Goal: Task Accomplishment & Management: Manage account settings

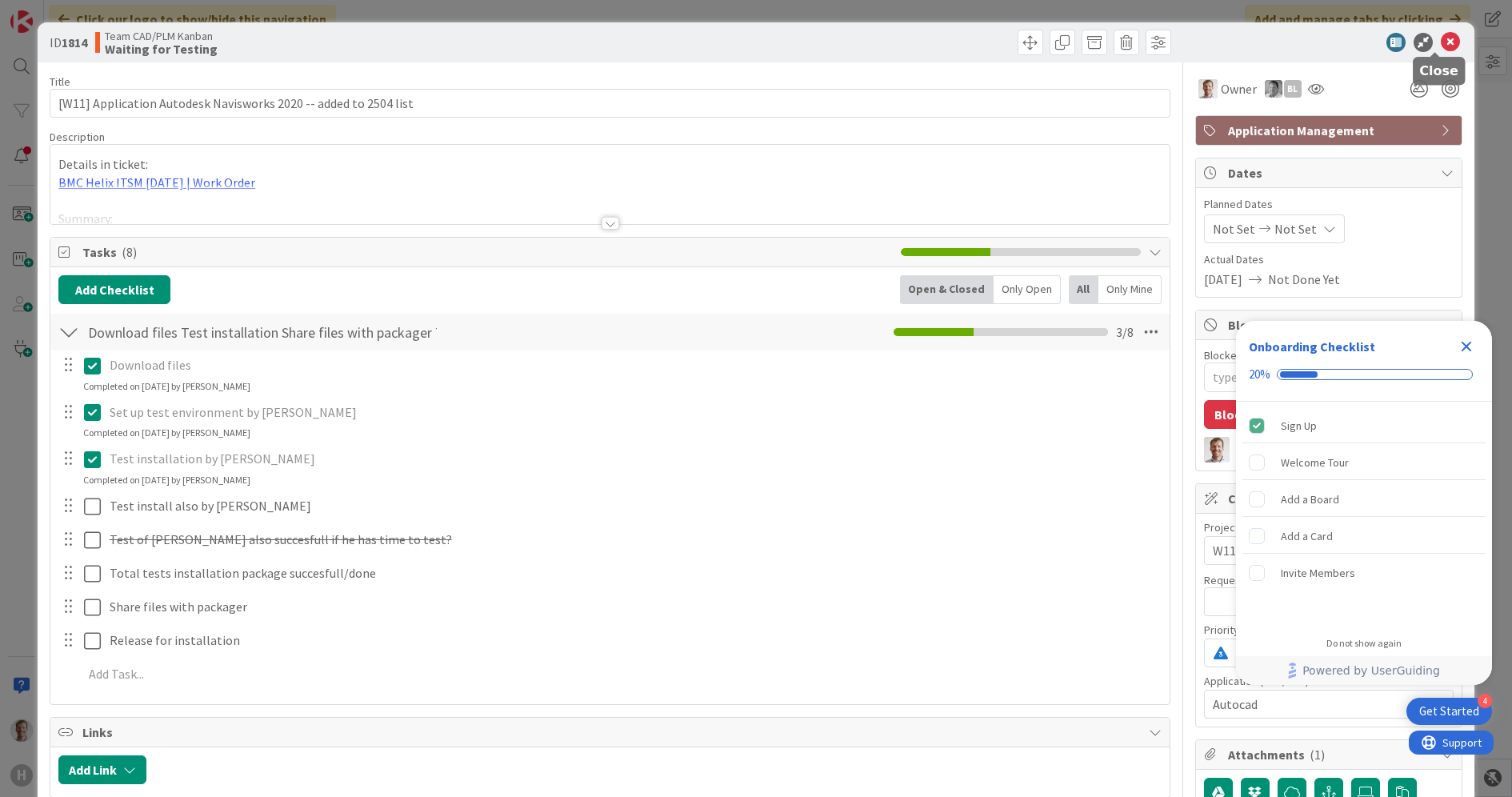
click at [1441, 37] on icon at bounding box center [1451, 42] width 19 height 19
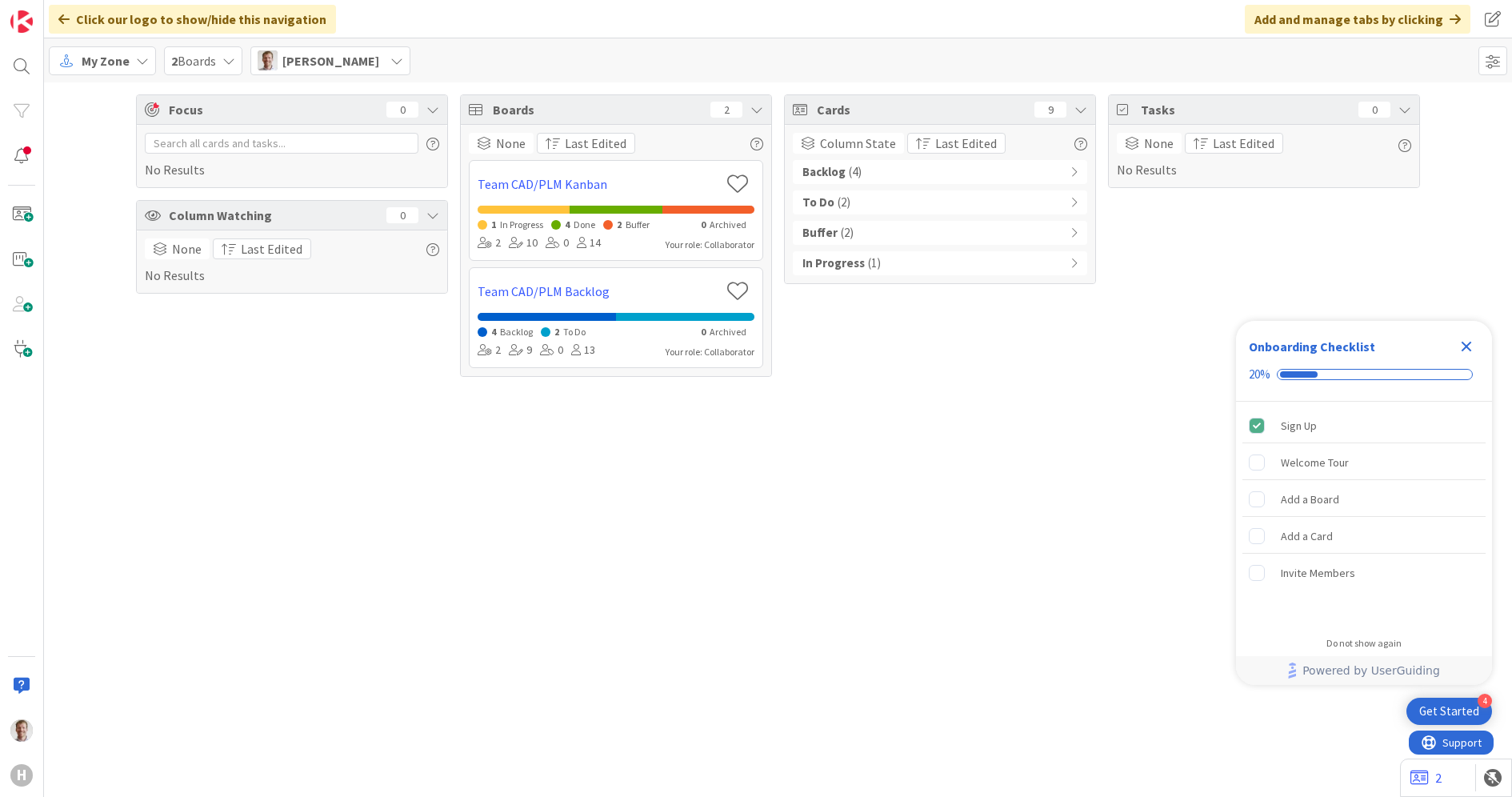
click at [501, 569] on div "Focus 0 No Results Column Watching 0 None Last Edited No Results Boards 2 None …" at bounding box center [778, 439] width 1468 height 715
click at [865, 258] on div "In Progress ( 1 )" at bounding box center [940, 263] width 295 height 24
click at [859, 232] on div "Buffer ( 2 )" at bounding box center [940, 232] width 295 height 24
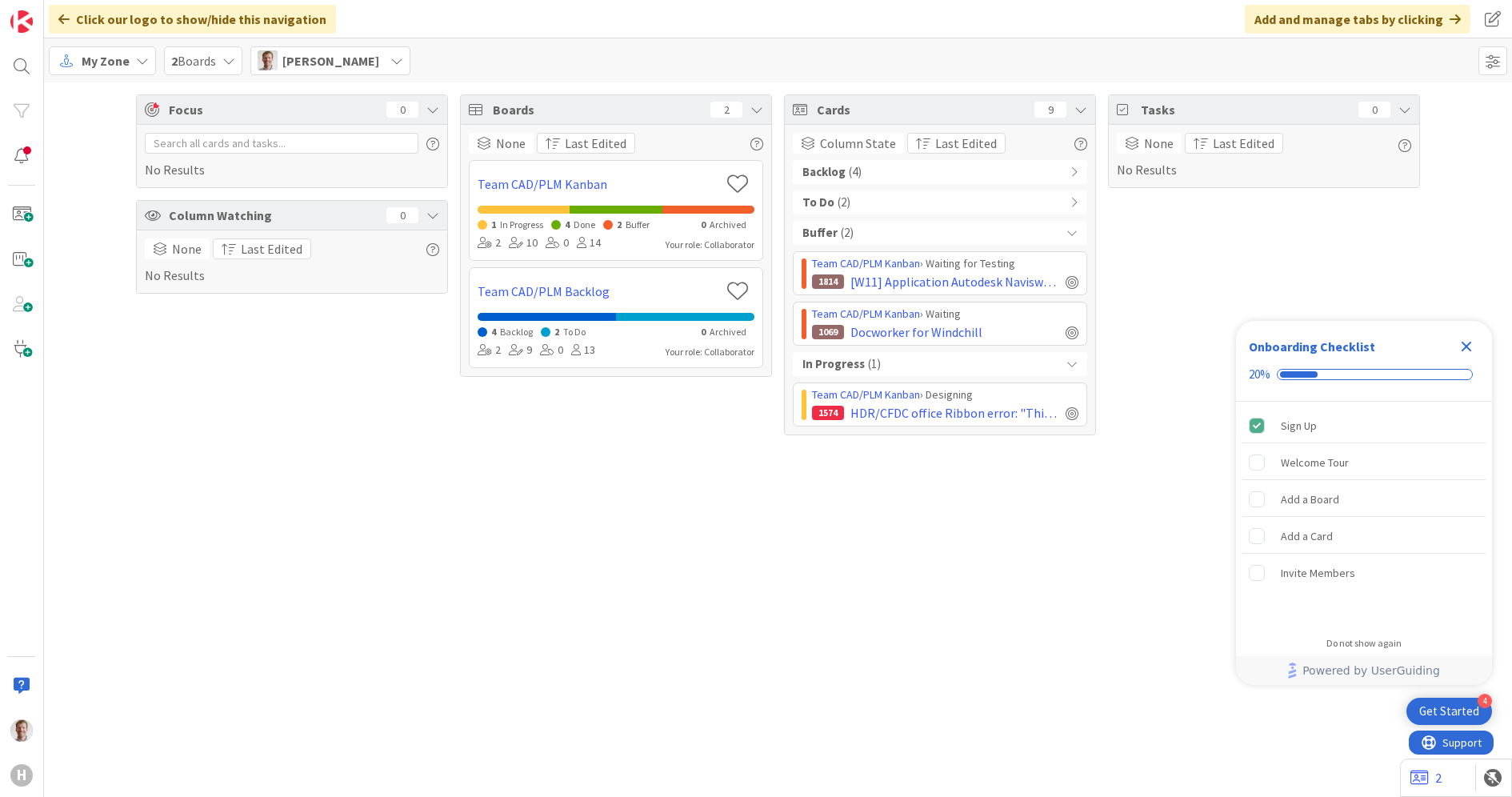
click at [858, 205] on div "To Do ( 2 )" at bounding box center [940, 202] width 295 height 24
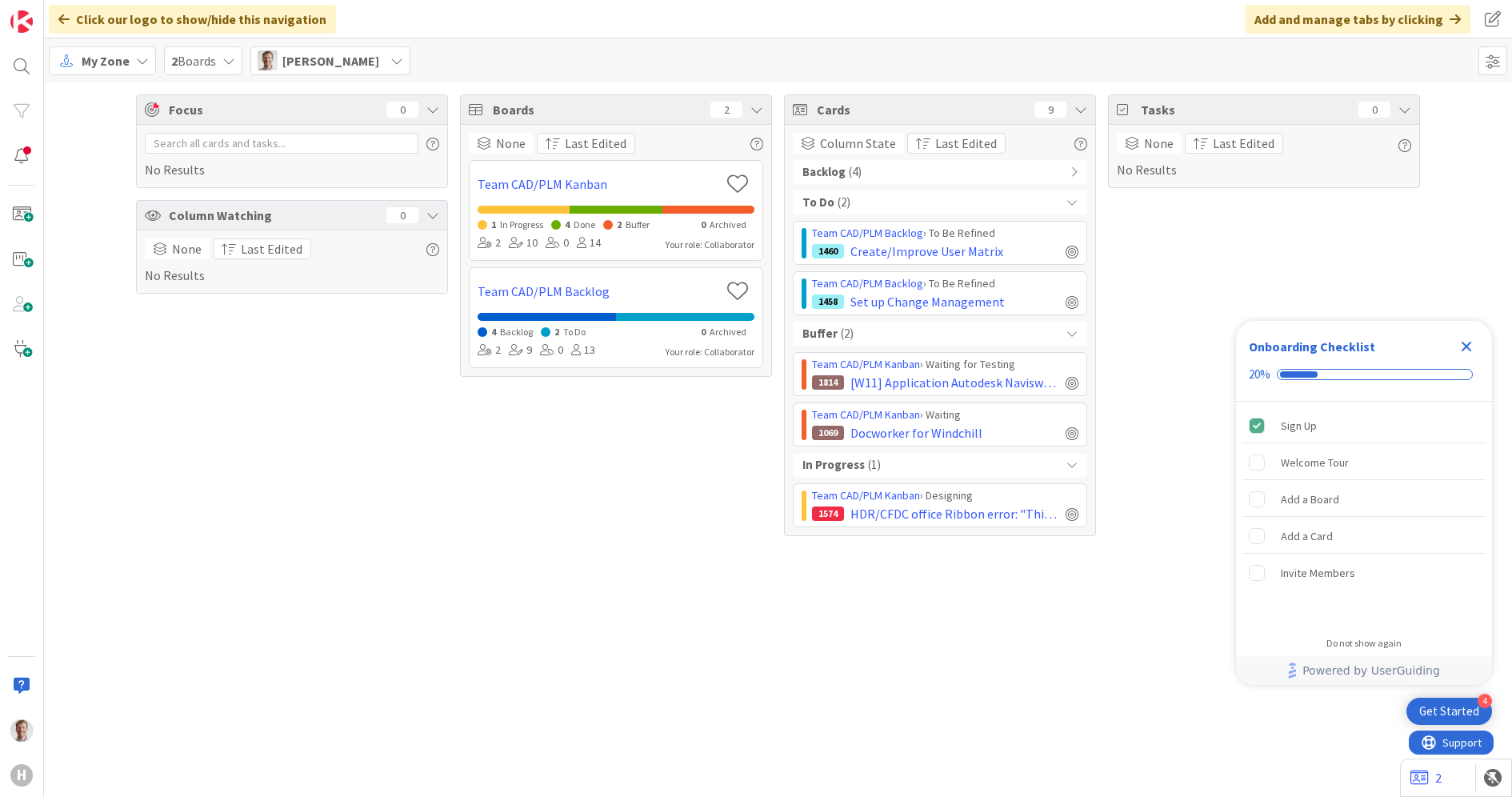
click at [870, 172] on div "Backlog ( 4 )" at bounding box center [940, 172] width 295 height 24
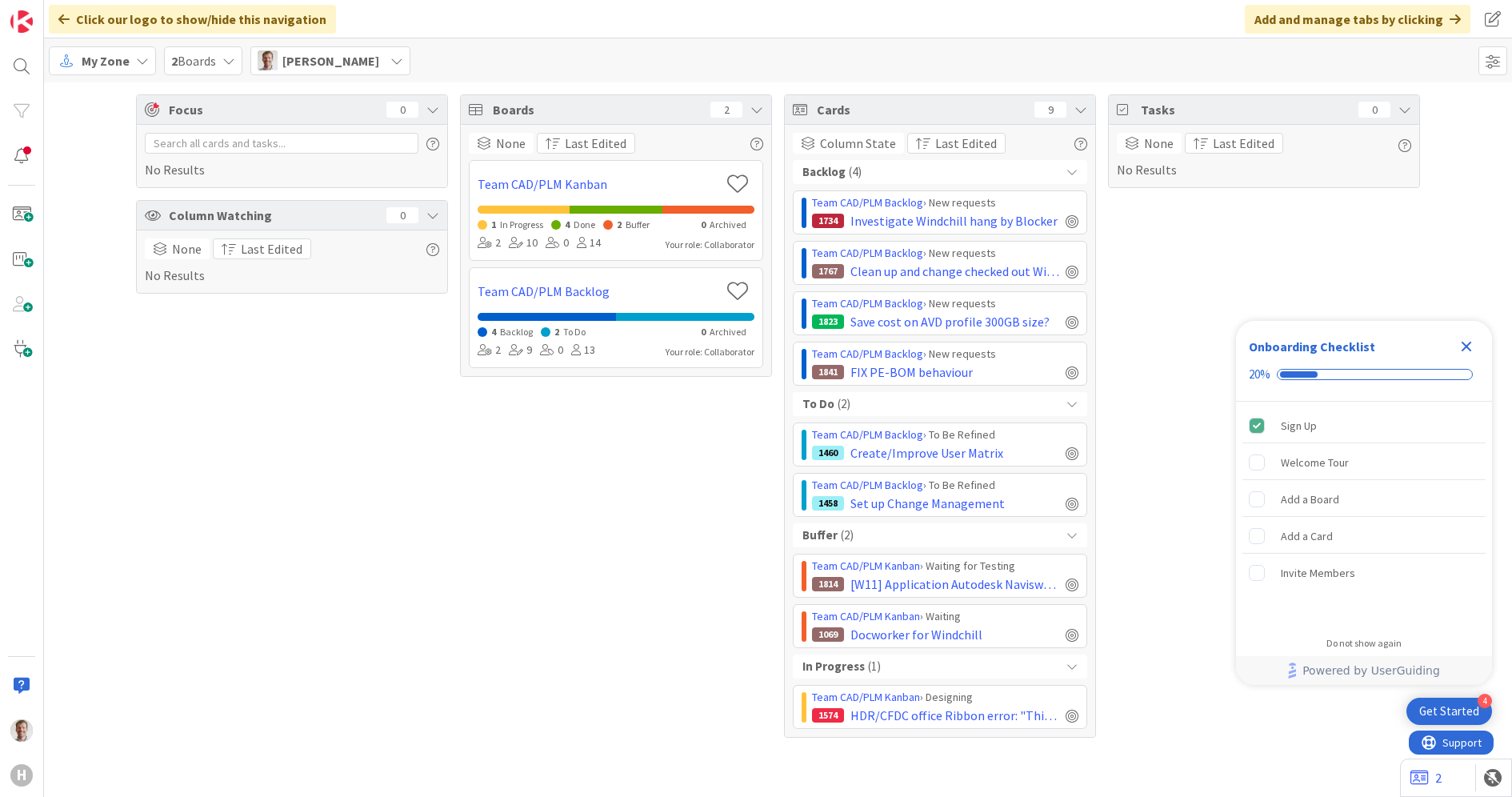
click at [516, 461] on div "Boards 2 None Last Edited Team CAD/PLM Kanban 1 In Progress 4 Done 2 Buffer 0 A…" at bounding box center [616, 416] width 312 height 643
click at [391, 62] on icon at bounding box center [397, 61] width 13 height 13
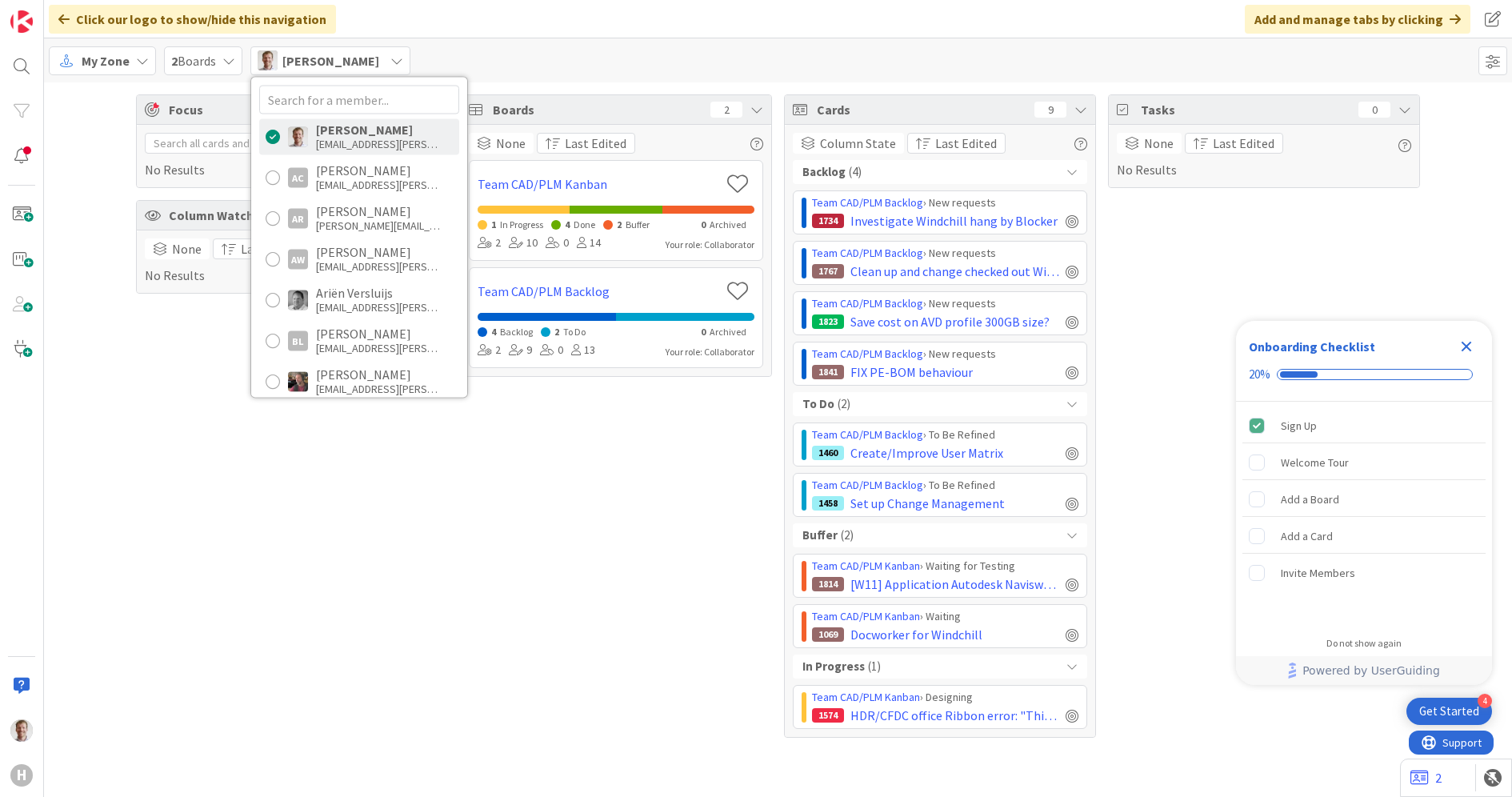
click at [145, 55] on icon at bounding box center [142, 61] width 13 height 13
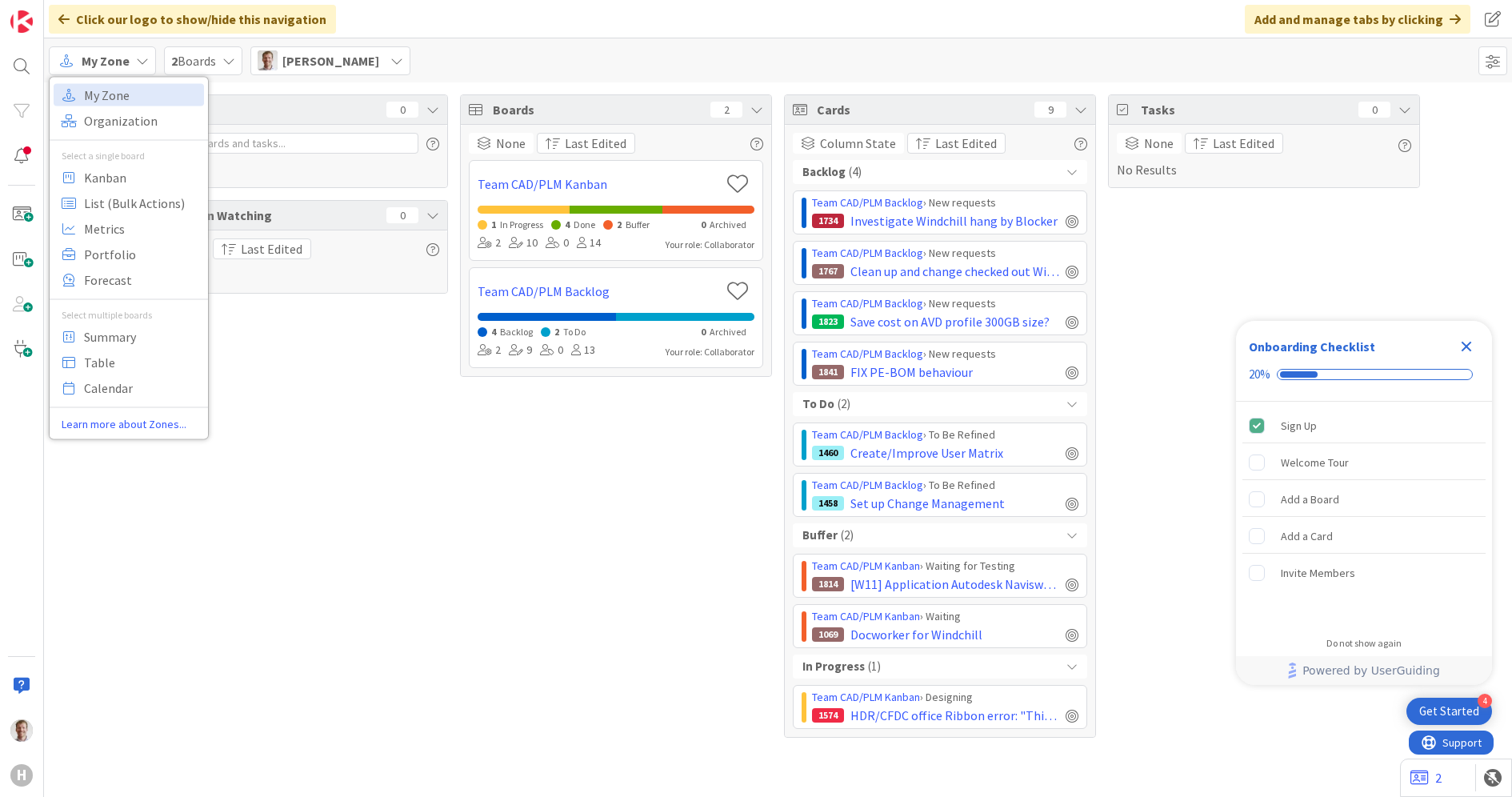
click at [407, 465] on div "Focus 0 No Results Column Watching 0 None Last Edited No Results" at bounding box center [292, 416] width 312 height 643
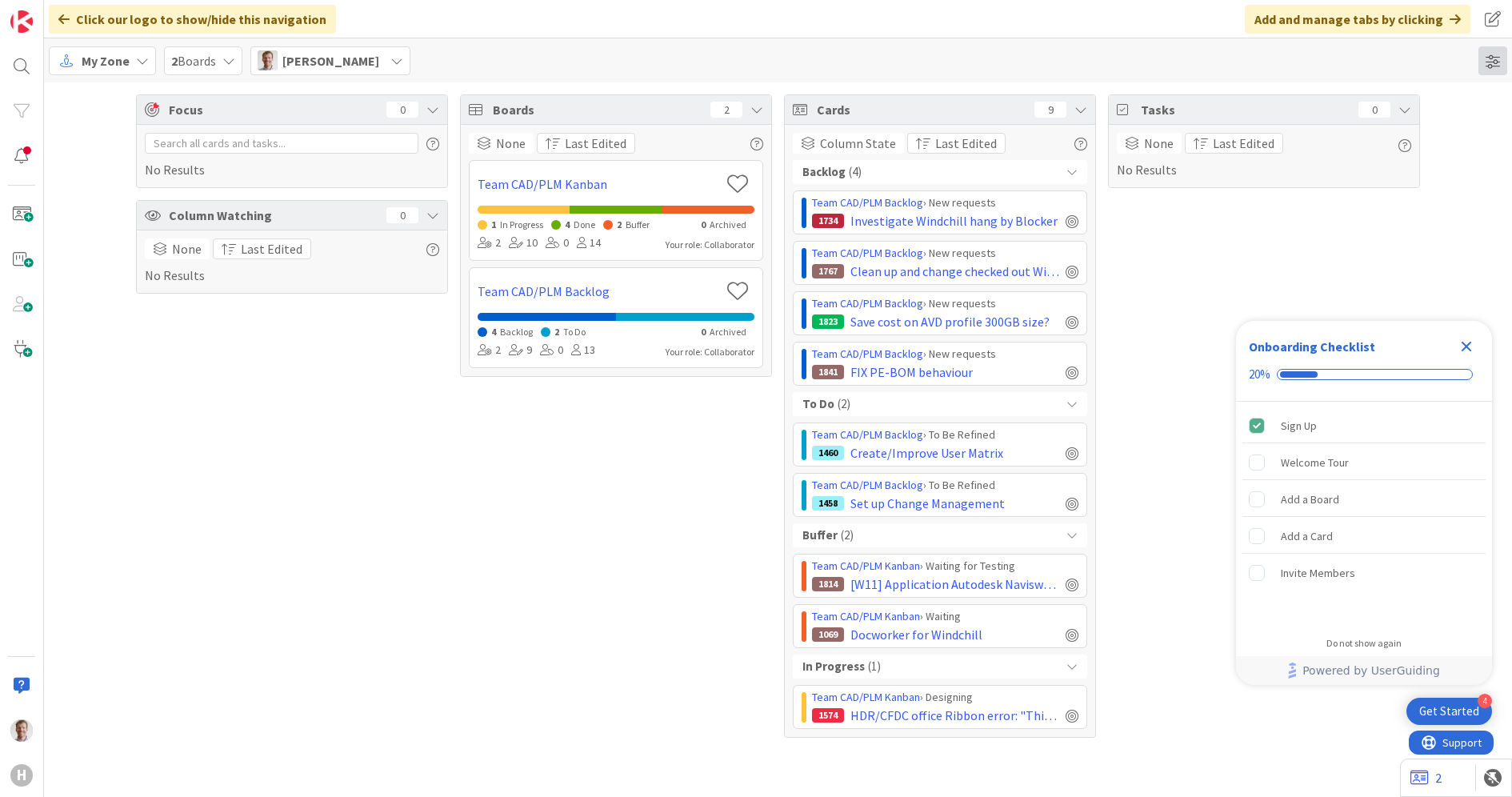
click at [1487, 64] on span at bounding box center [1493, 61] width 29 height 29
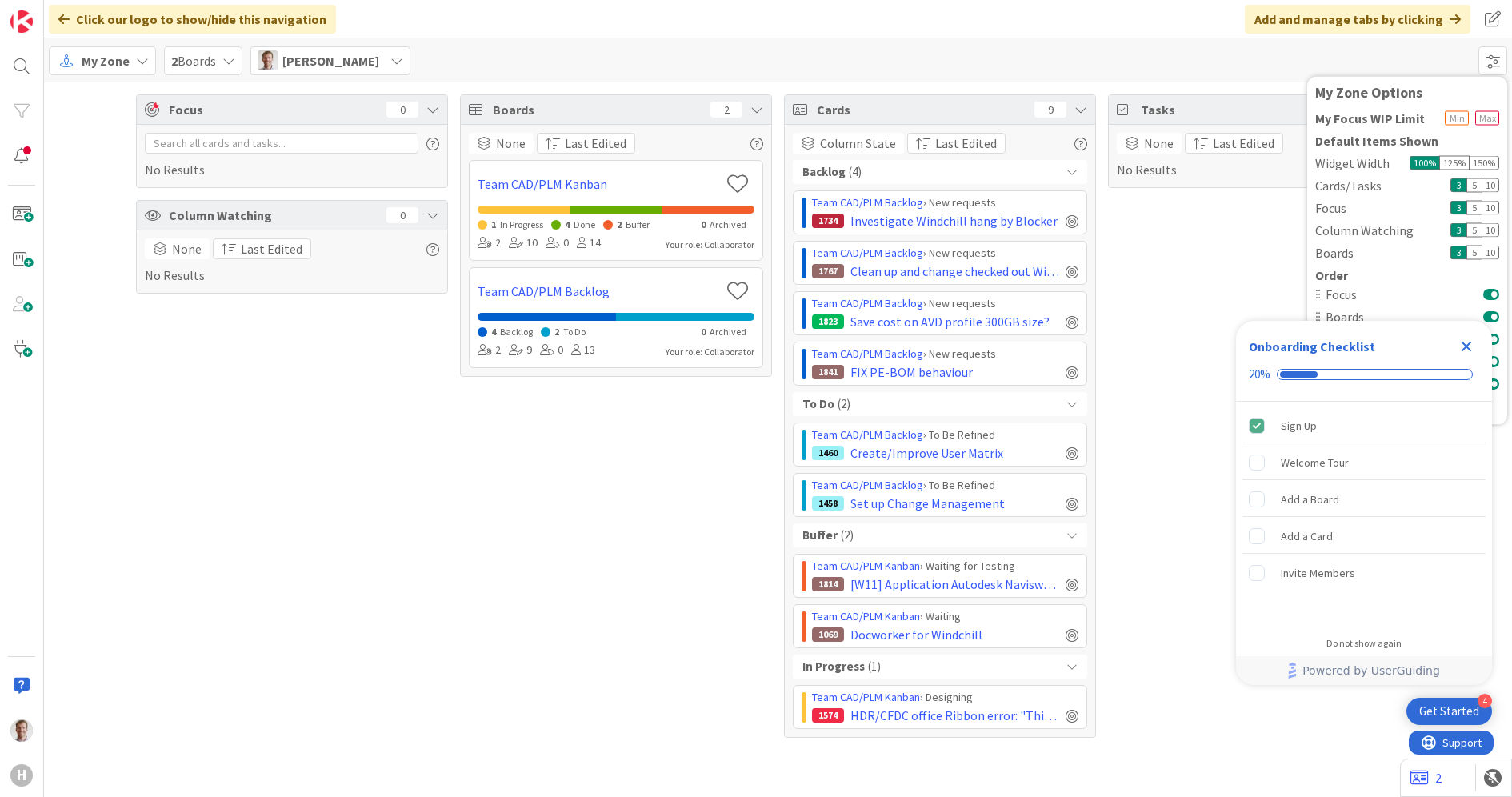
click at [1465, 344] on icon "Close Checklist" at bounding box center [1467, 347] width 10 height 10
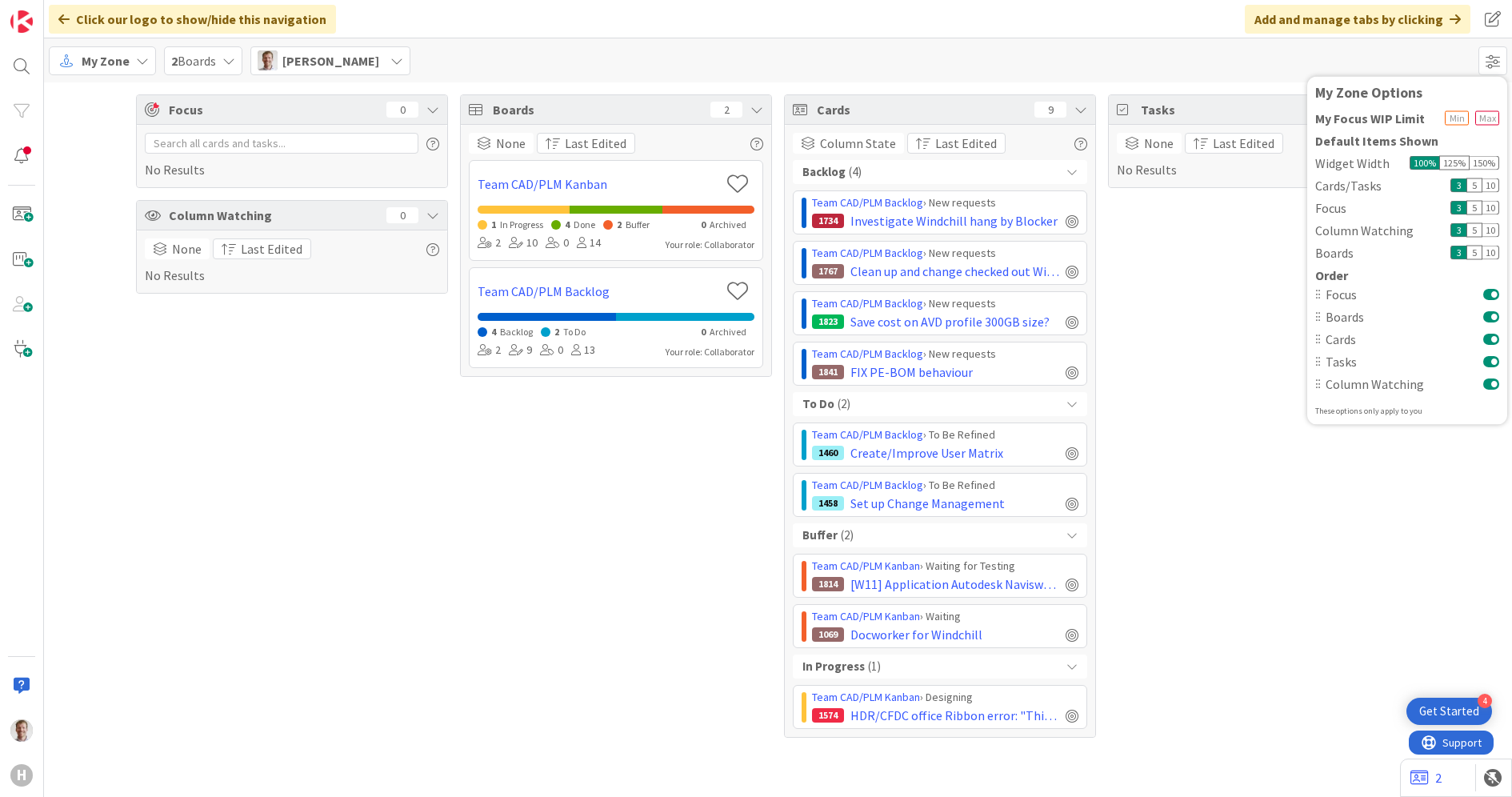
click at [1450, 701] on div "4 Get Started" at bounding box center [1450, 711] width 86 height 27
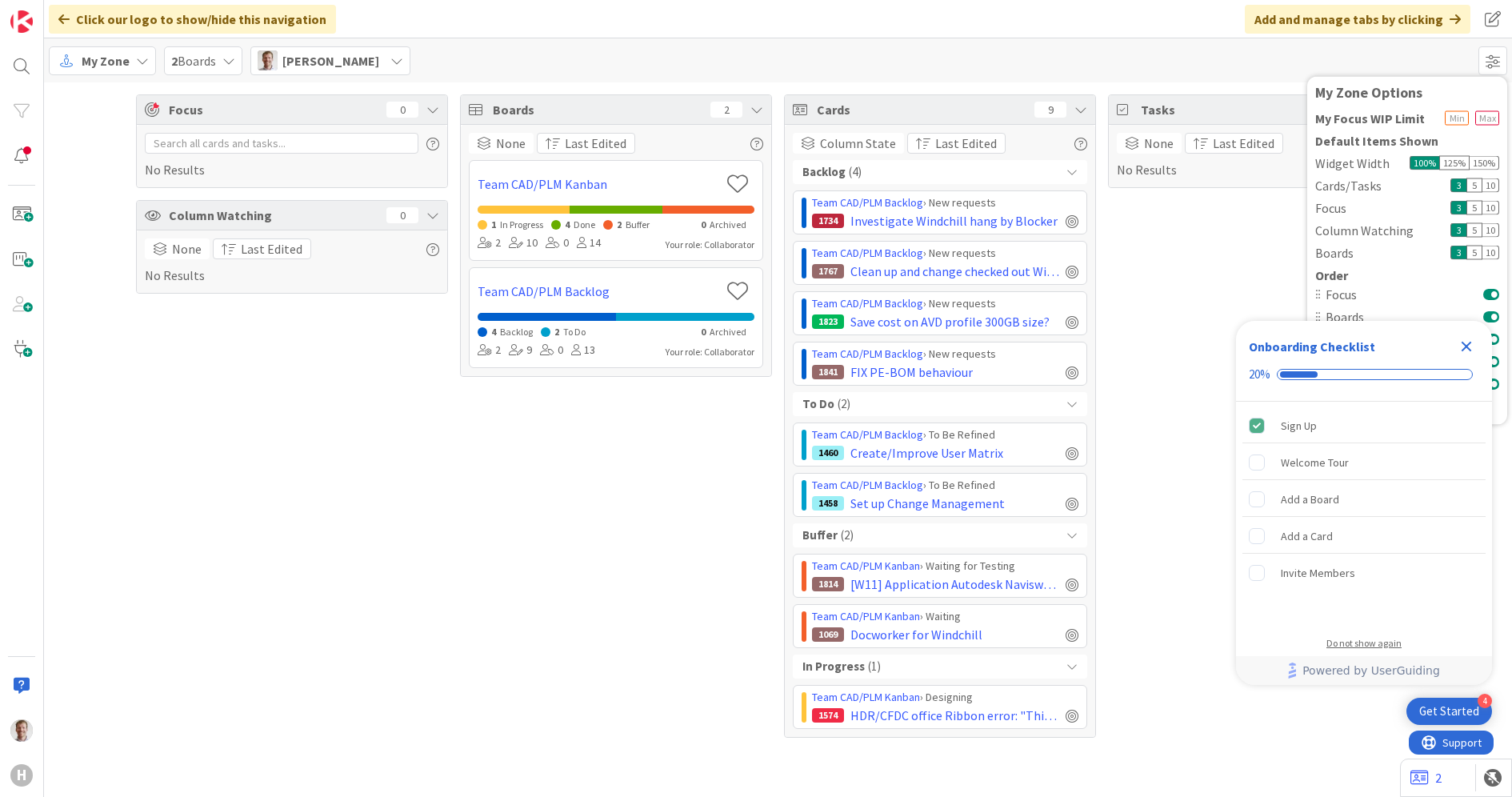
click at [1341, 640] on div "Do not show again" at bounding box center [1364, 643] width 75 height 13
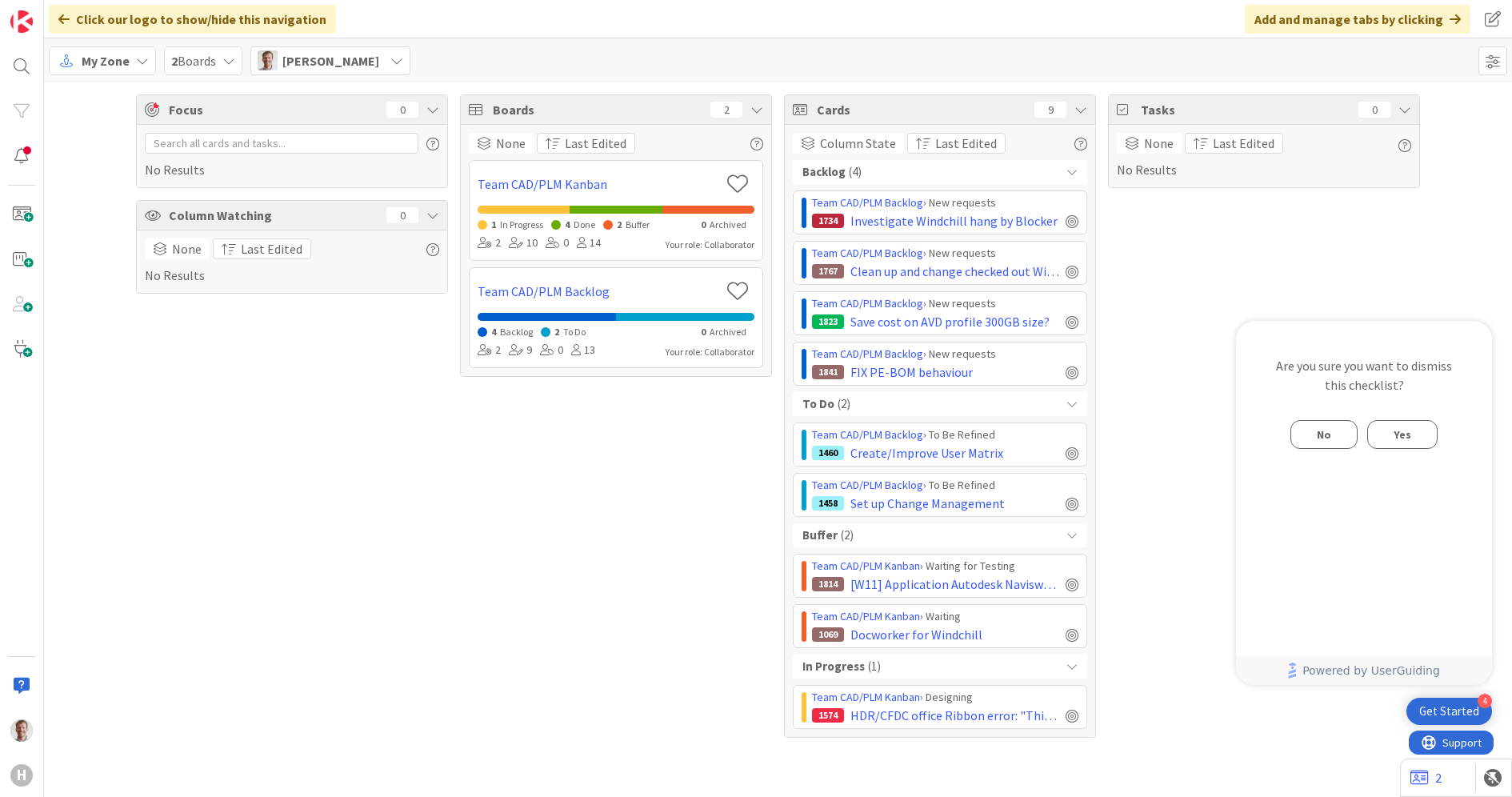
click at [1329, 433] on span "No" at bounding box center [1323, 434] width 14 height 19
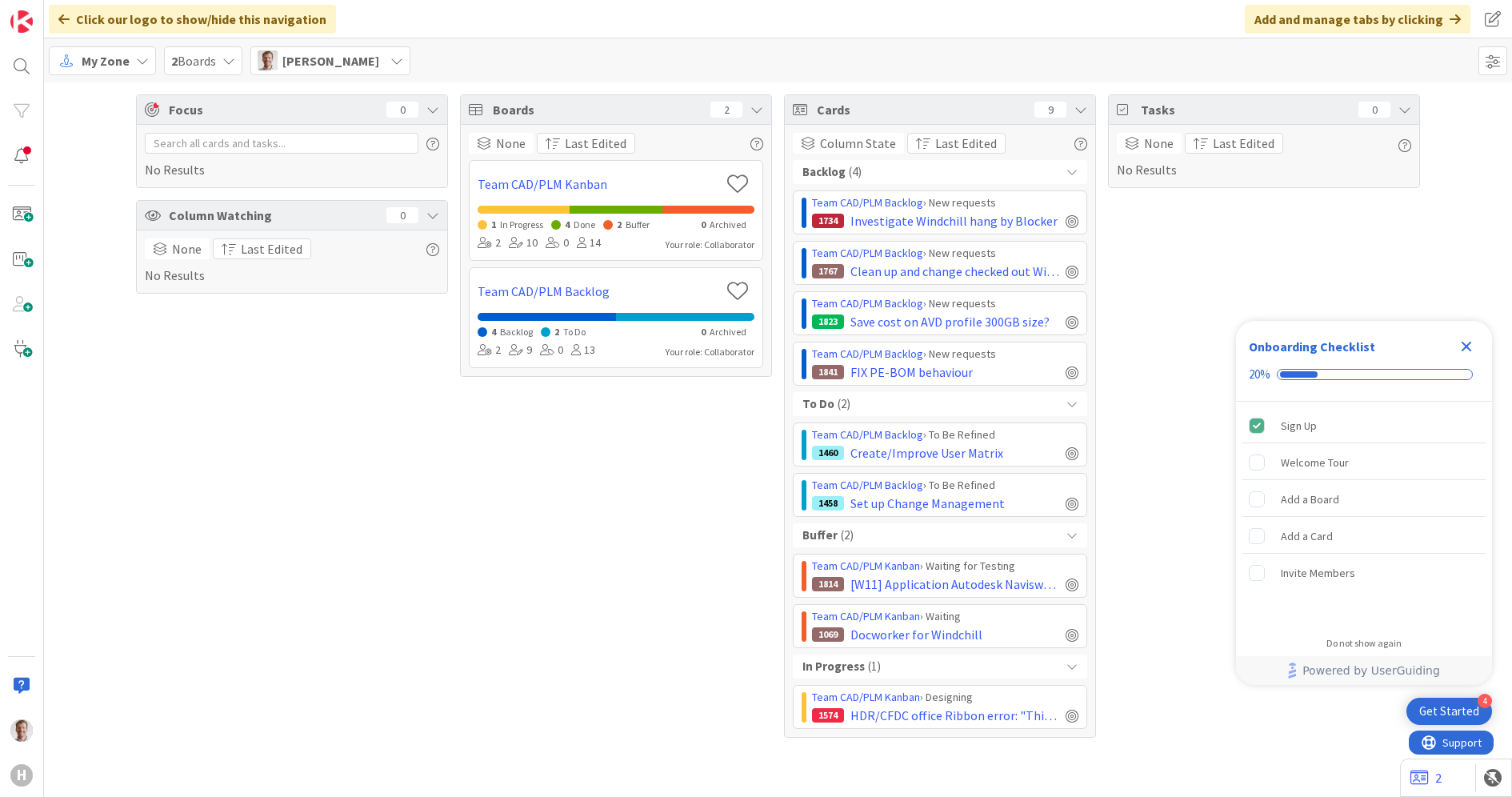
drag, startPoint x: 1370, startPoint y: 636, endPoint x: 1386, endPoint y: 590, distance: 48.7
click at [1372, 636] on div "Do not show again" at bounding box center [1364, 643] width 256 height 25
click at [1362, 640] on div "Do not show again" at bounding box center [1364, 643] width 75 height 13
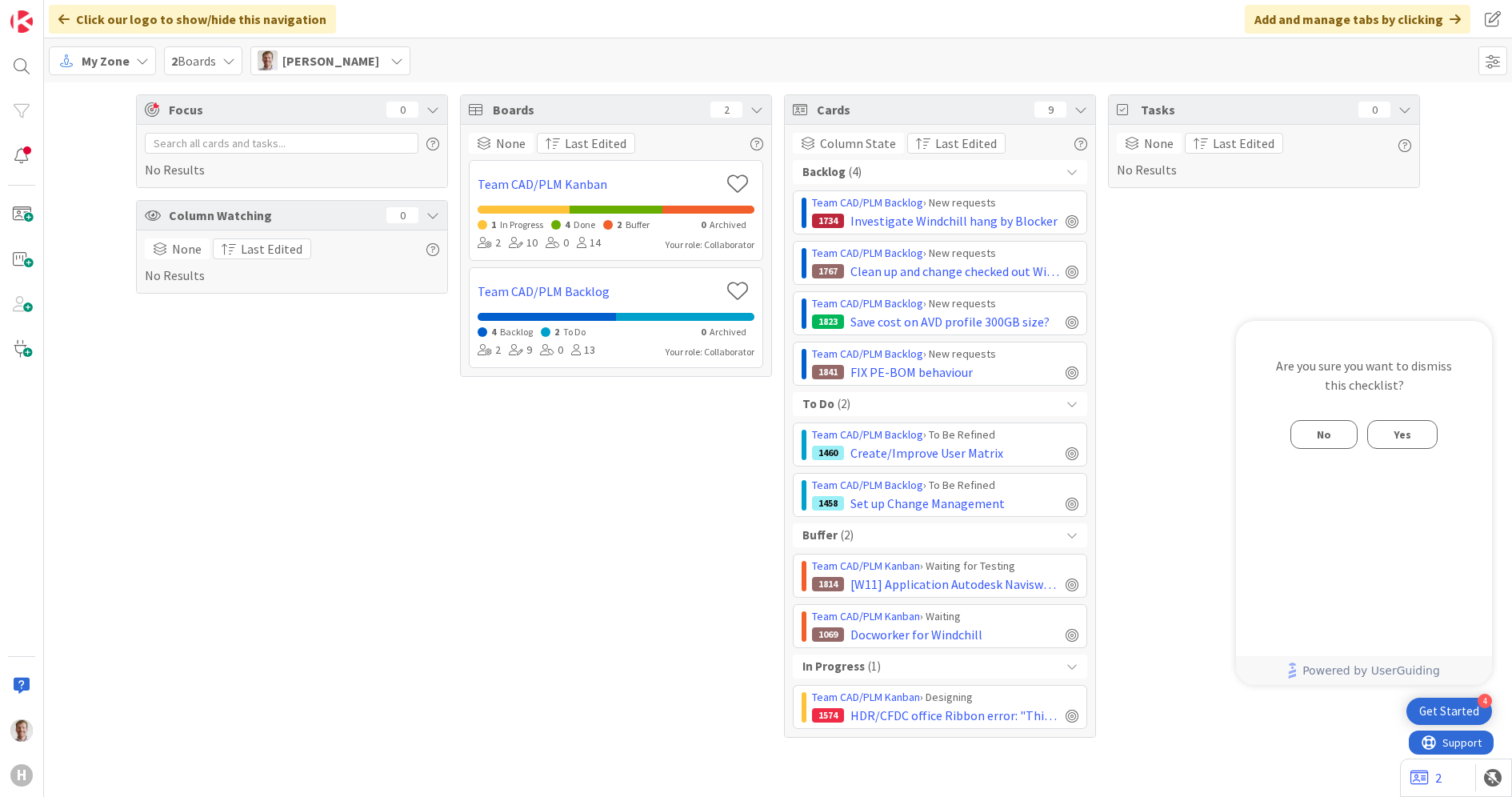
click at [1392, 437] on button "Yes" at bounding box center [1403, 434] width 71 height 29
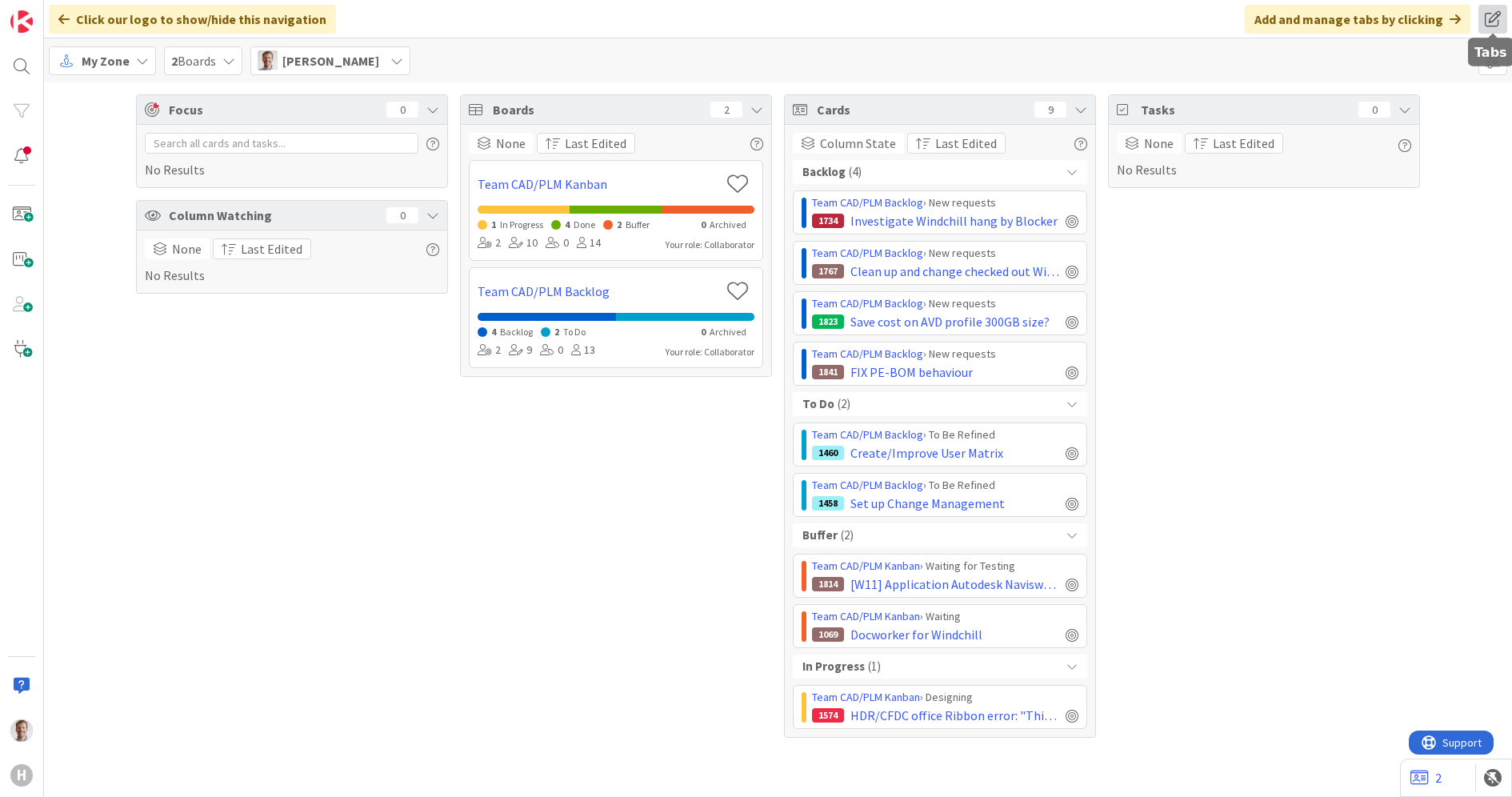
click at [1500, 17] on span at bounding box center [1493, 19] width 29 height 29
click at [1304, 85] on button "Add Tab" at bounding box center [1308, 87] width 67 height 29
drag, startPoint x: 1338, startPoint y: 322, endPoint x: 1342, endPoint y: 305, distance: 17.5
click at [1337, 322] on div "Tasks 0 None Last Edited No Results" at bounding box center [1264, 416] width 312 height 643
click at [236, 481] on div "Focus 0 No Results Column Watching 0 None Last Edited No Results" at bounding box center [292, 416] width 312 height 643
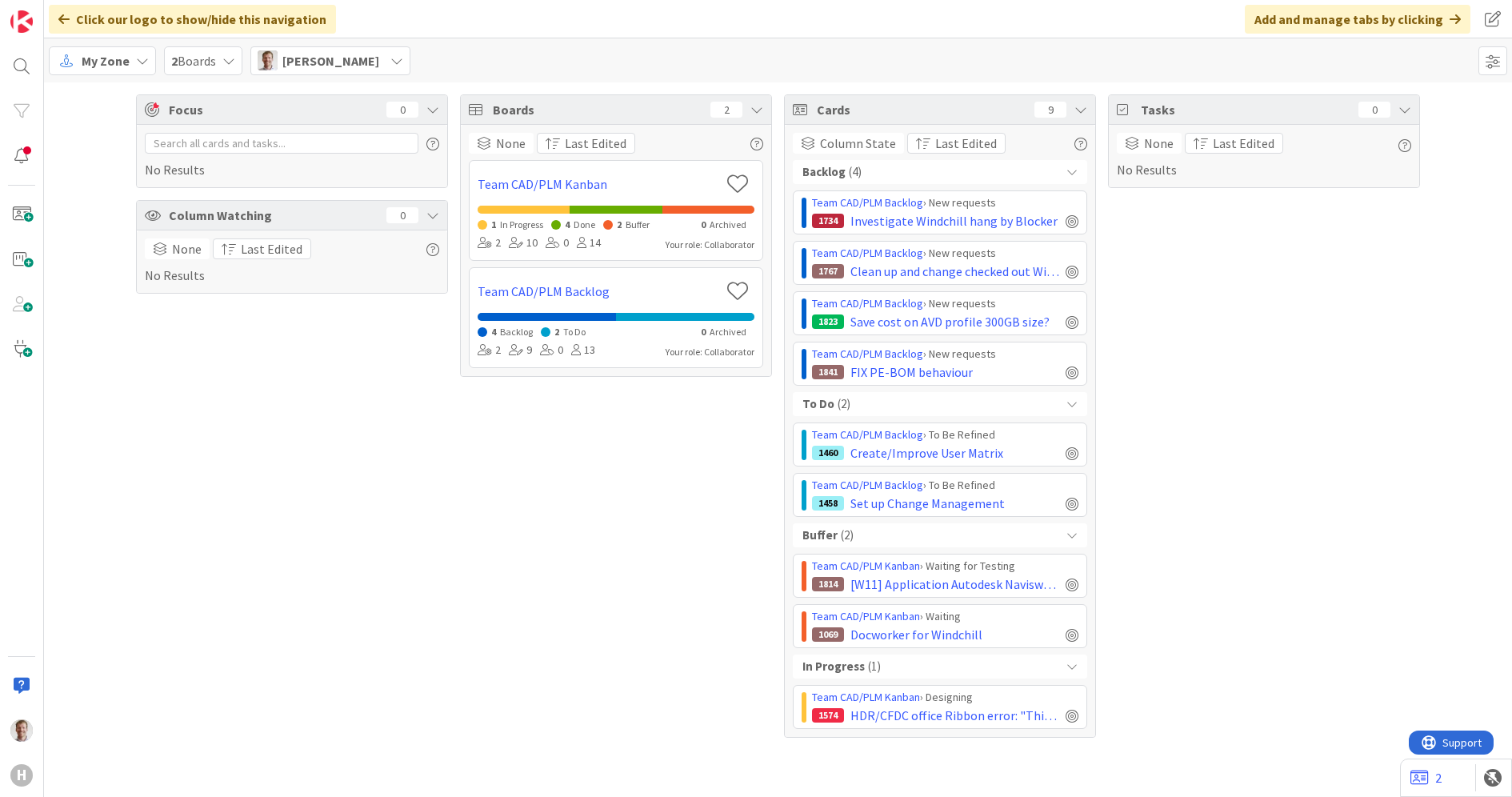
click at [106, 173] on div "Focus 0 No Results Column Watching 0 None Last Edited No Results Boards 2 None …" at bounding box center [778, 416] width 1468 height 667
click at [19, 60] on div at bounding box center [22, 66] width 32 height 32
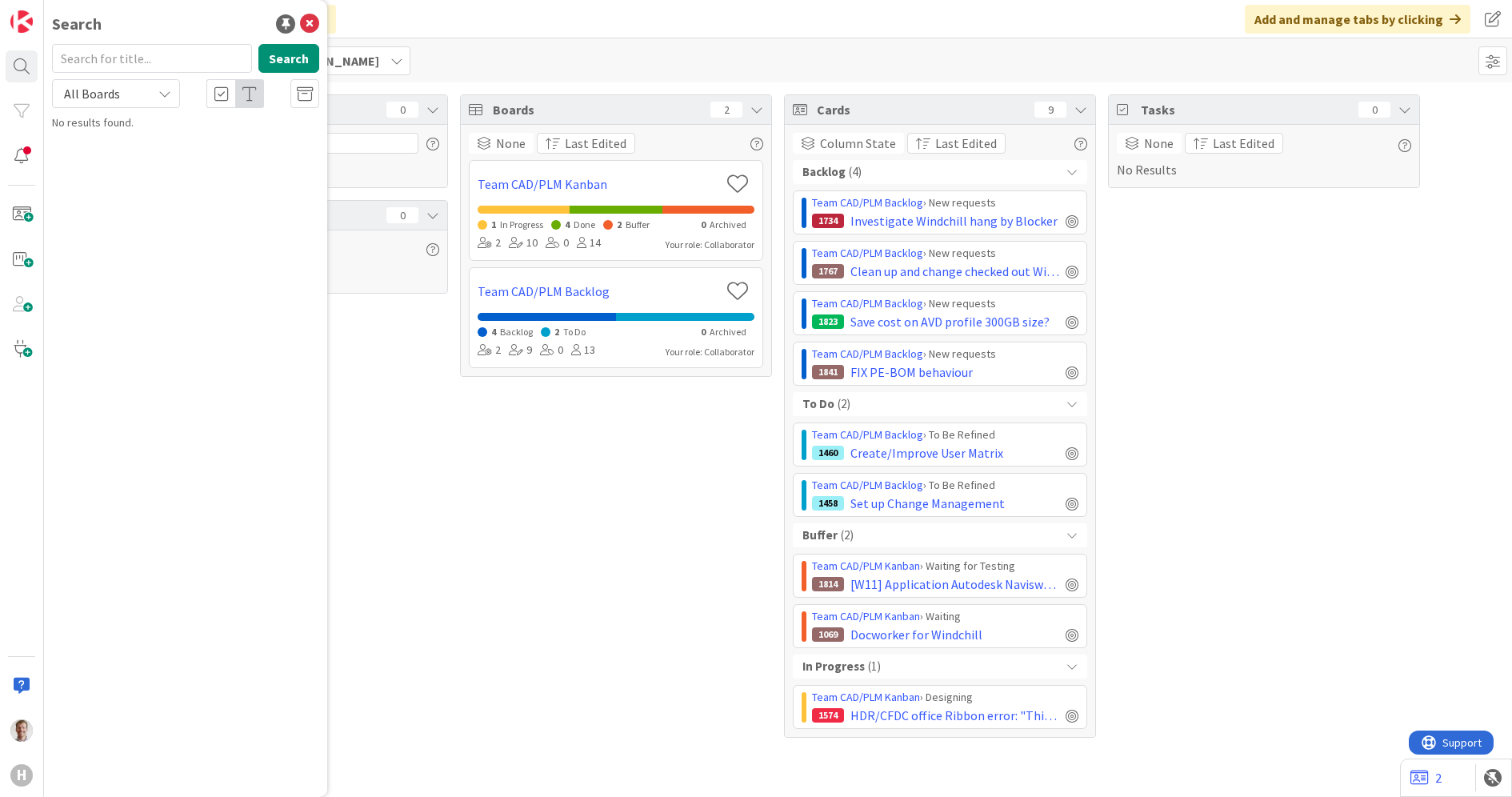
click at [461, 454] on div "Boards 2 None Last Edited Team CAD/PLM Kanban 1 In Progress 4 Done 2 Buffer 0 A…" at bounding box center [616, 416] width 312 height 643
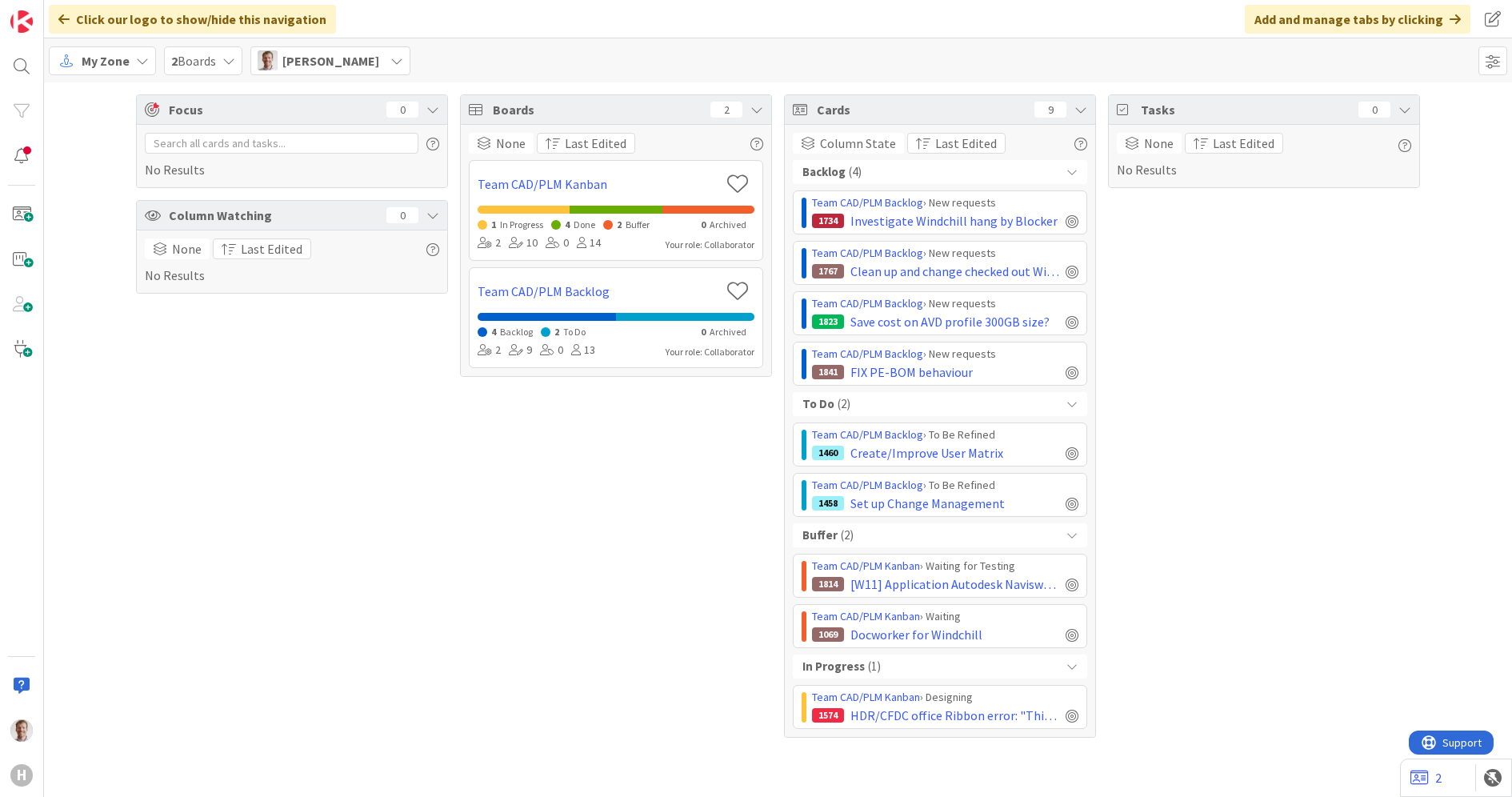
click at [598, 45] on div "My Zone My Zone Organization Select a single board Kanban List (Bulk Actions) M…" at bounding box center [778, 61] width 1468 height 44
click at [23, 23] on img at bounding box center [21, 21] width 23 height 23
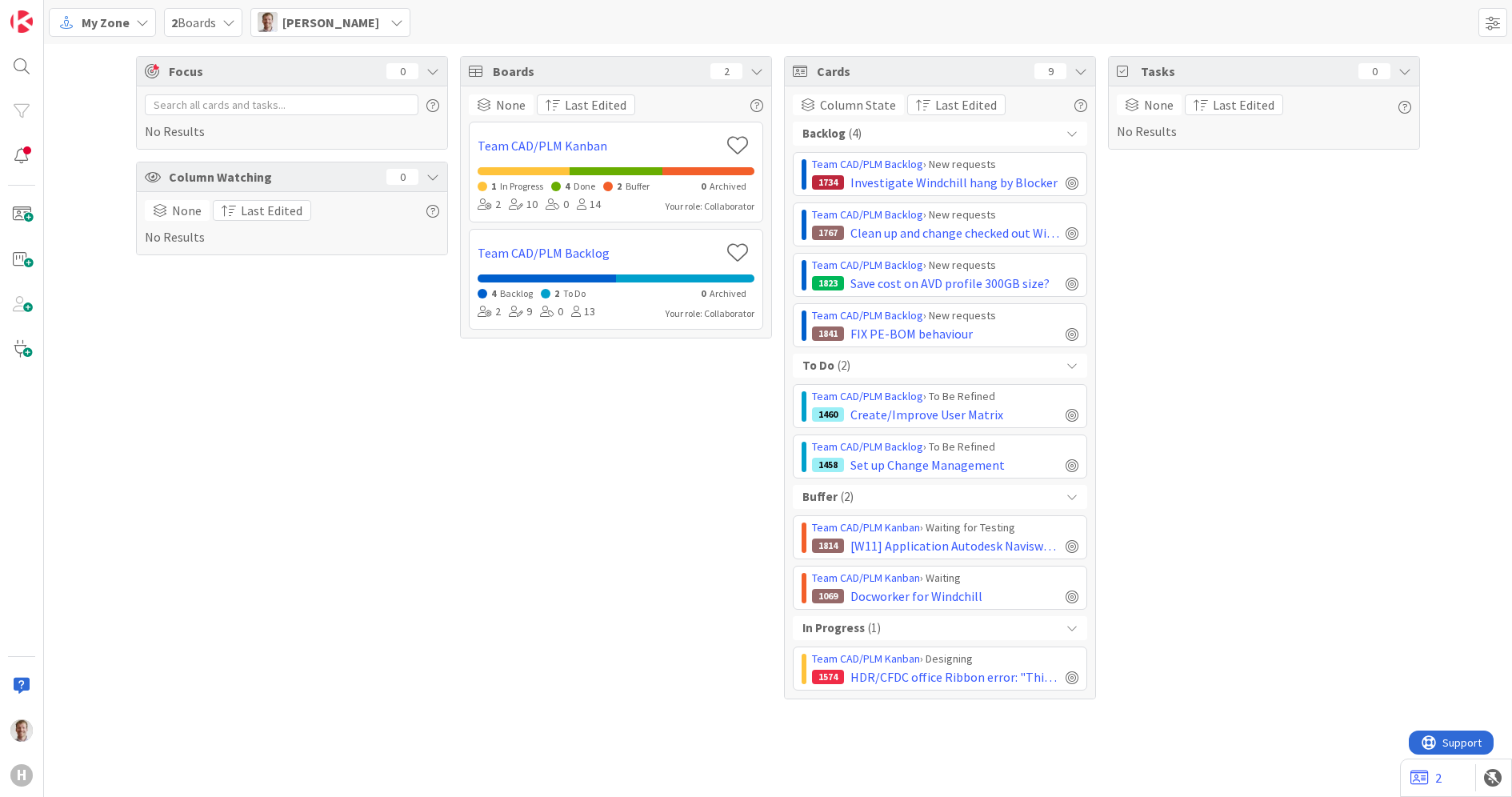
click at [93, 18] on span "My Zone" at bounding box center [105, 22] width 48 height 19
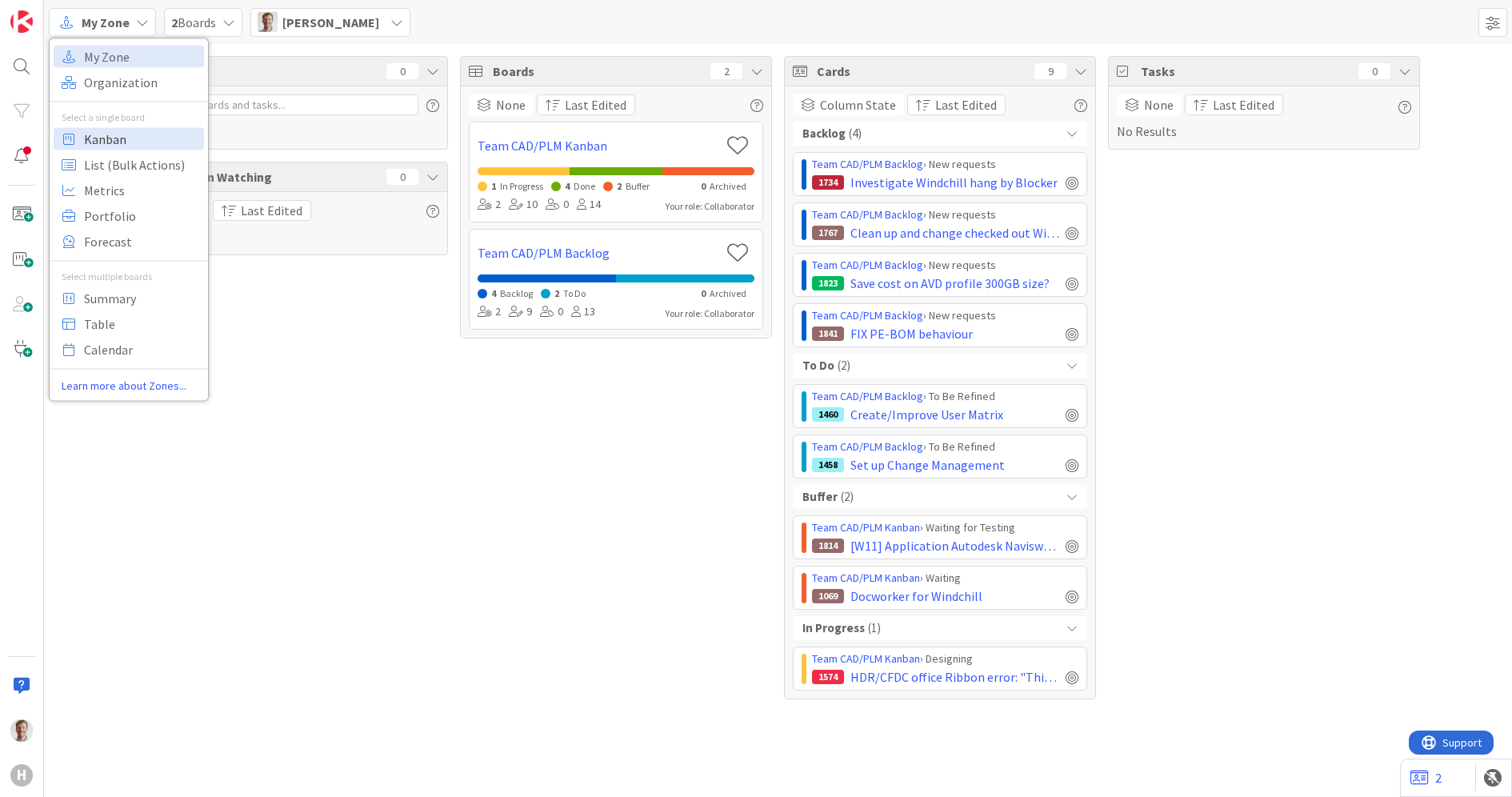
click at [141, 132] on span "Kanban" at bounding box center [141, 138] width 115 height 24
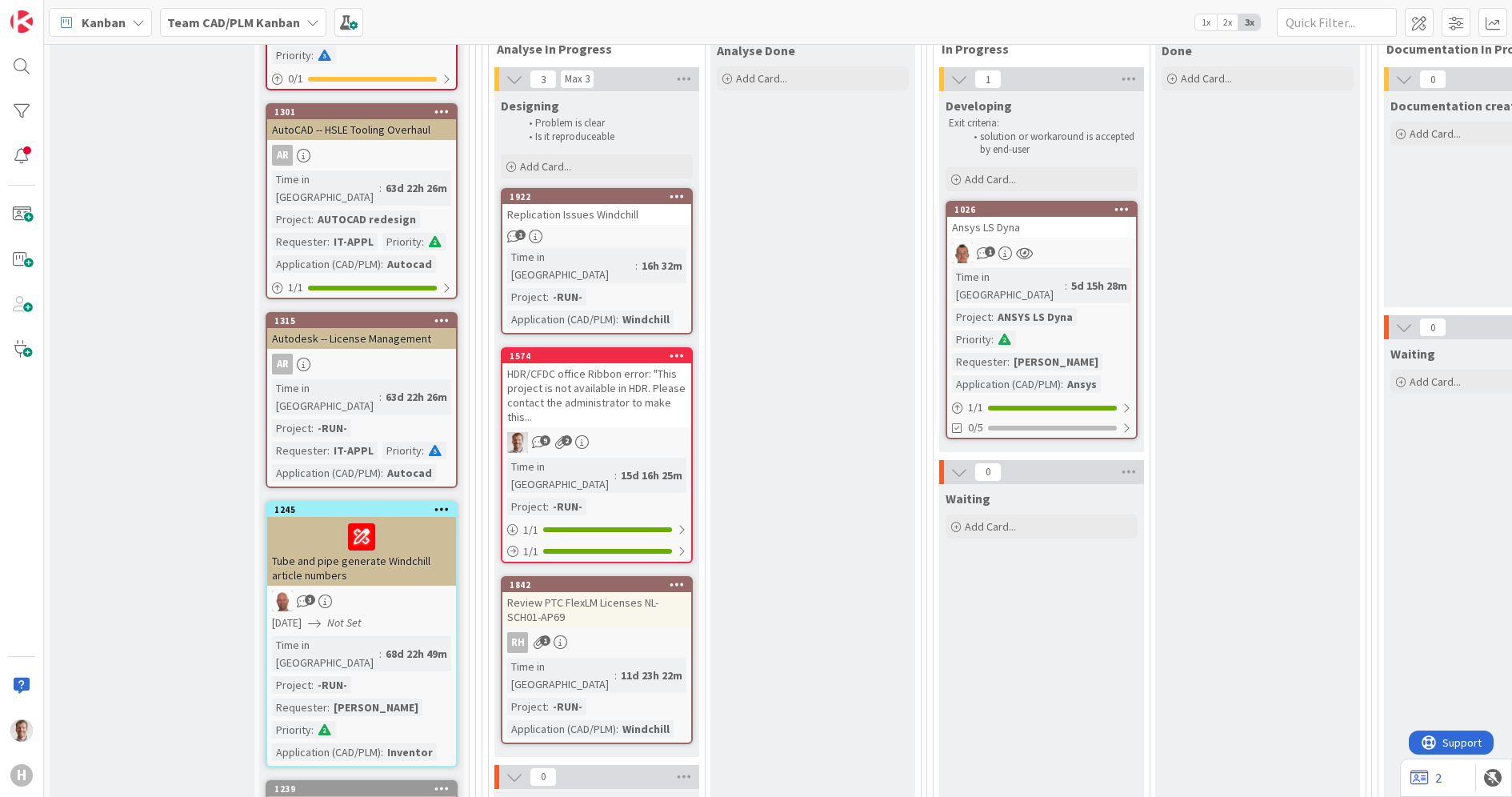
scroll to position [1000, 0]
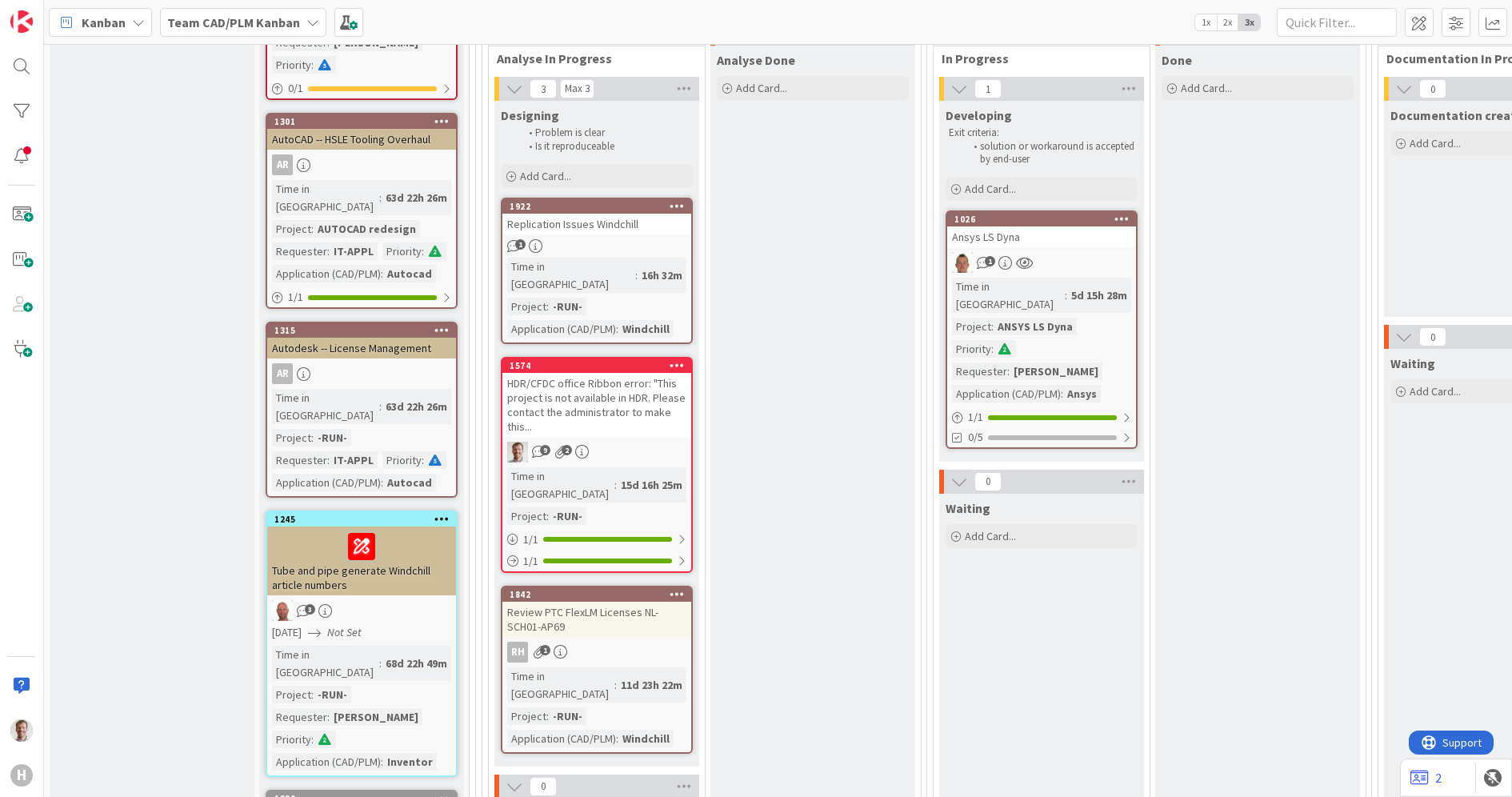
click at [1086, 232] on div "Ansys LS Dyna" at bounding box center [1041, 236] width 189 height 21
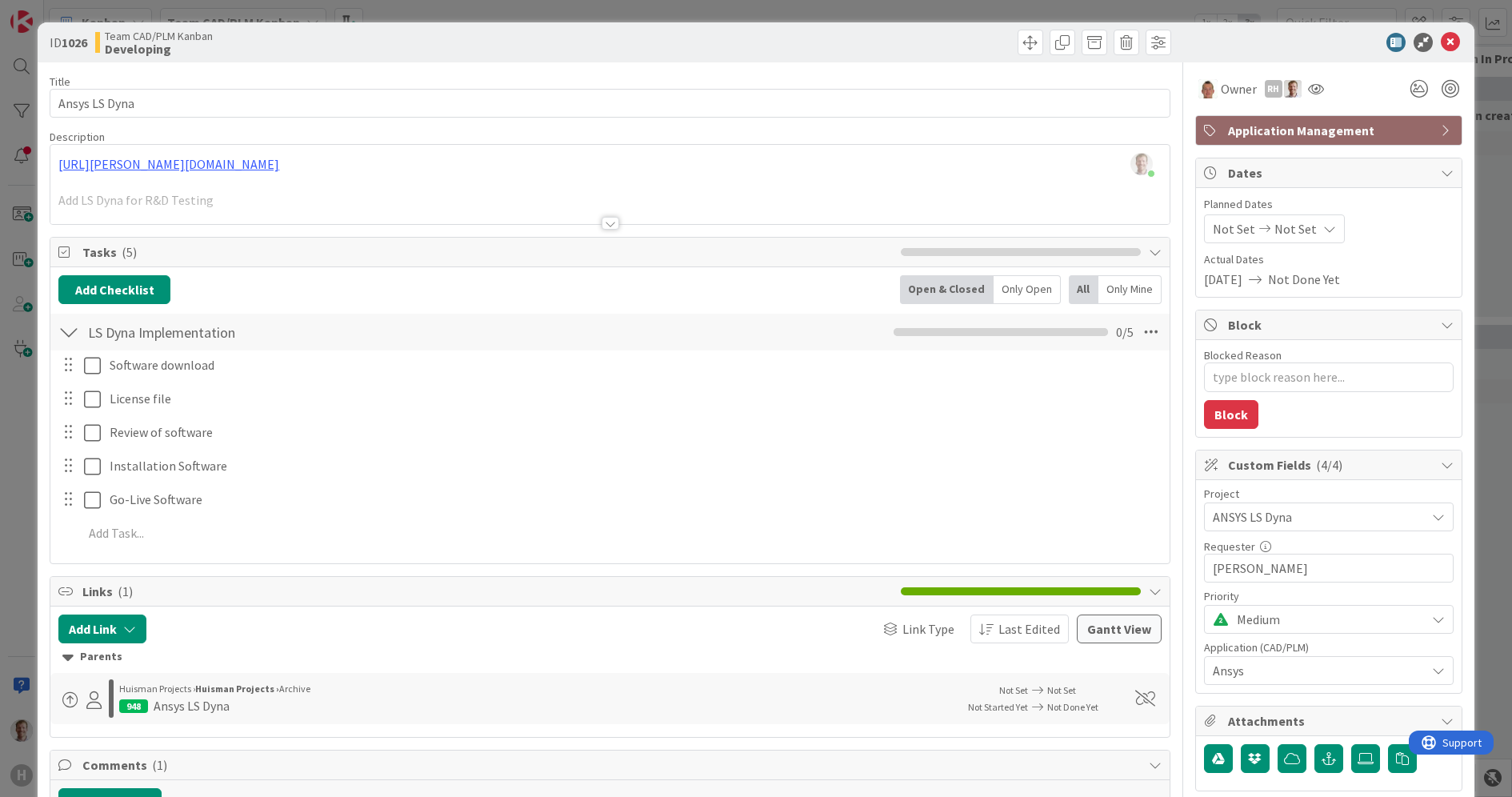
click at [602, 218] on div at bounding box center [610, 223] width 18 height 13
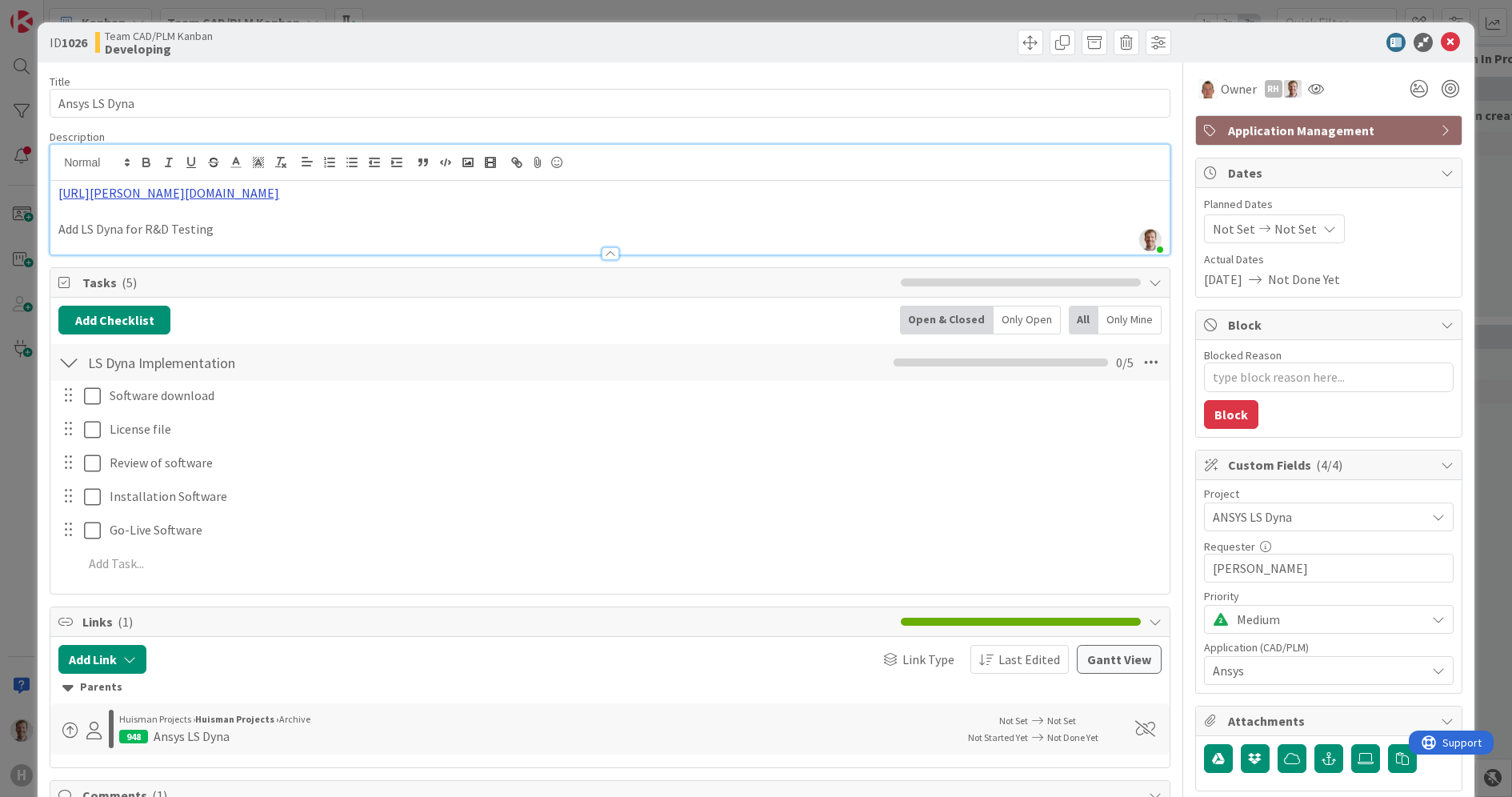
click at [277, 196] on link "https://huisman-smartit.onbmc.com/smartit/app/#/workorder/AGGGSPRFBRQVHASX1ZT3S…" at bounding box center [168, 193] width 221 height 16
click at [331, 220] on link "https://huisman-smartit.onbmc.com/smartit/app#/workorder/AGGGSPRFBRQVHASX1ZT3SX…" at bounding box center [322, 224] width 160 height 21
click at [181, 602] on div "Title 13 / 128 Ansys LS Dyna Description Bram Ottenhof joined 48 m ago https://…" at bounding box center [610, 791] width 1121 height 1458
click at [1442, 45] on icon at bounding box center [1451, 42] width 19 height 19
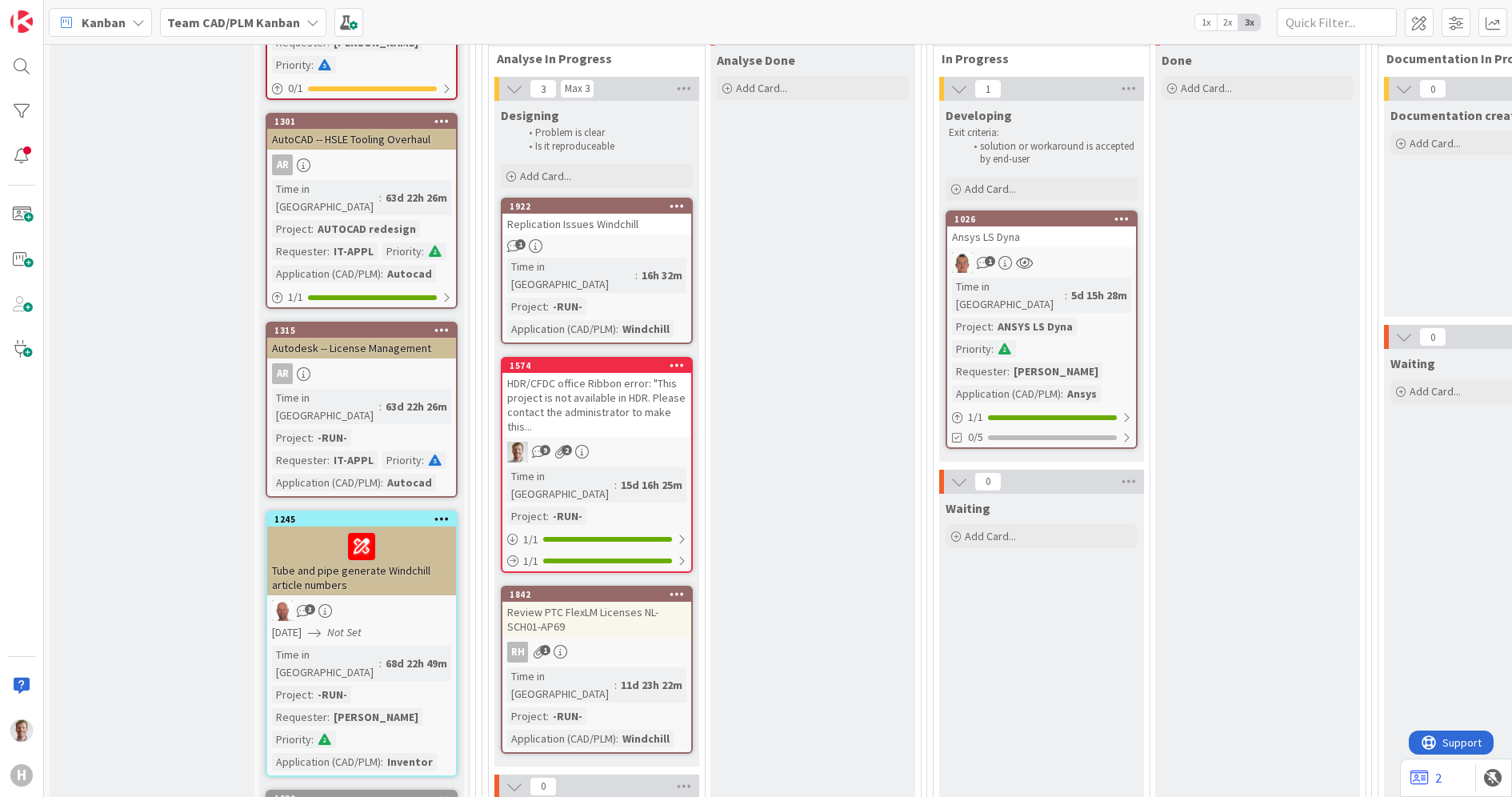
click at [84, 19] on span "Kanban" at bounding box center [104, 22] width 44 height 19
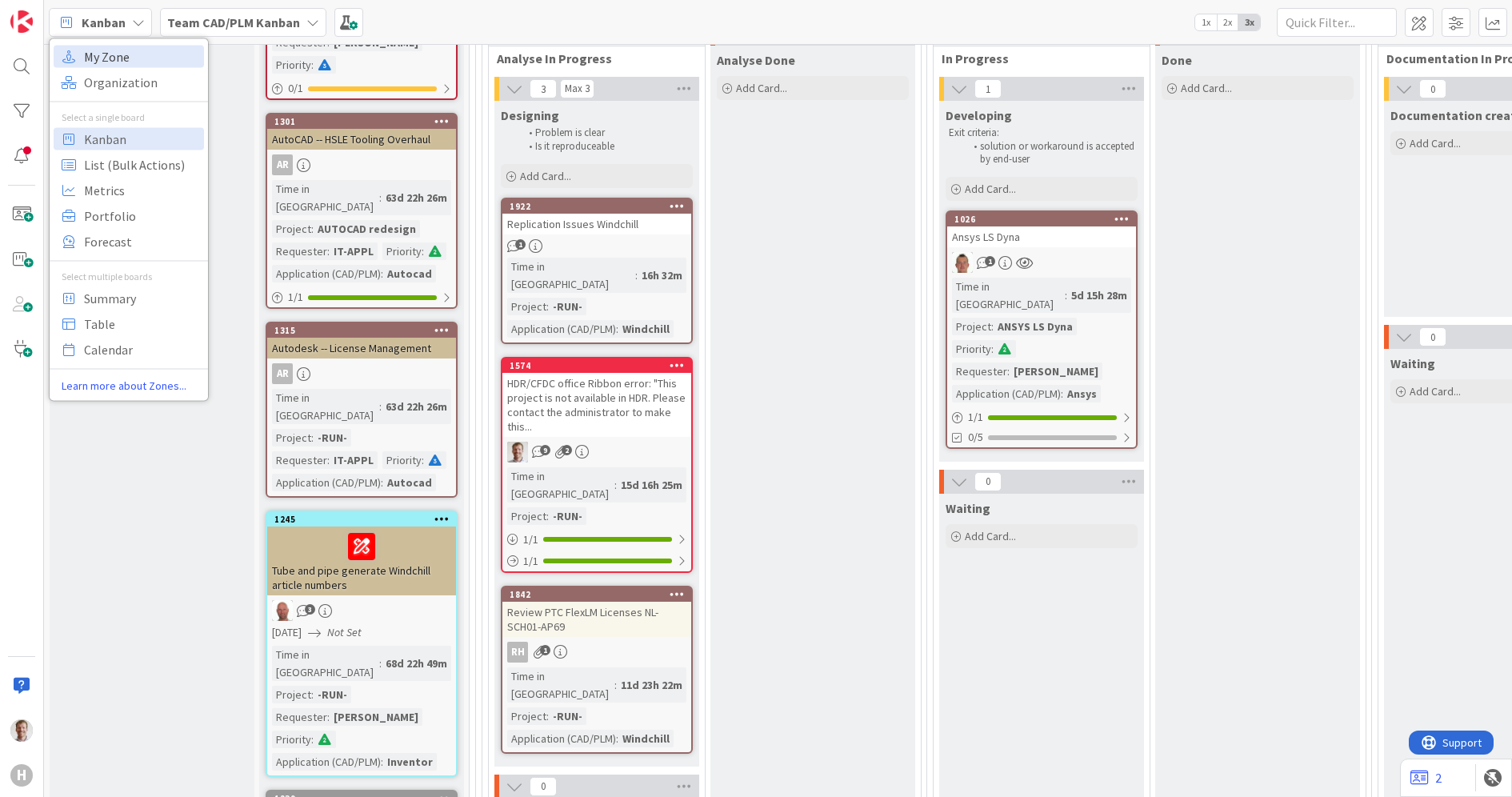
click at [126, 55] on span "My Zone" at bounding box center [141, 56] width 115 height 24
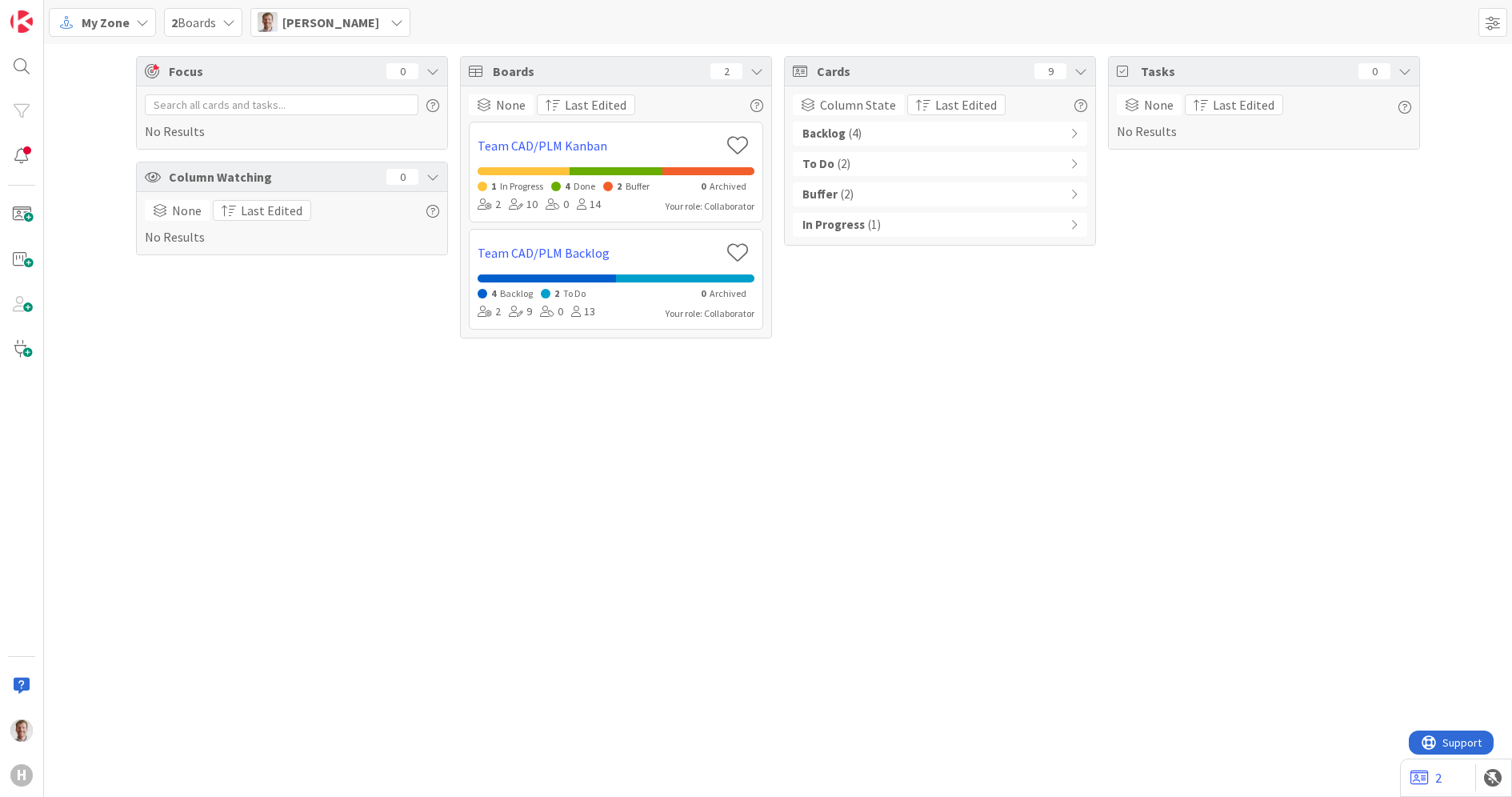
click at [1067, 225] on div "In Progress ( 1 )" at bounding box center [940, 225] width 295 height 24
click at [1054, 194] on div "Buffer ( 2 )" at bounding box center [940, 194] width 295 height 24
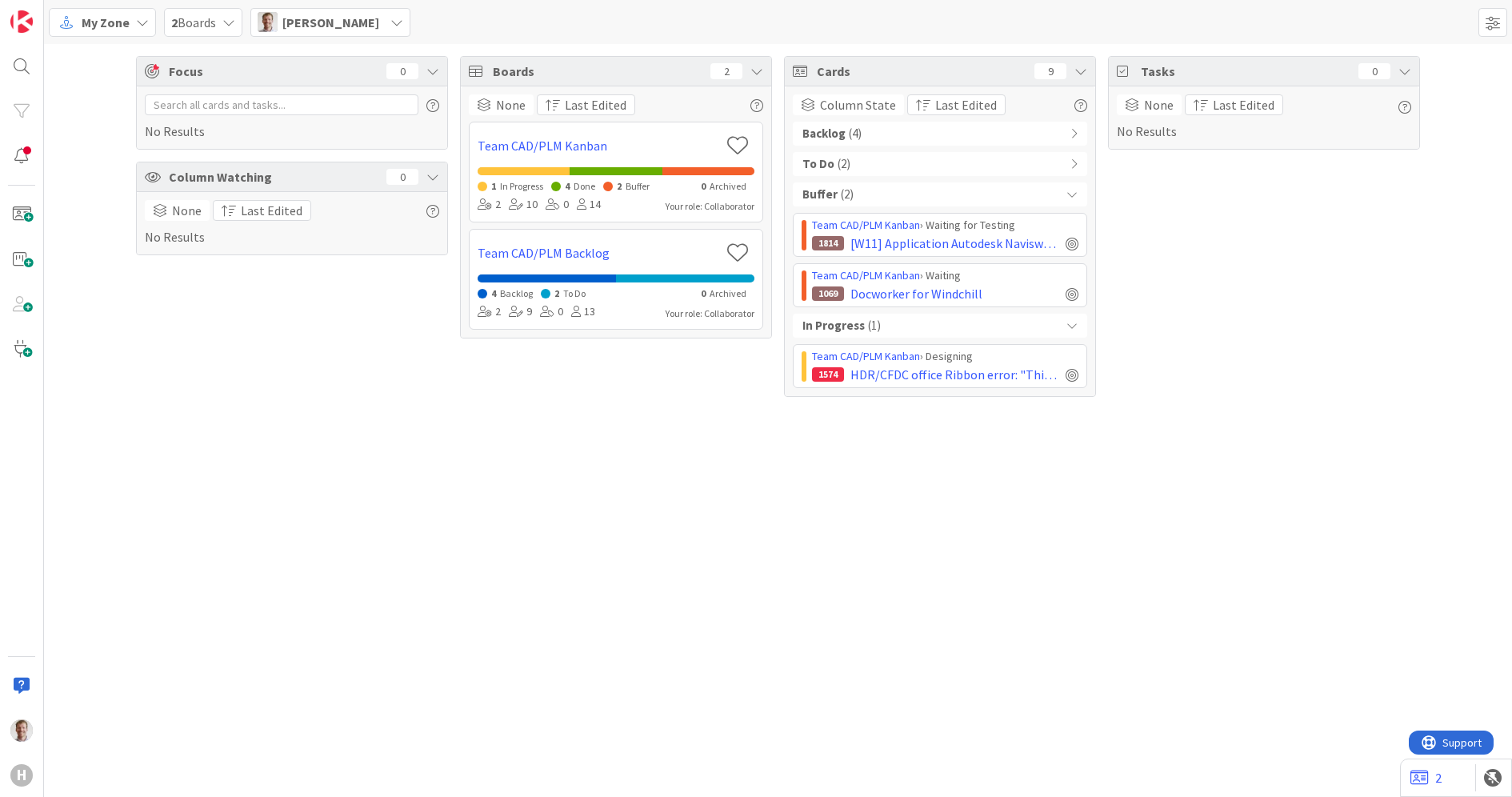
click at [993, 168] on div "To Do ( 2 )" at bounding box center [940, 164] width 295 height 24
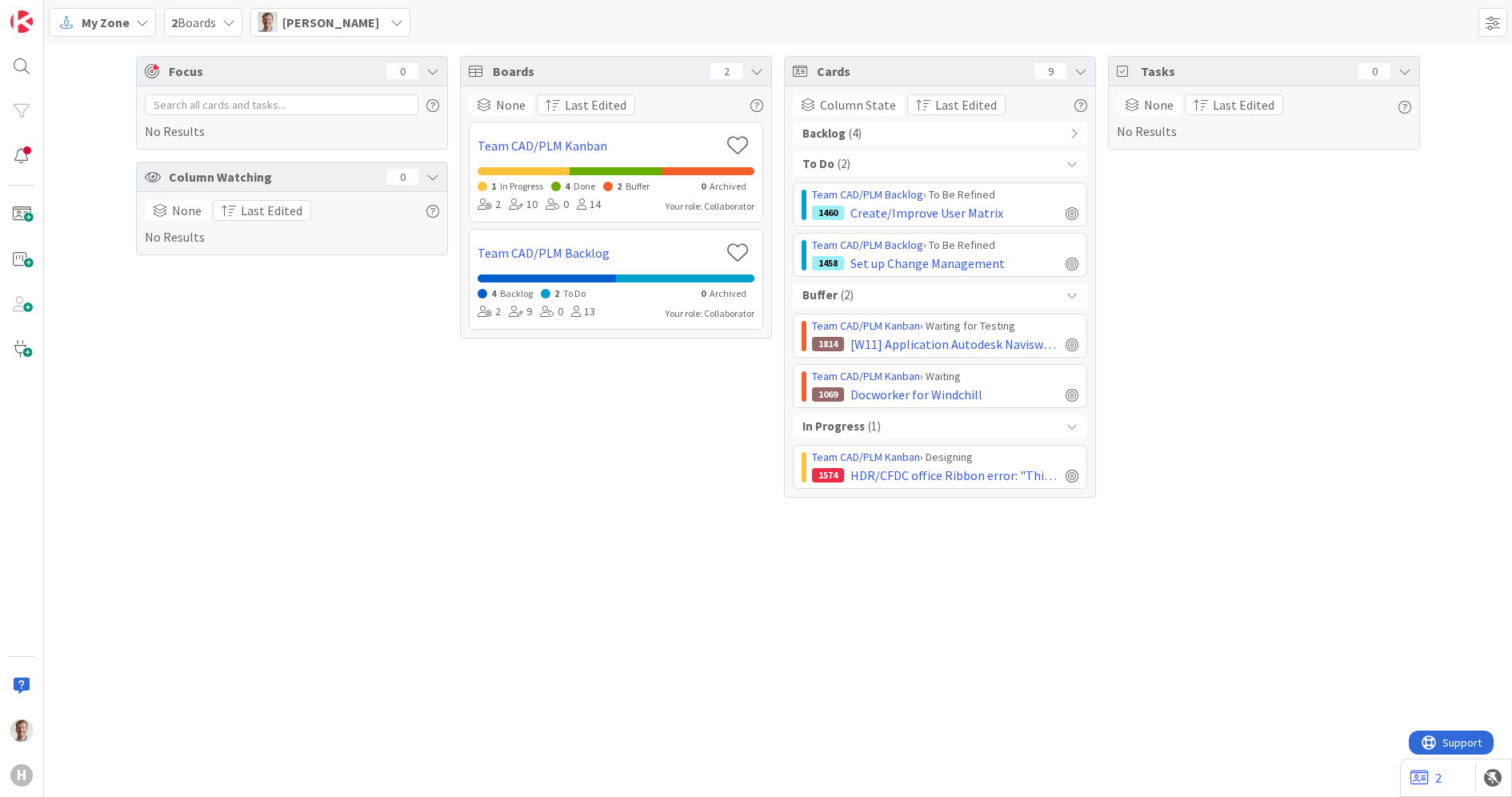
click at [943, 141] on div "Backlog ( 4 )" at bounding box center [940, 133] width 295 height 24
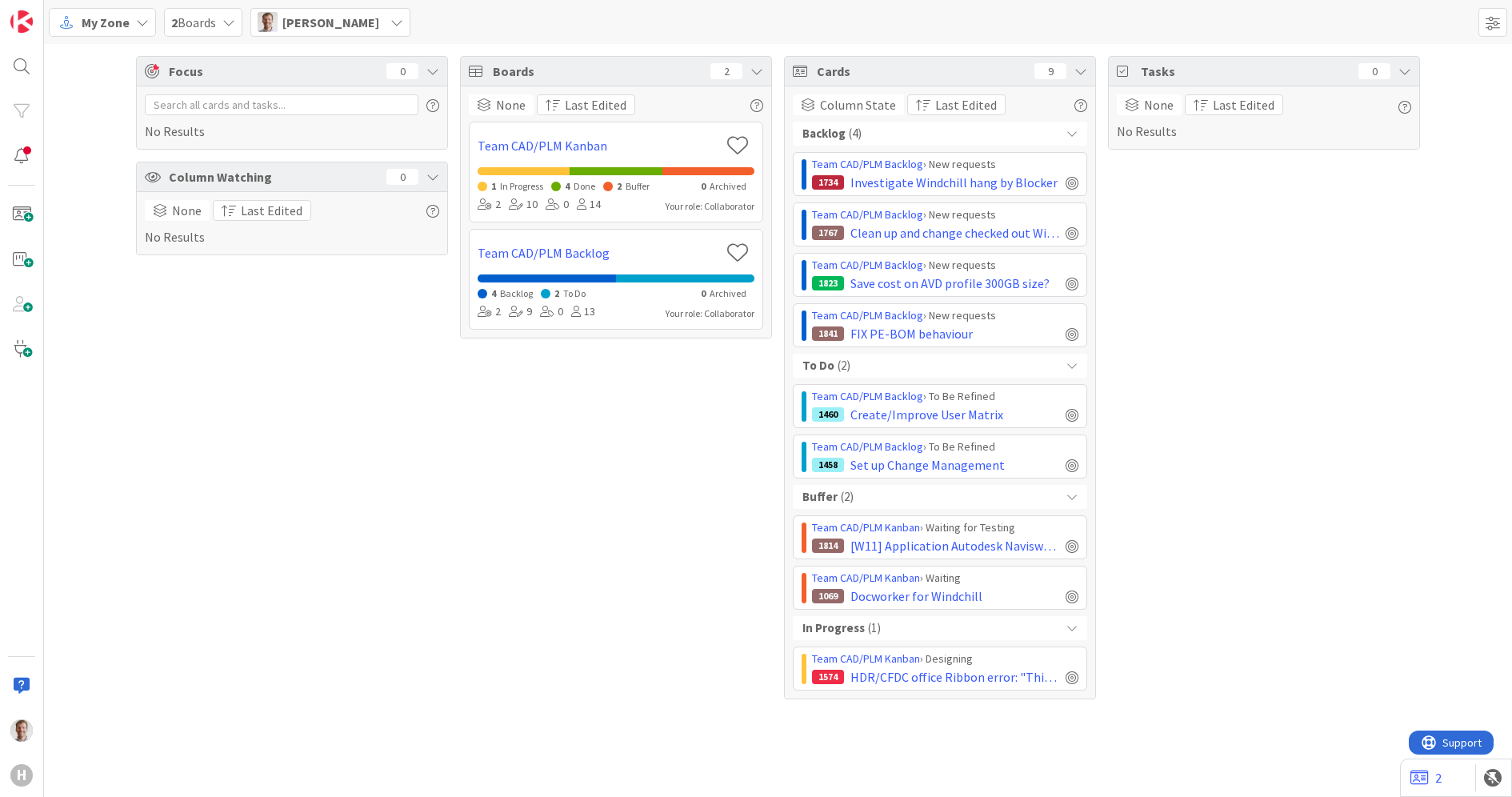
drag, startPoint x: 472, startPoint y: 484, endPoint x: 436, endPoint y: 438, distance: 58.4
click at [471, 482] on div "Boards 2 None Last Edited Team CAD/PLM Kanban 1 In Progress 4 Done 2 Buffer 0 A…" at bounding box center [616, 378] width 312 height 643
click at [23, 19] on img at bounding box center [21, 21] width 23 height 23
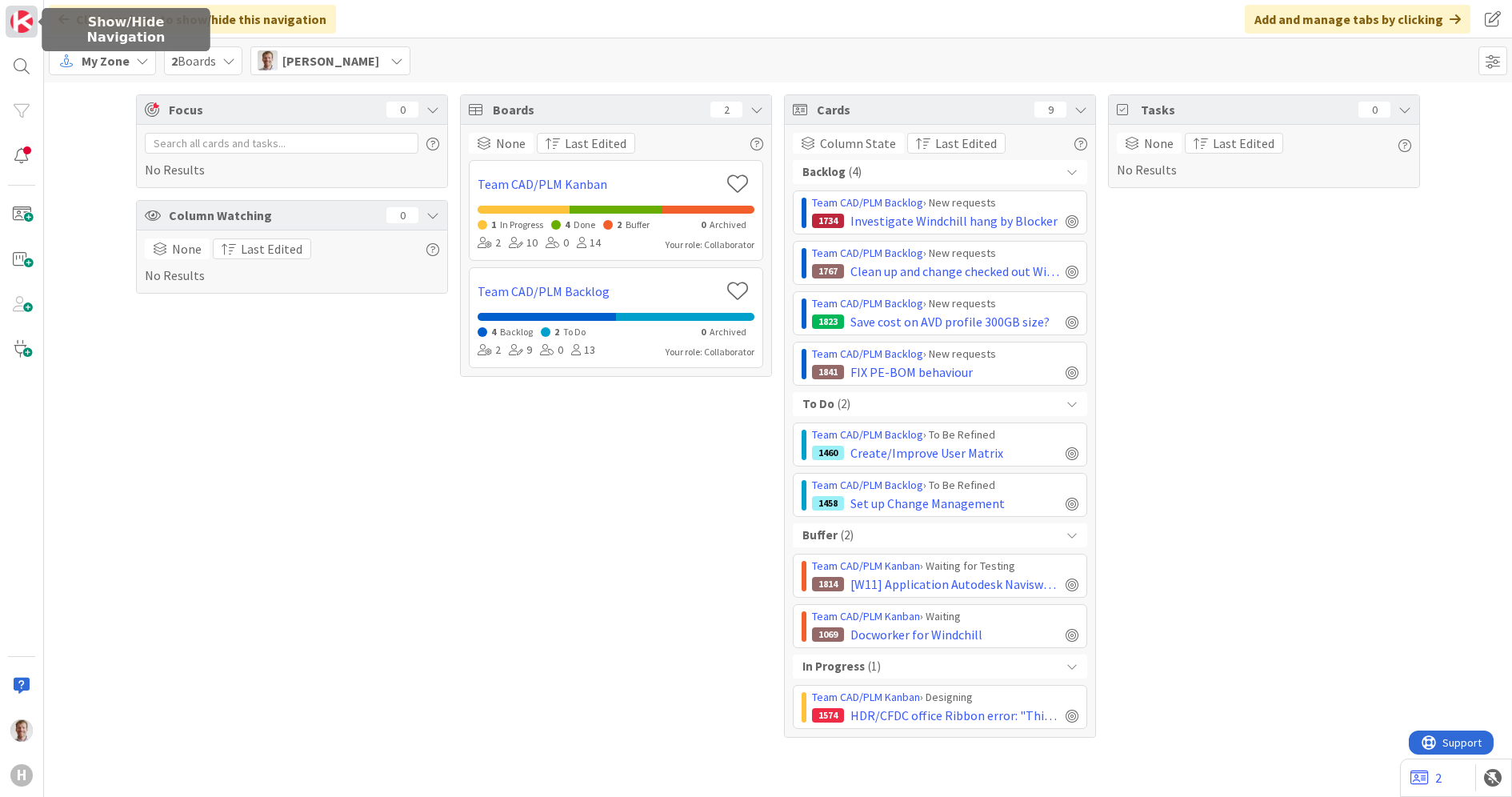
click at [26, 24] on img at bounding box center [21, 21] width 23 height 23
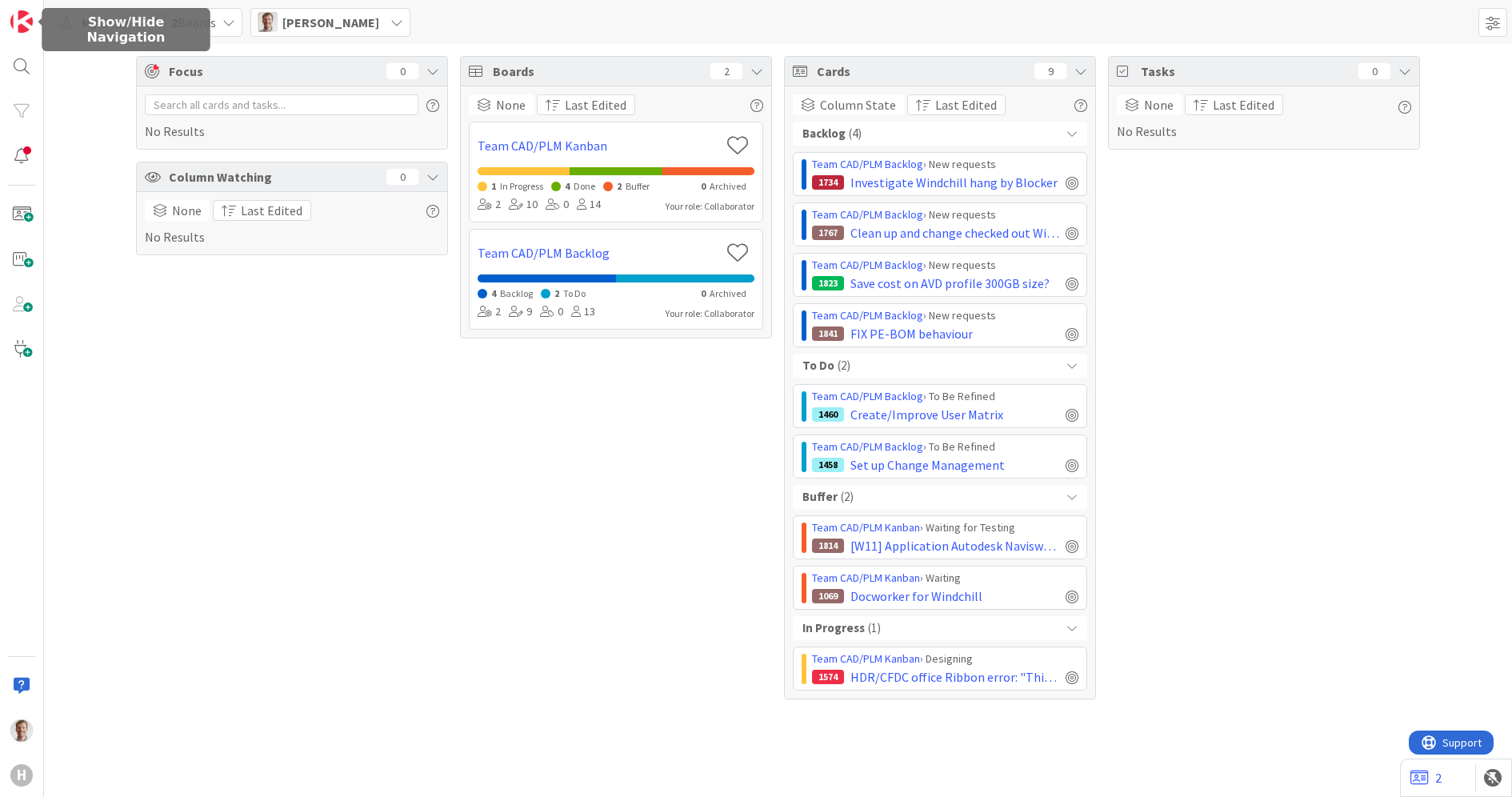
click at [84, 19] on span "My Zone" at bounding box center [105, 22] width 48 height 19
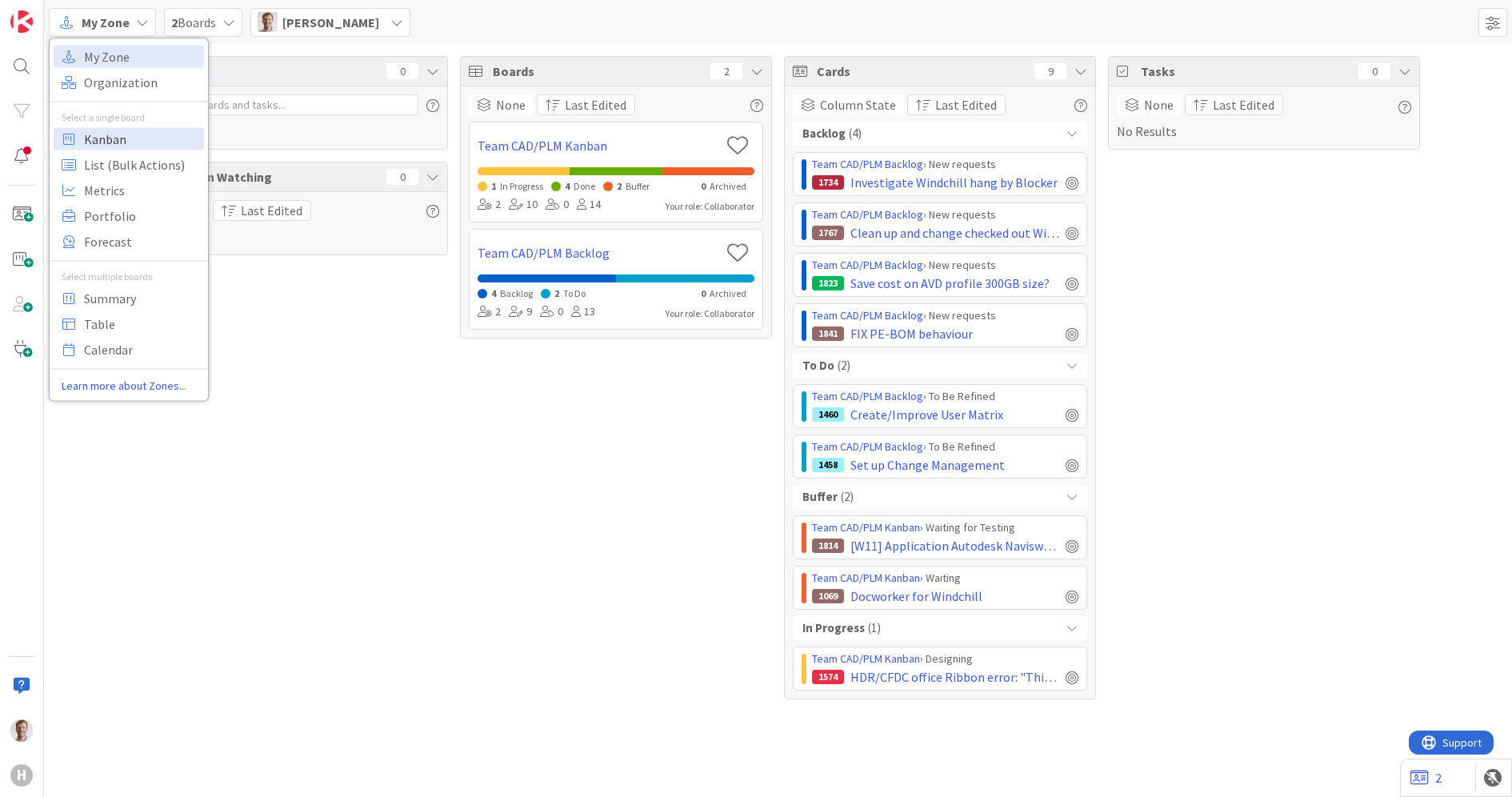
click at [138, 140] on span "Kanban" at bounding box center [141, 138] width 115 height 24
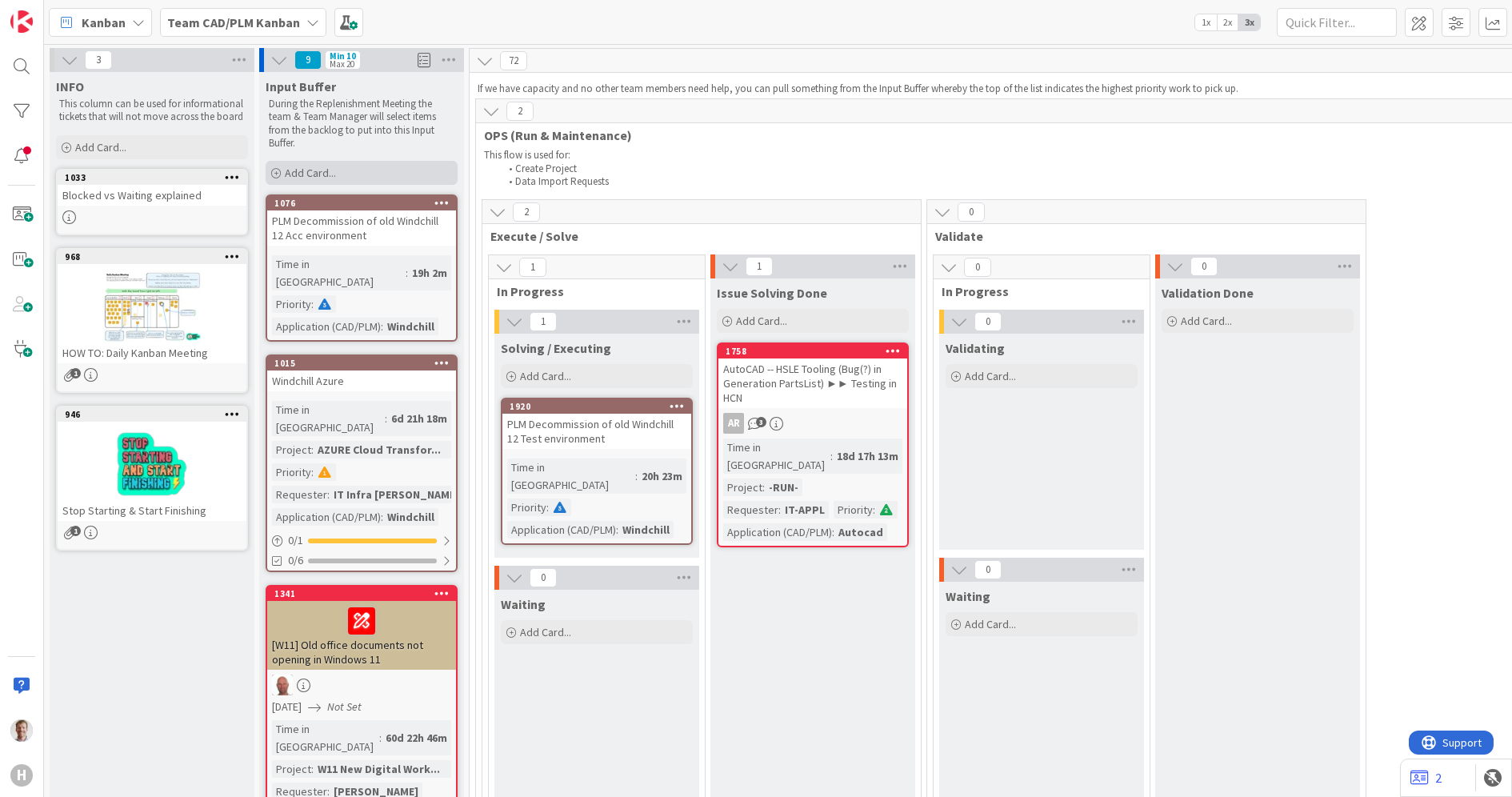
click at [315, 168] on span "Add Card..." at bounding box center [310, 173] width 51 height 14
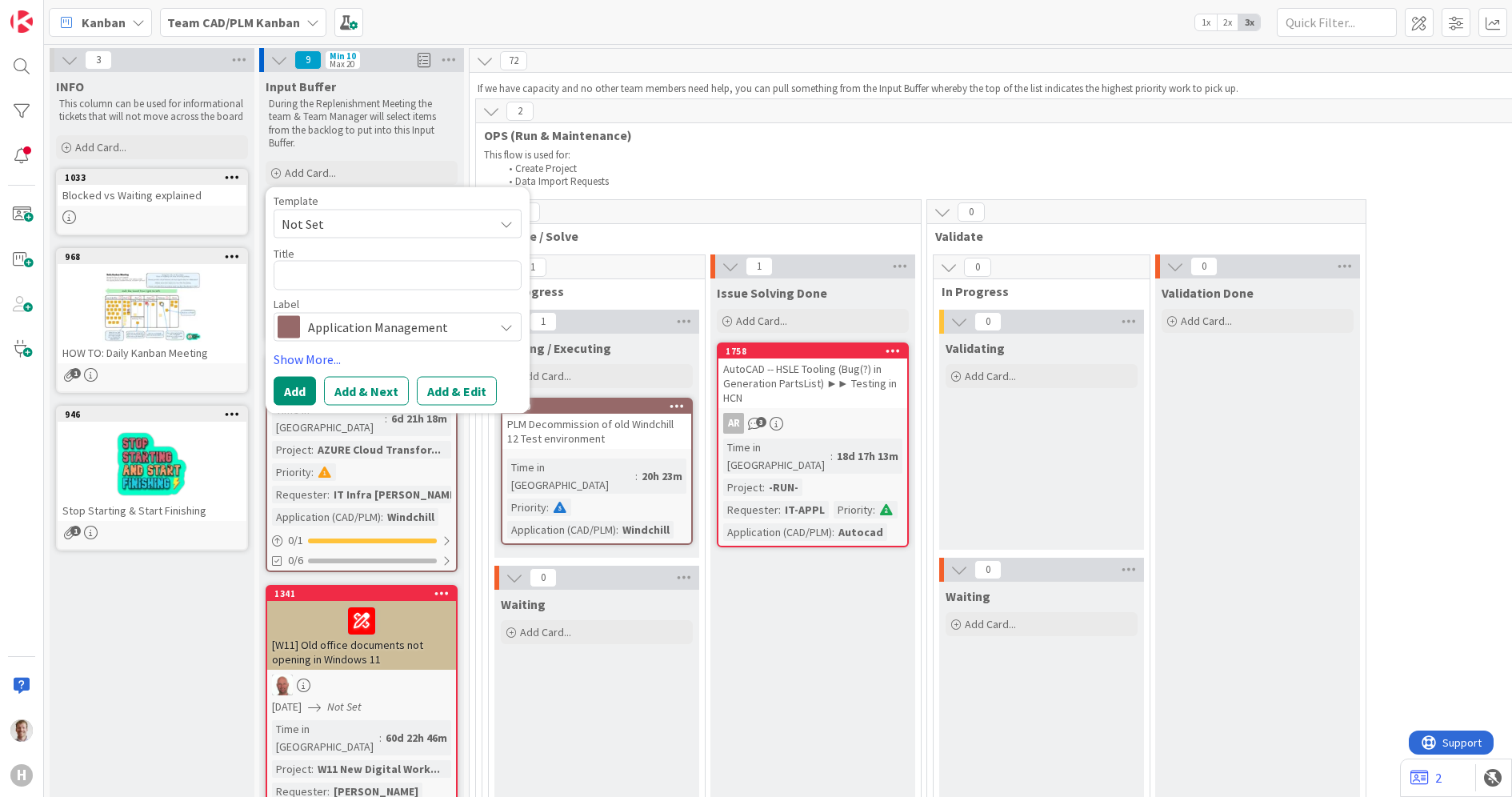
type textarea "x"
type textarea "R"
type textarea "x"
type textarea "Re"
type textarea "x"
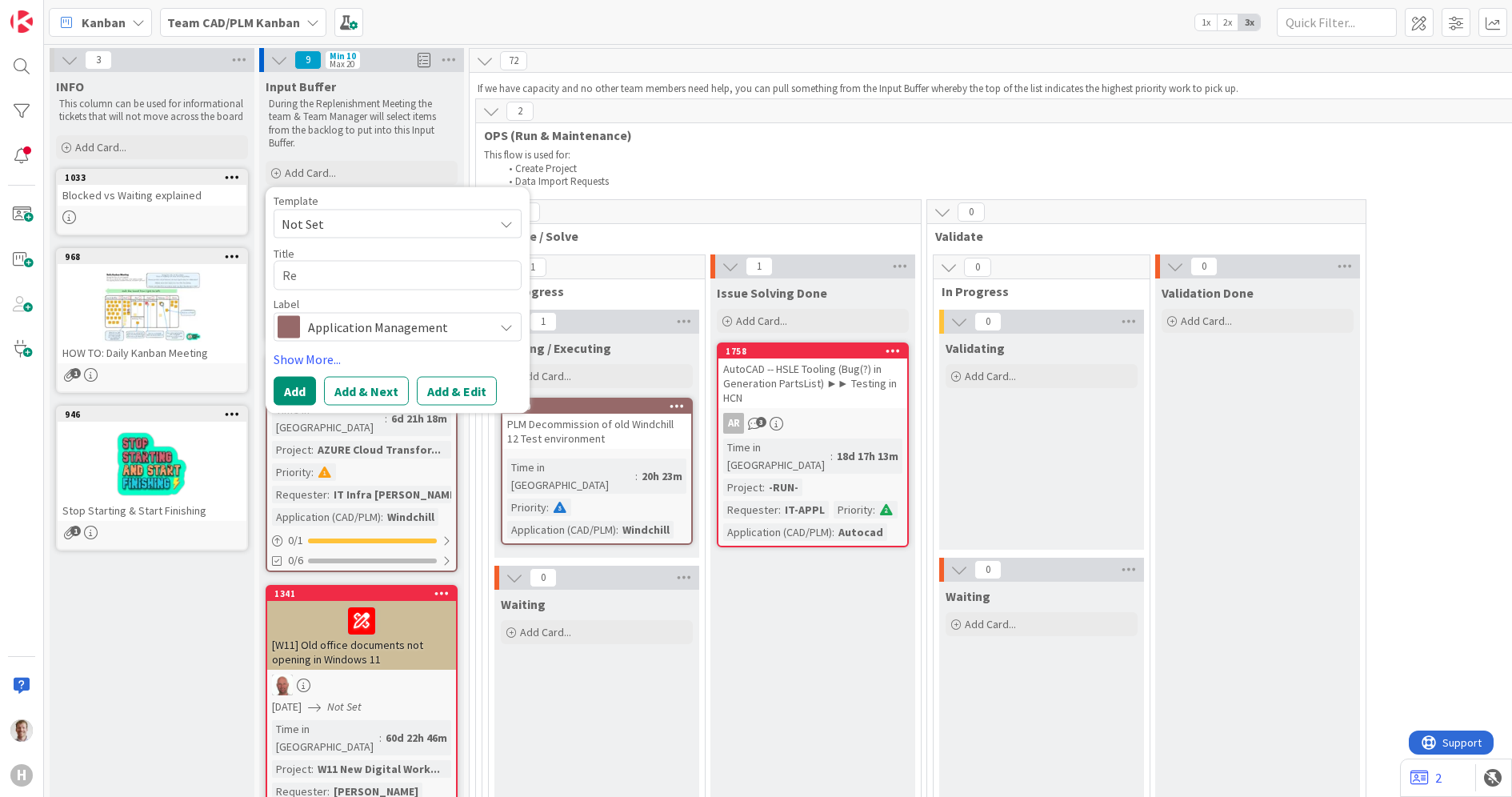
type textarea "Rem"
type textarea "x"
type textarea "Remo"
type textarea "x"
type textarea "Remot"
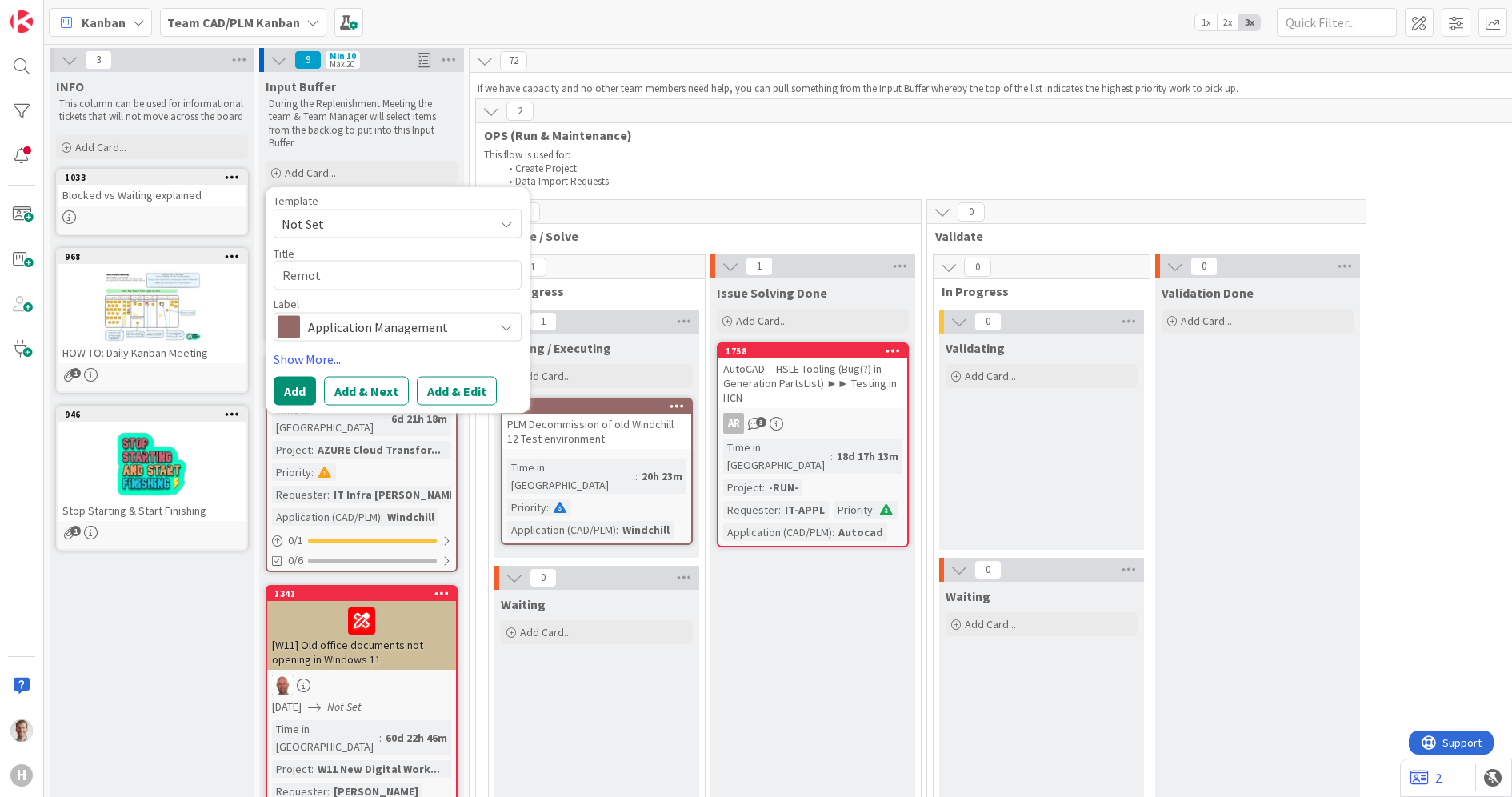
type textarea "x"
type textarea "Remote"
type textarea "x"
type textarea "Remote"
type textarea "x"
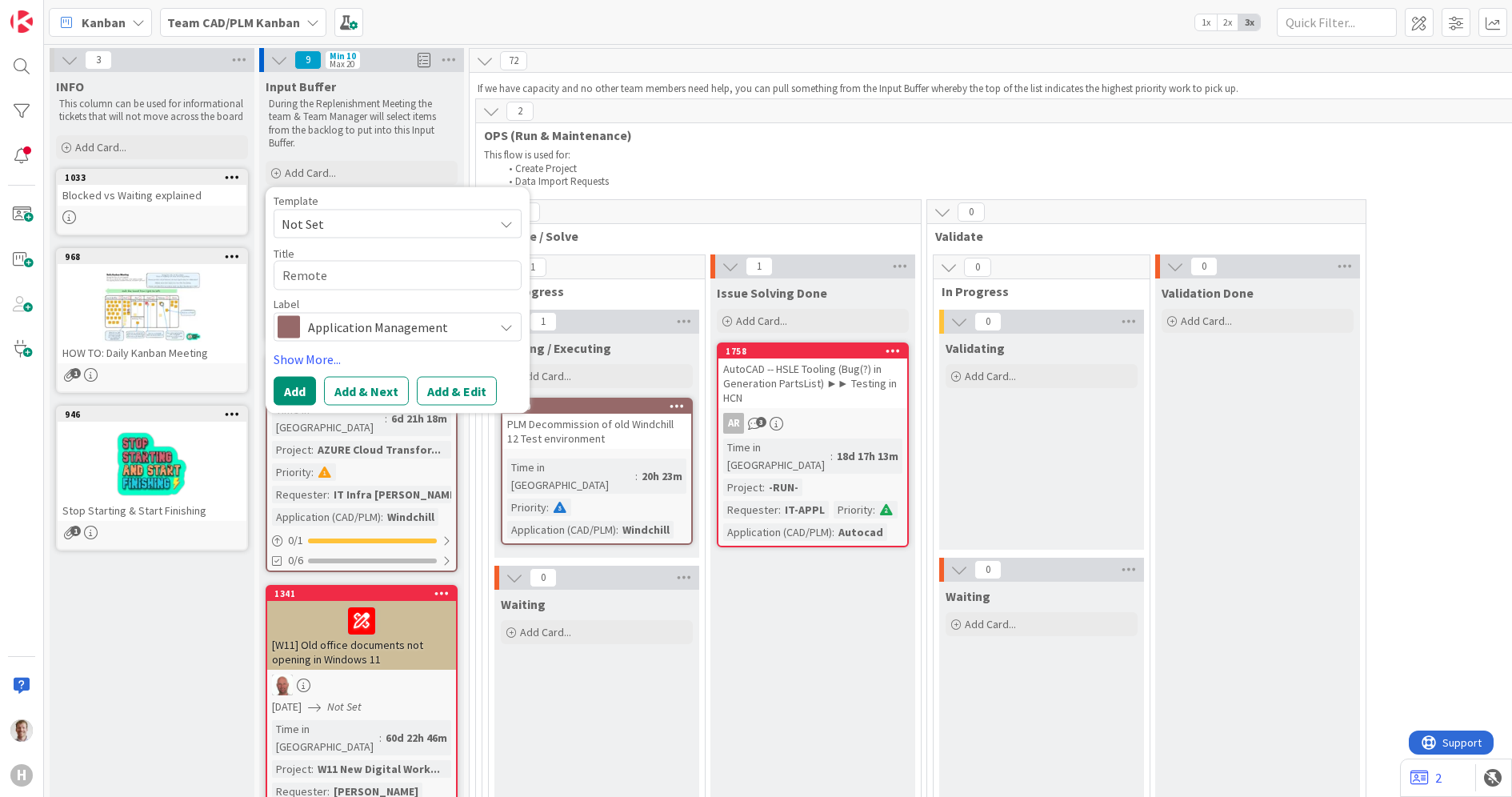
type textarea "Remote w"
type textarea "x"
type textarea "Remote wo"
type textarea "x"
type textarea "Remote wor"
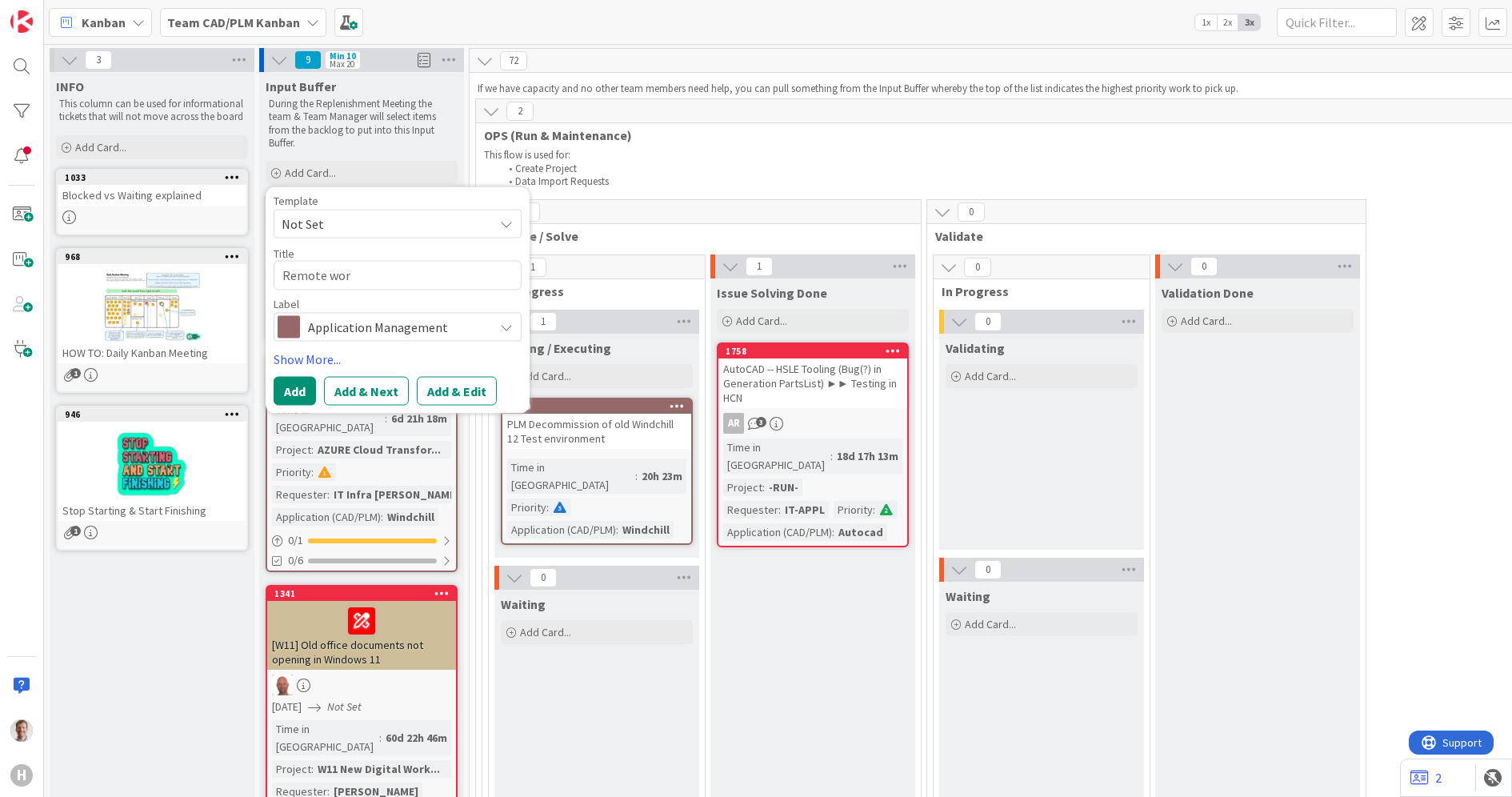
type textarea "x"
type textarea "Remote work"
type textarea "x"
type textarea "Remote work"
type textarea "x"
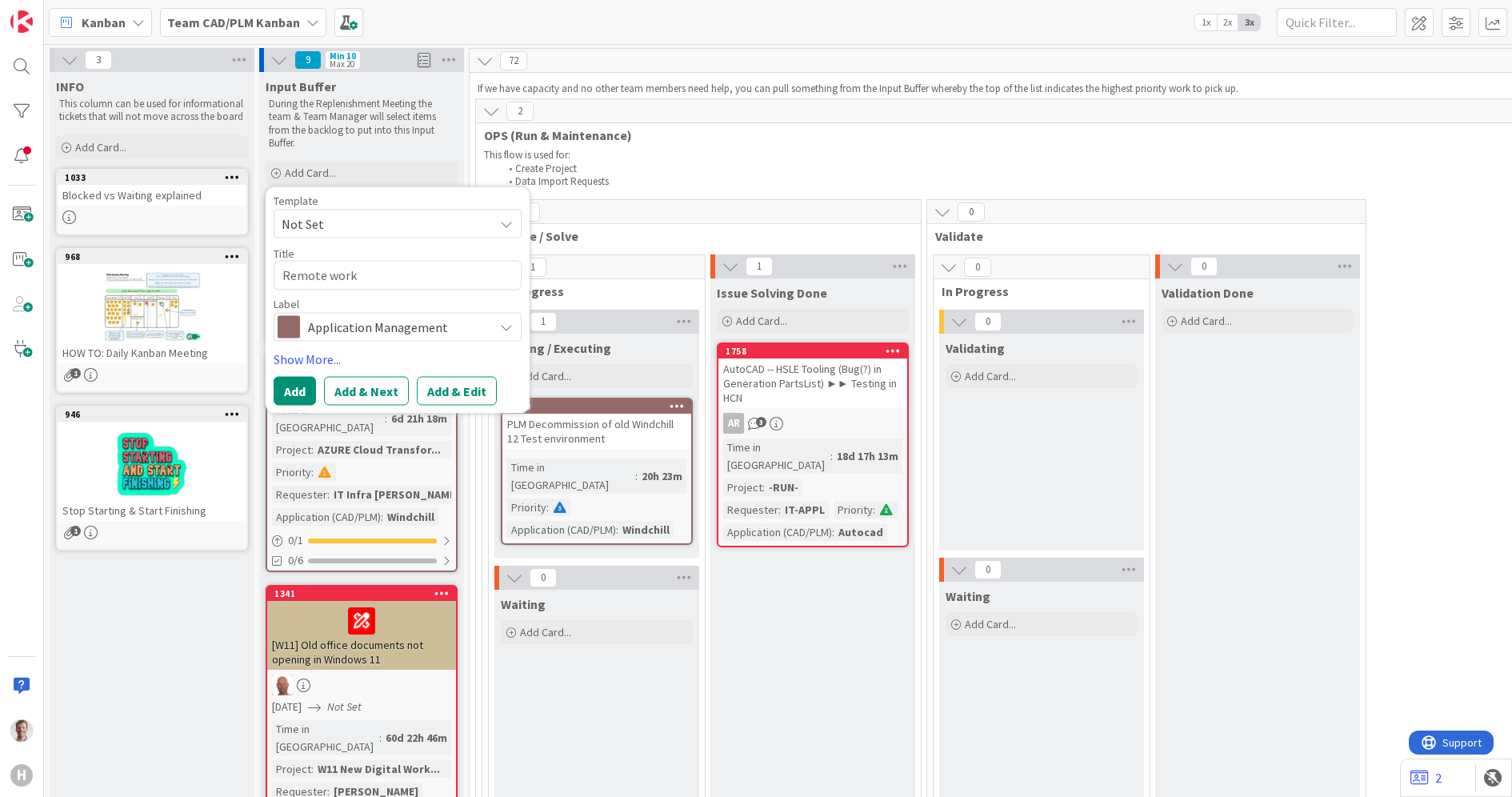
type textarea "Remote work !"
type textarea "x"
type textarea "Remote work"
type textarea "x"
type textarea "Remote work Q"
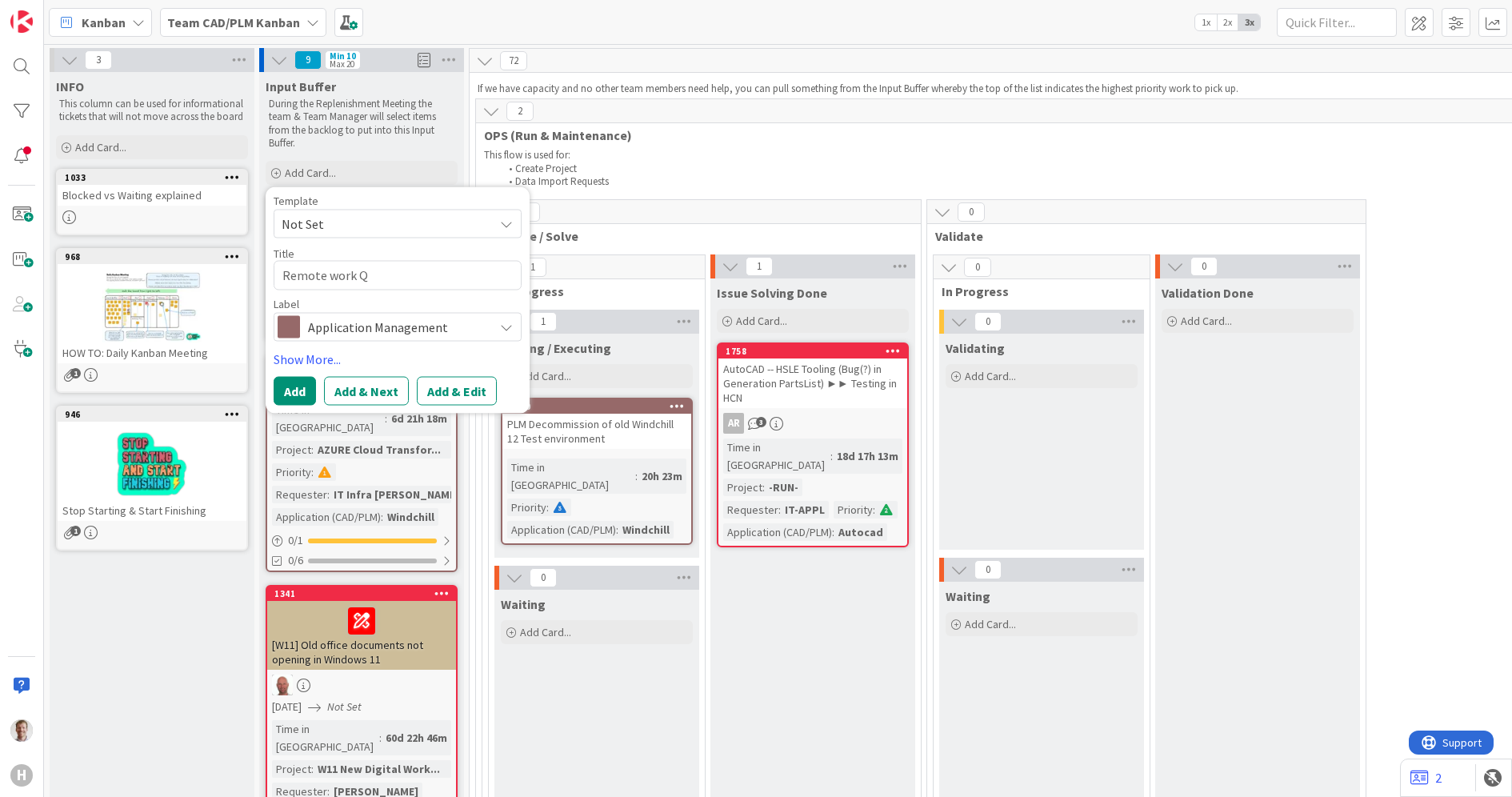
type textarea "x"
type textarea "Remote work Q"
type textarea "x"
type textarea "Remote work Q d"
type textarea "x"
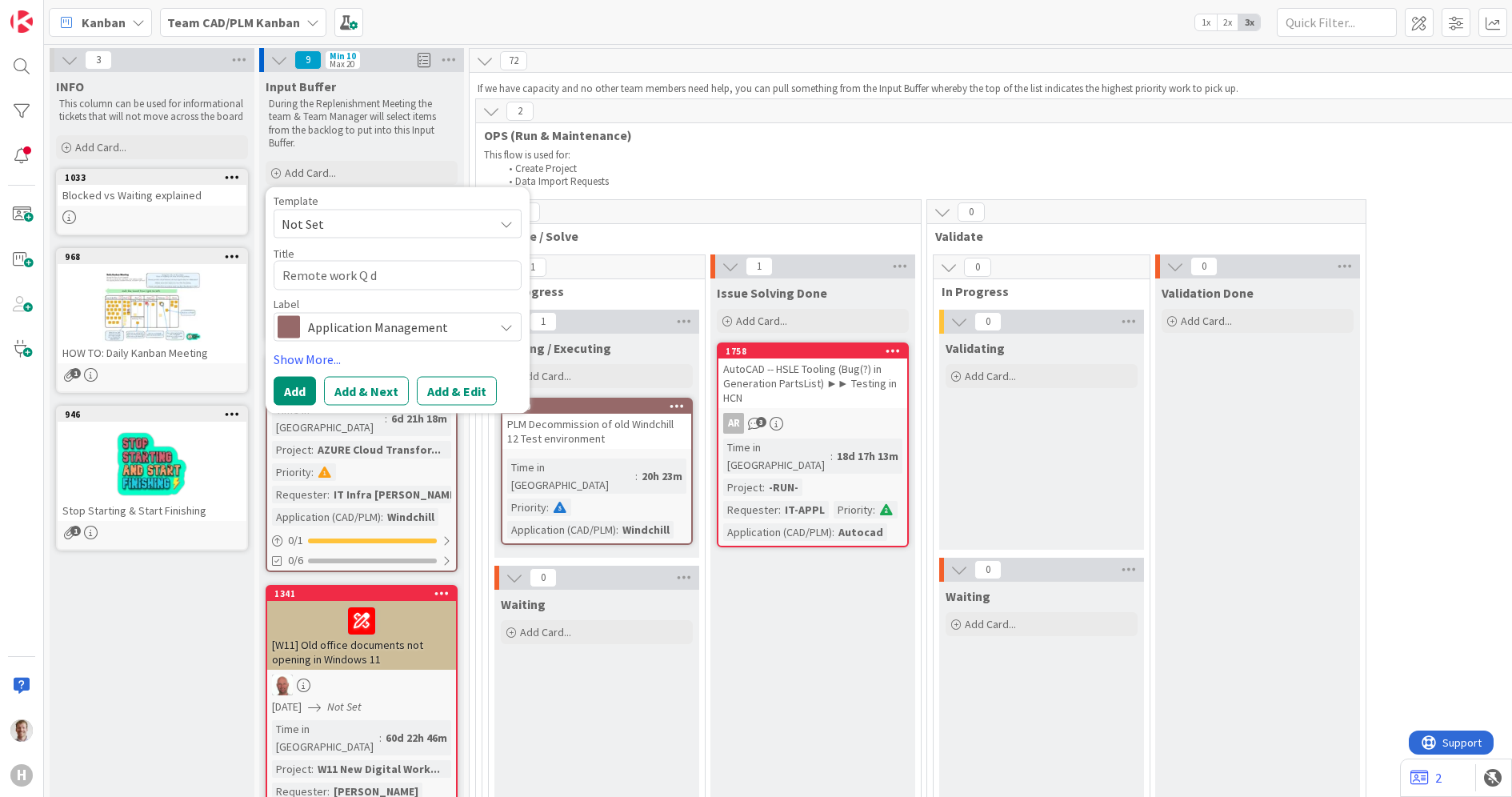
type textarea "Remote work Q di"
type textarea "x"
type textarea "Remote work Q dis"
type textarea "x"
type textarea "Remote work Q disk"
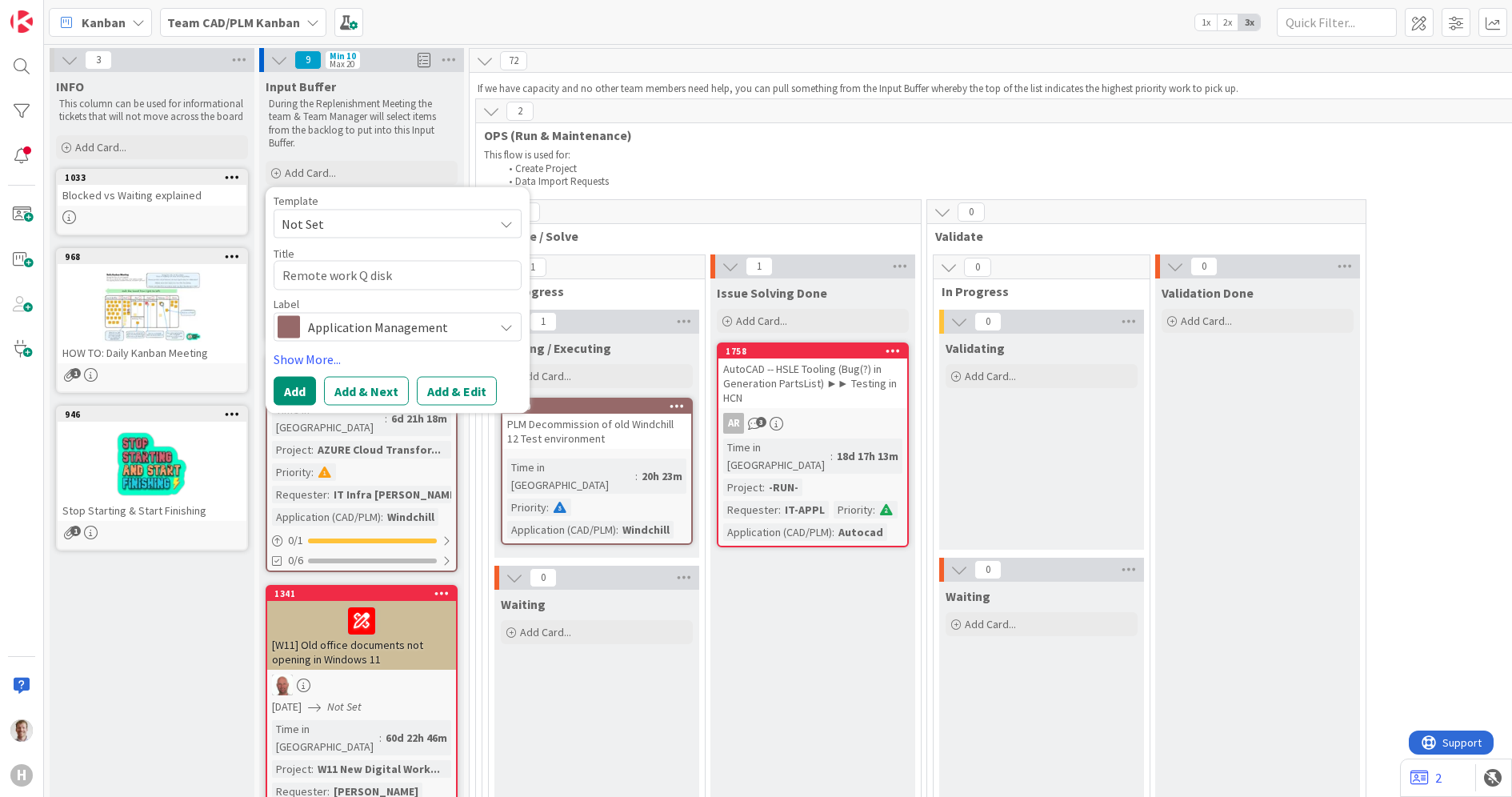
type textarea "x"
type textarea "Remote work Q disk"
type textarea "x"
type textarea "Remote work Q disk h"
type textarea "x"
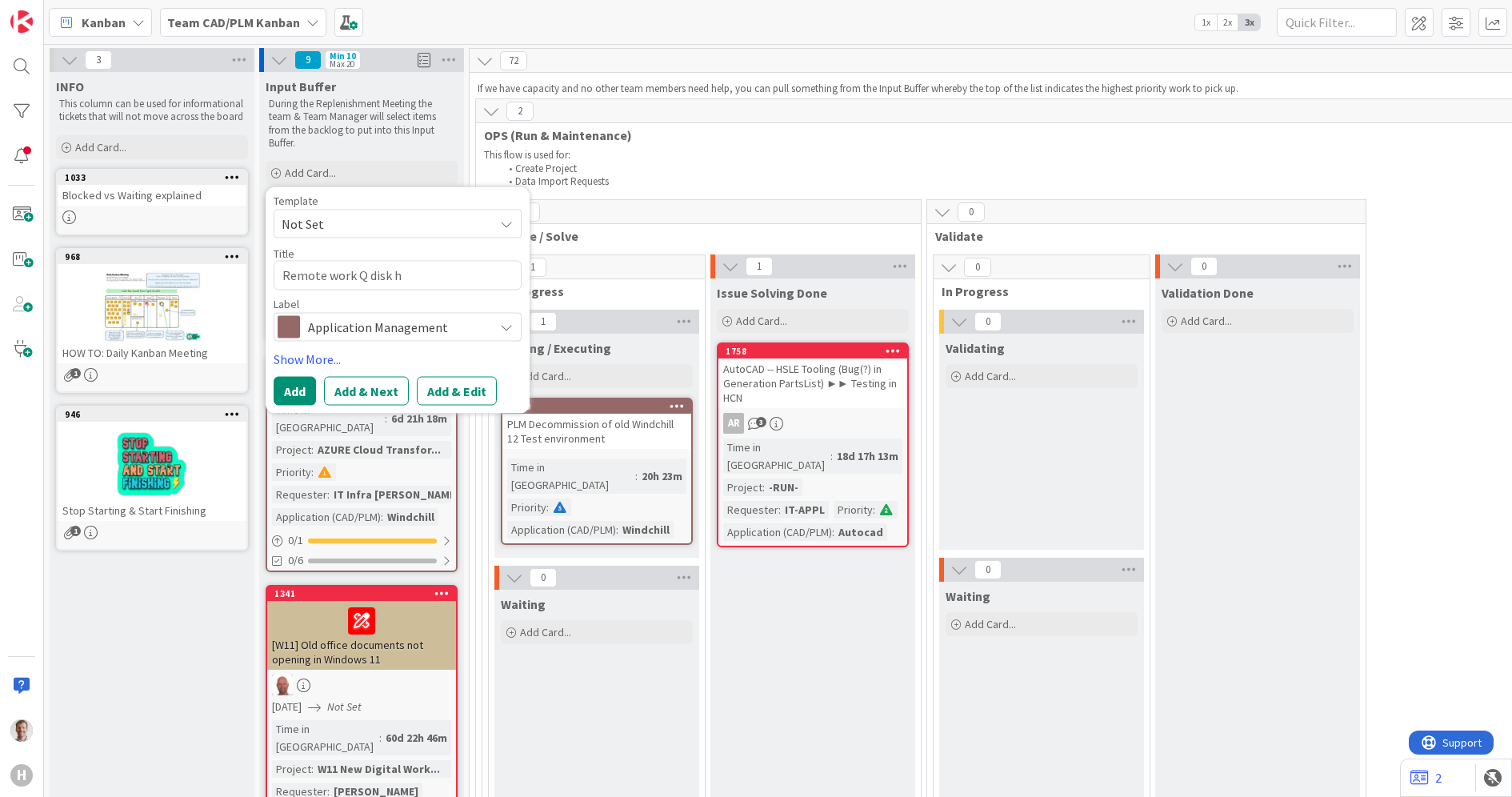
type textarea "Remote work Q disk"
type textarea "x"
type textarea "Remote work Q disk H"
type textarea "x"
type textarea "Remote work Q disk Hu"
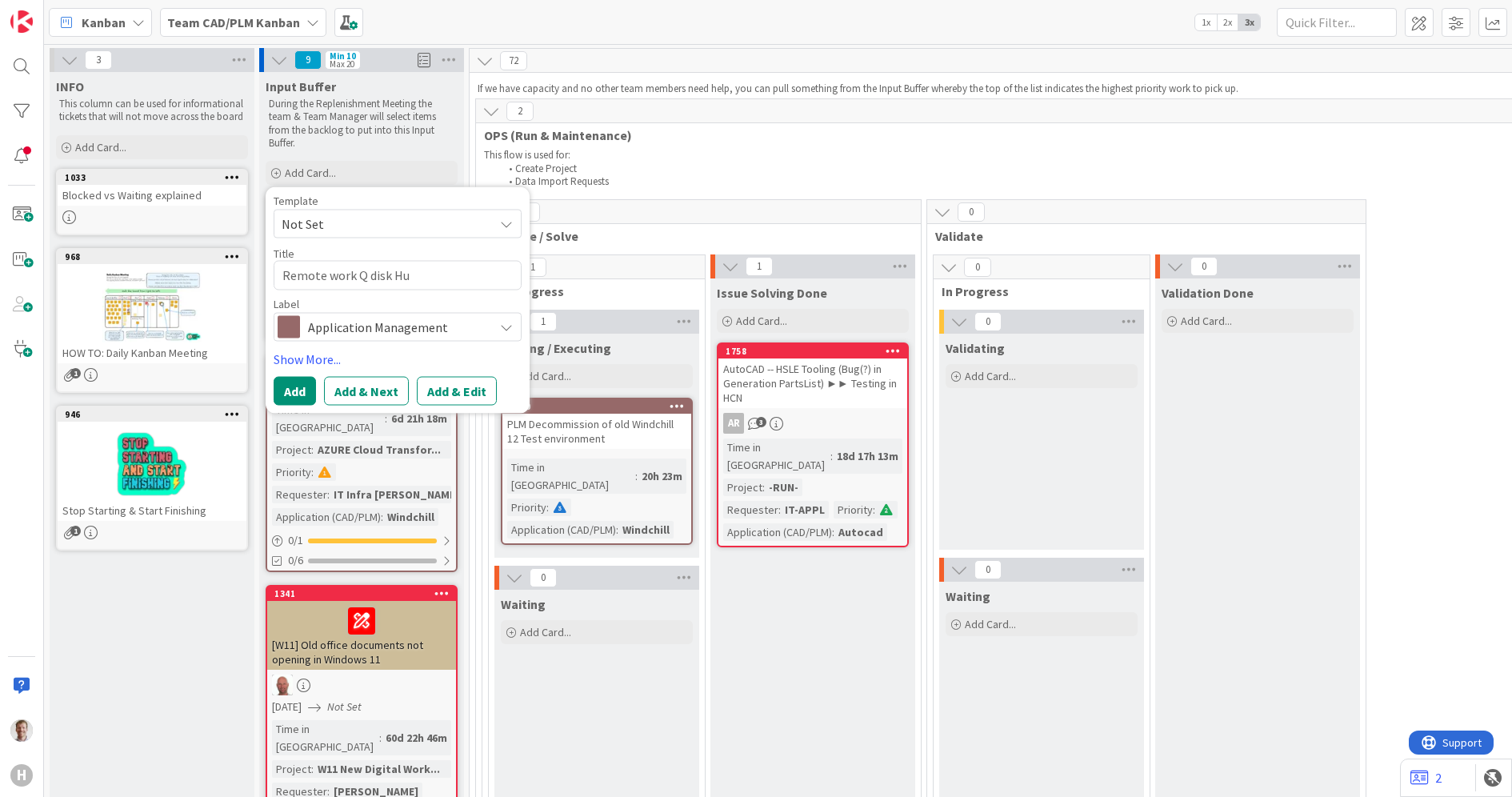
type textarea "x"
type textarea "Remote work Q disk Hui"
type textarea "x"
type textarea "Remote work Q disk Huis"
type textarea "x"
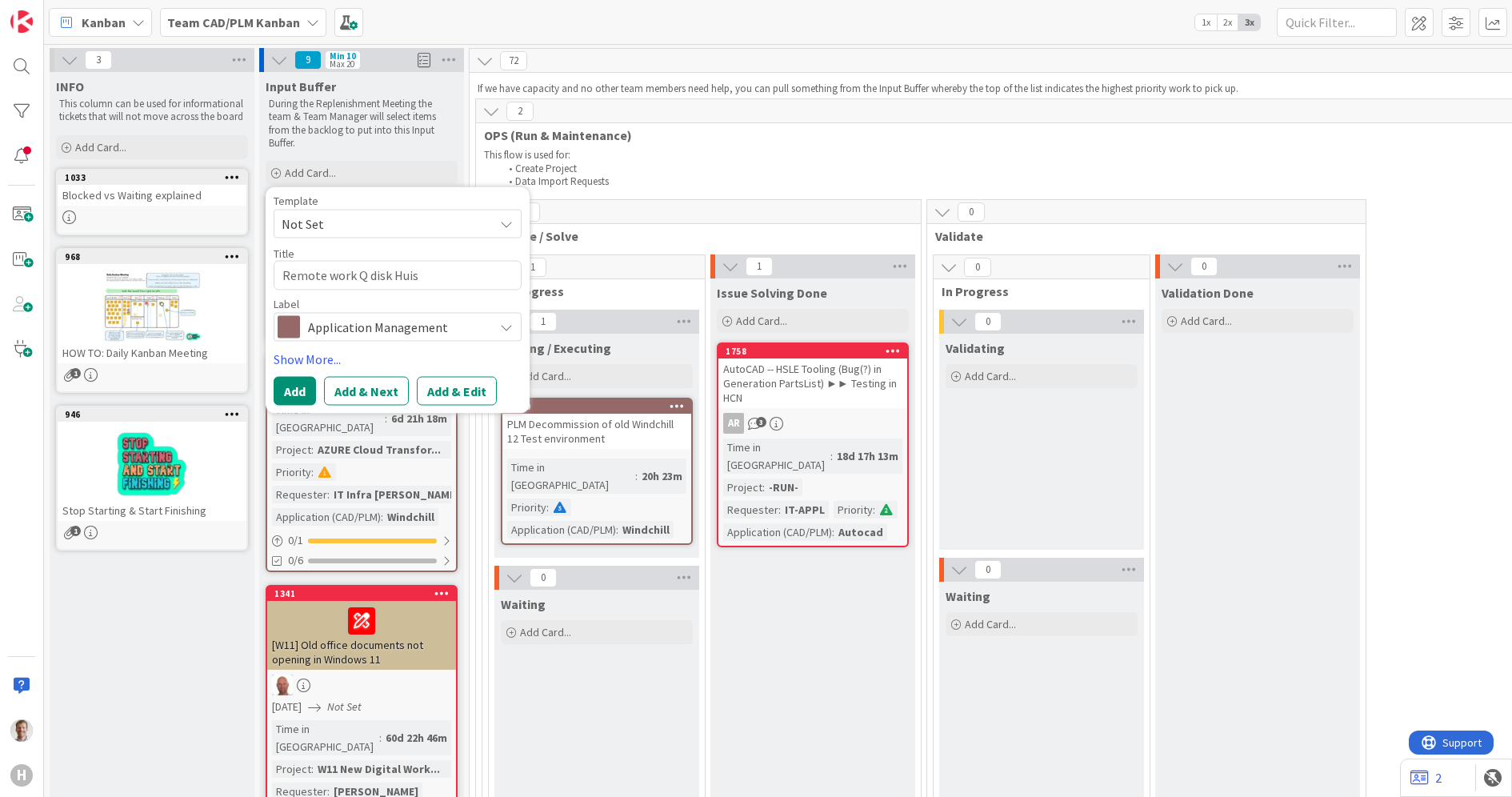
type textarea "Remote work Q disk Huism"
type textarea "x"
type textarea "Remote work Q disk Huisma"
type textarea "x"
type textarea "Remote work Q disk Huisman"
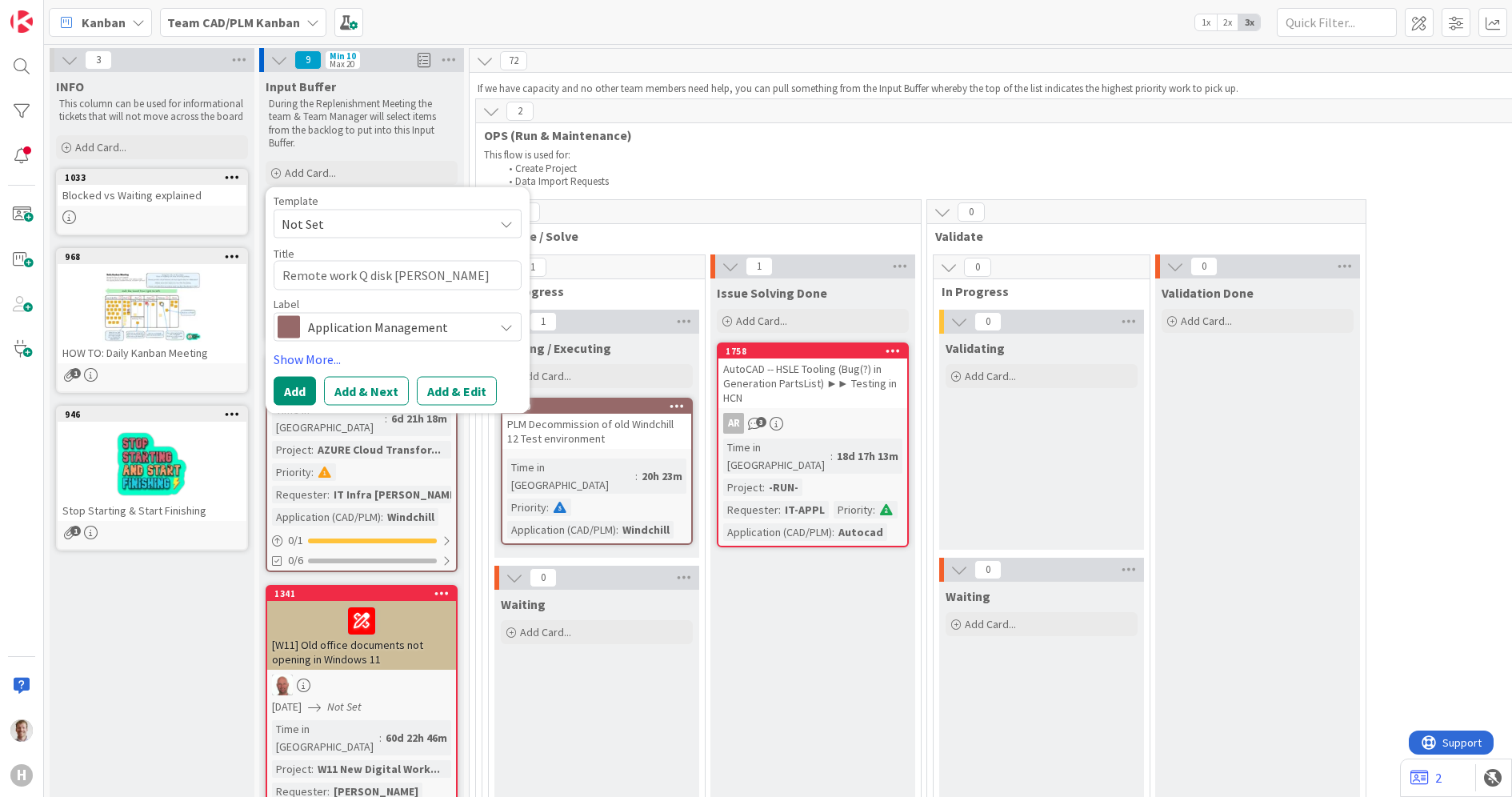
type textarea "x"
type textarea "Remote work Q disk Huisman"
type textarea "x"
type textarea "Remote work Q disk Huisman 2"
type textarea "x"
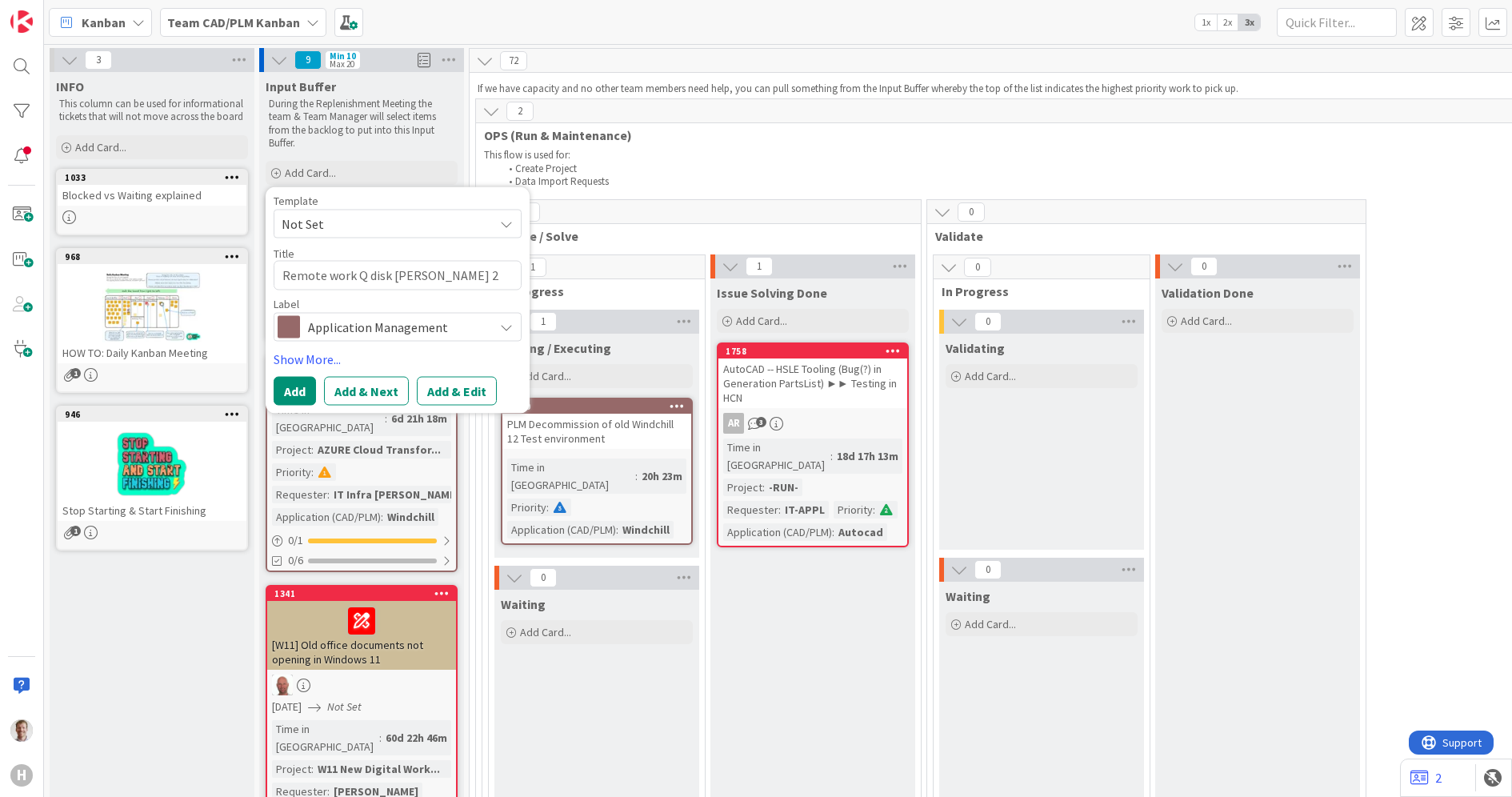
type textarea "Remote work Q disk Huisman 2."
type textarea "x"
type textarea "Remote work Q disk Huisman 2.0"
type textarea "x"
type textarea "Remote work Q disk Huisman 2.0"
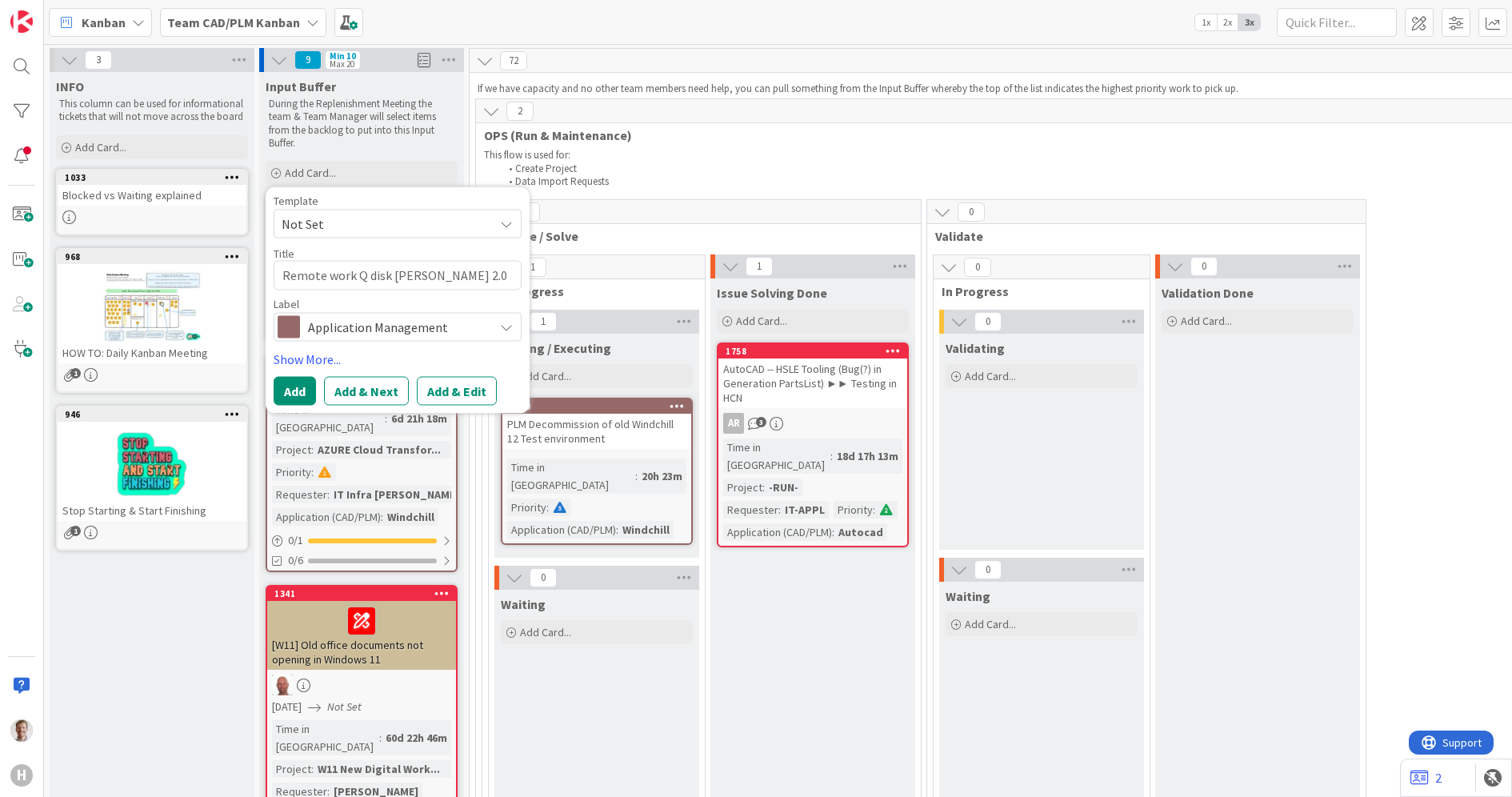
type textarea "x"
type textarea "Remote work Q disk Huisman 2.0 e"
type textarea "x"
type textarea "Remote work Q disk Huisman 2.0 er"
type textarea "x"
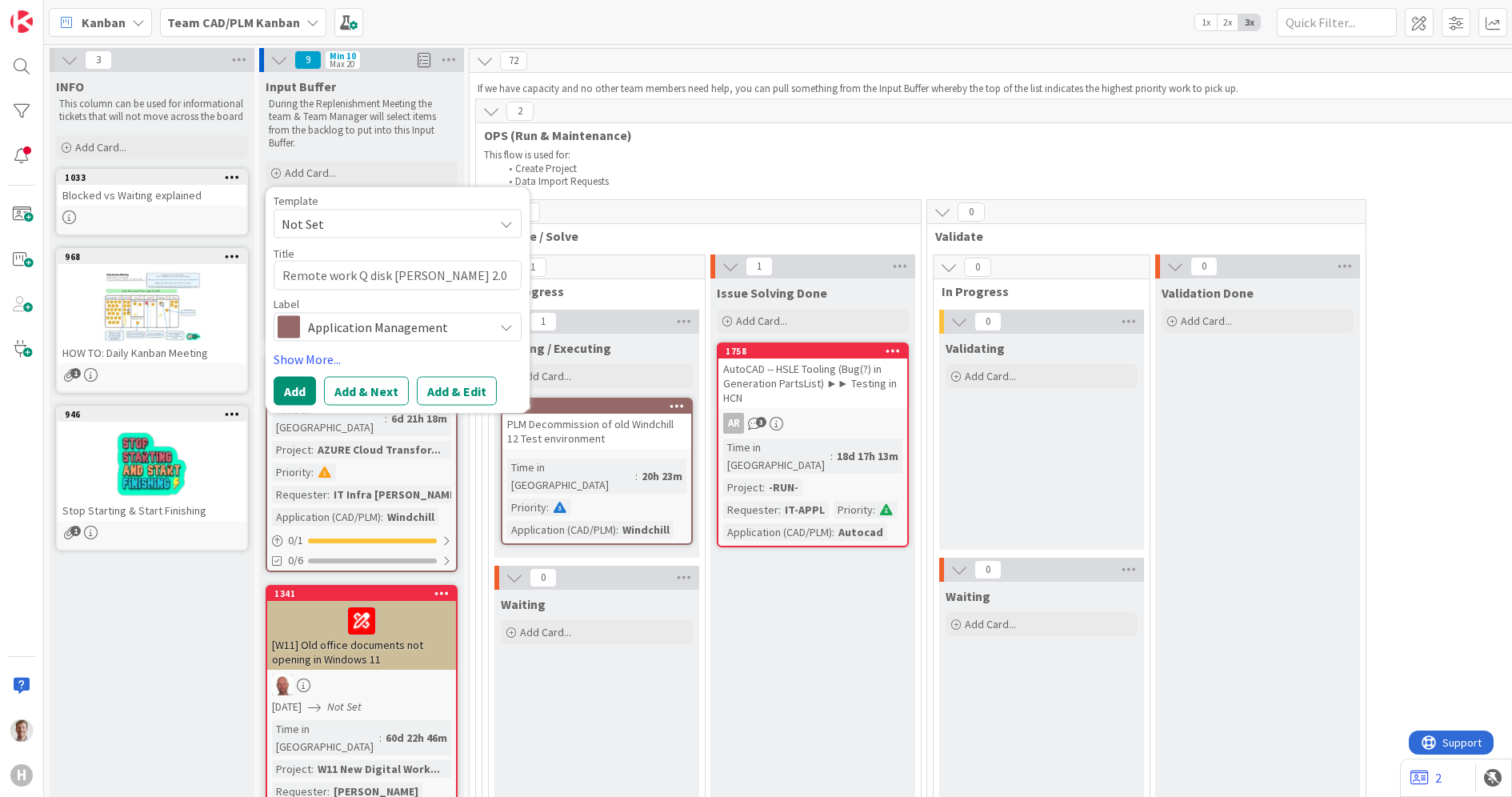
type textarea "Remote work Q disk Huisman 2.0 err"
type textarea "x"
type textarea "Remote work Q disk Huisman 2.0 erro"
type textarea "x"
type textarea "Remote work Q disk Huisman 2.0 error"
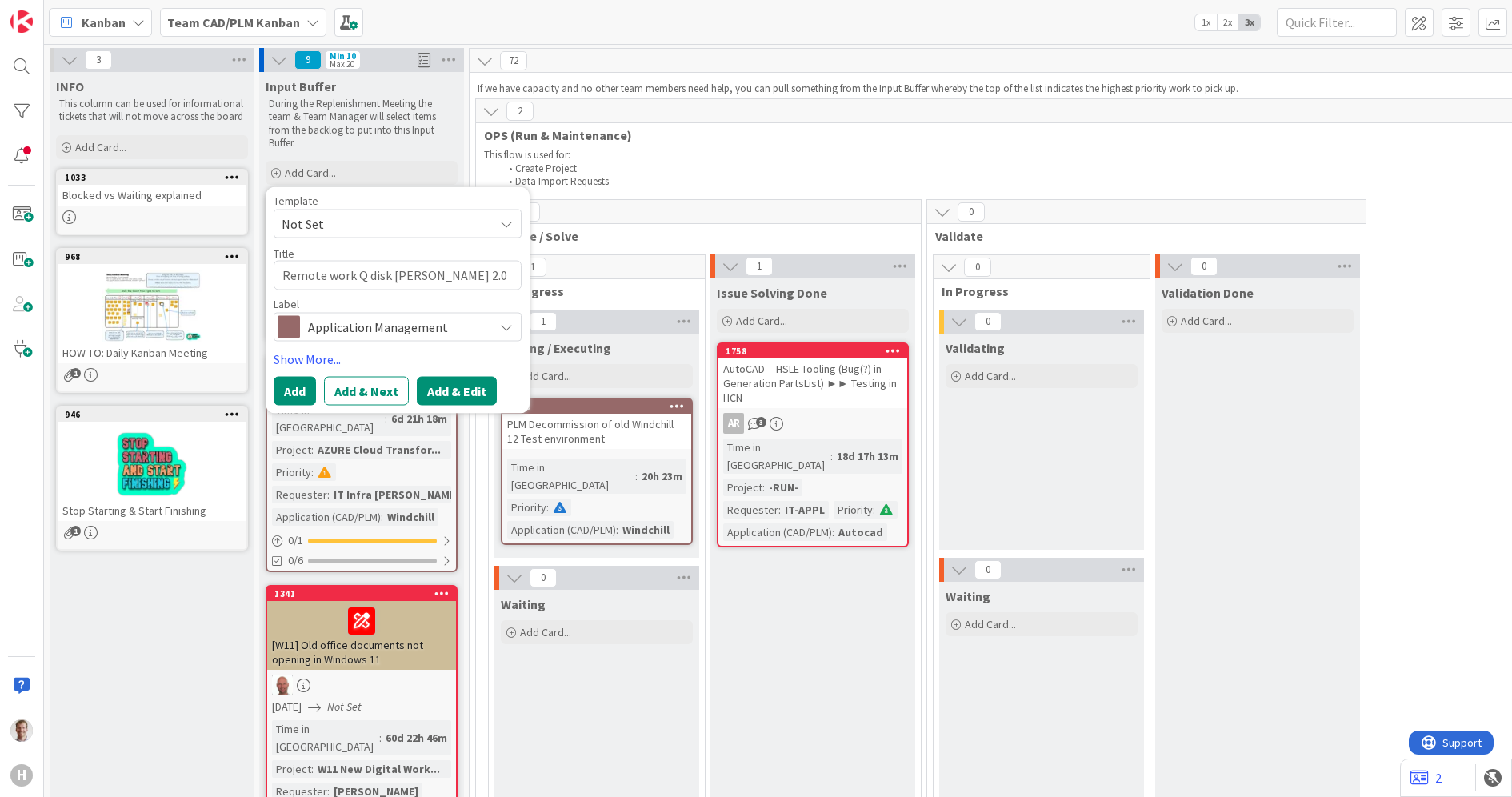
click at [454, 388] on button "Add & Edit" at bounding box center [456, 391] width 80 height 29
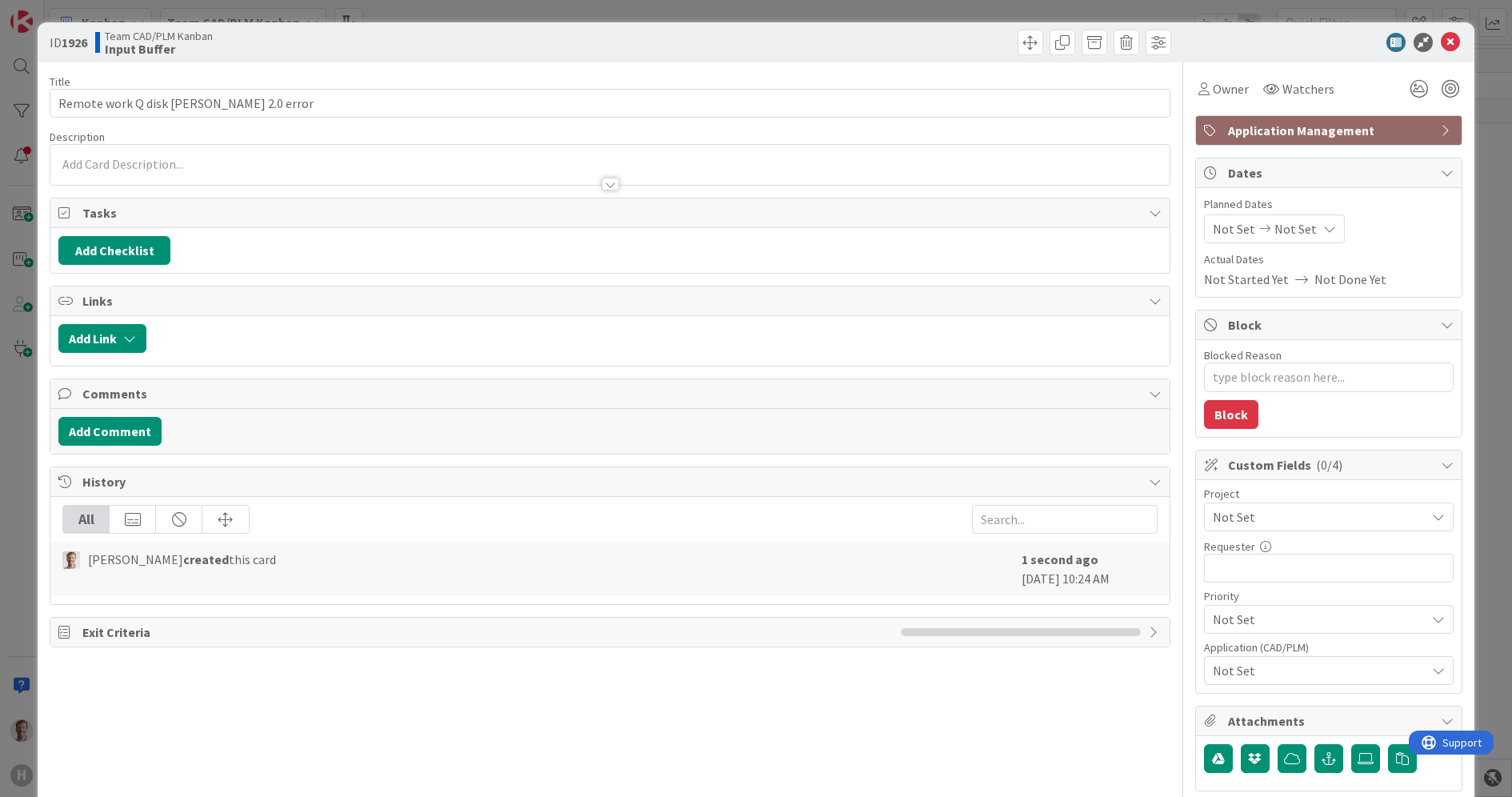
click at [1275, 125] on span "Application Management" at bounding box center [1330, 130] width 205 height 19
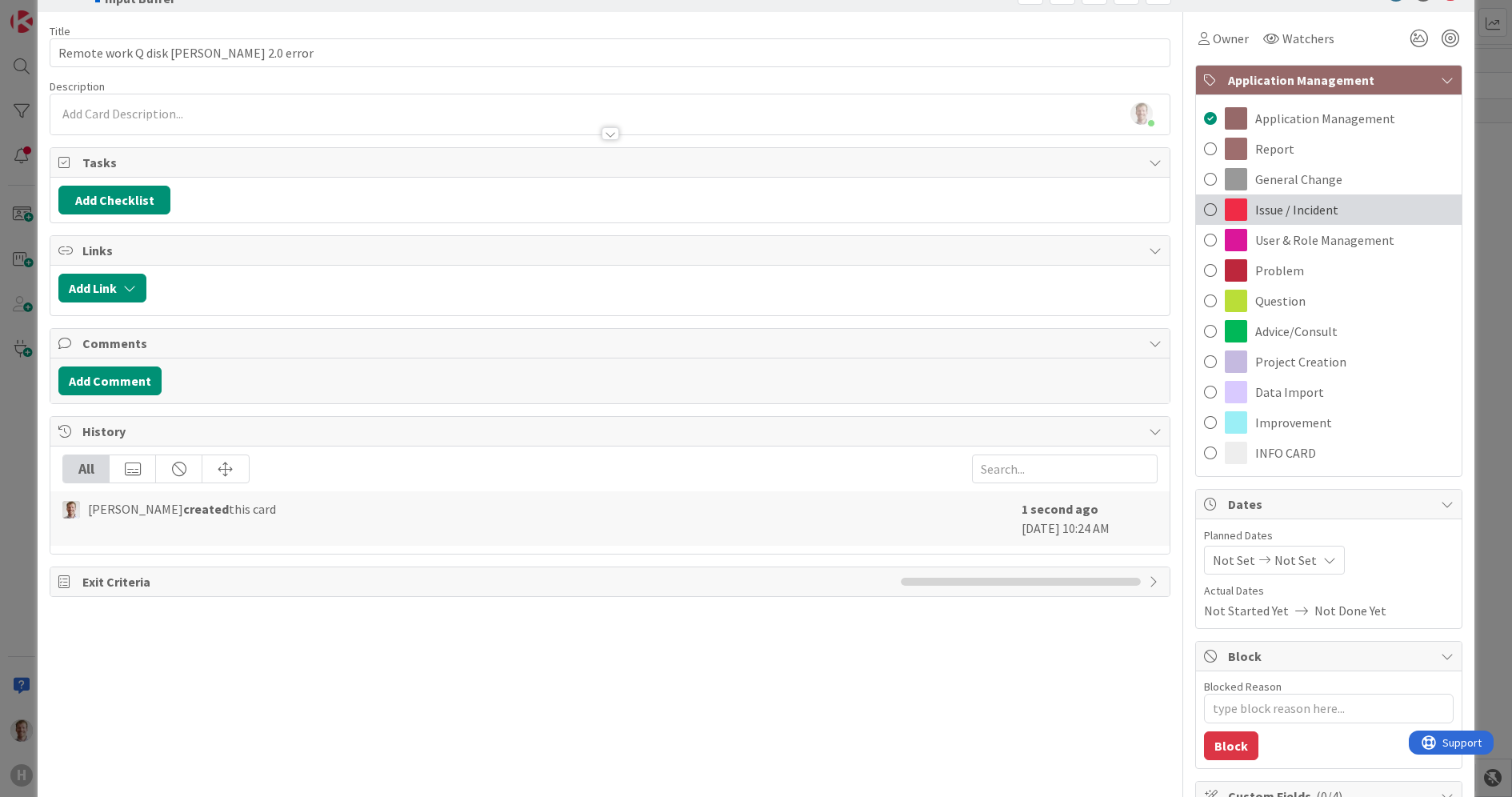
scroll to position [100, 0]
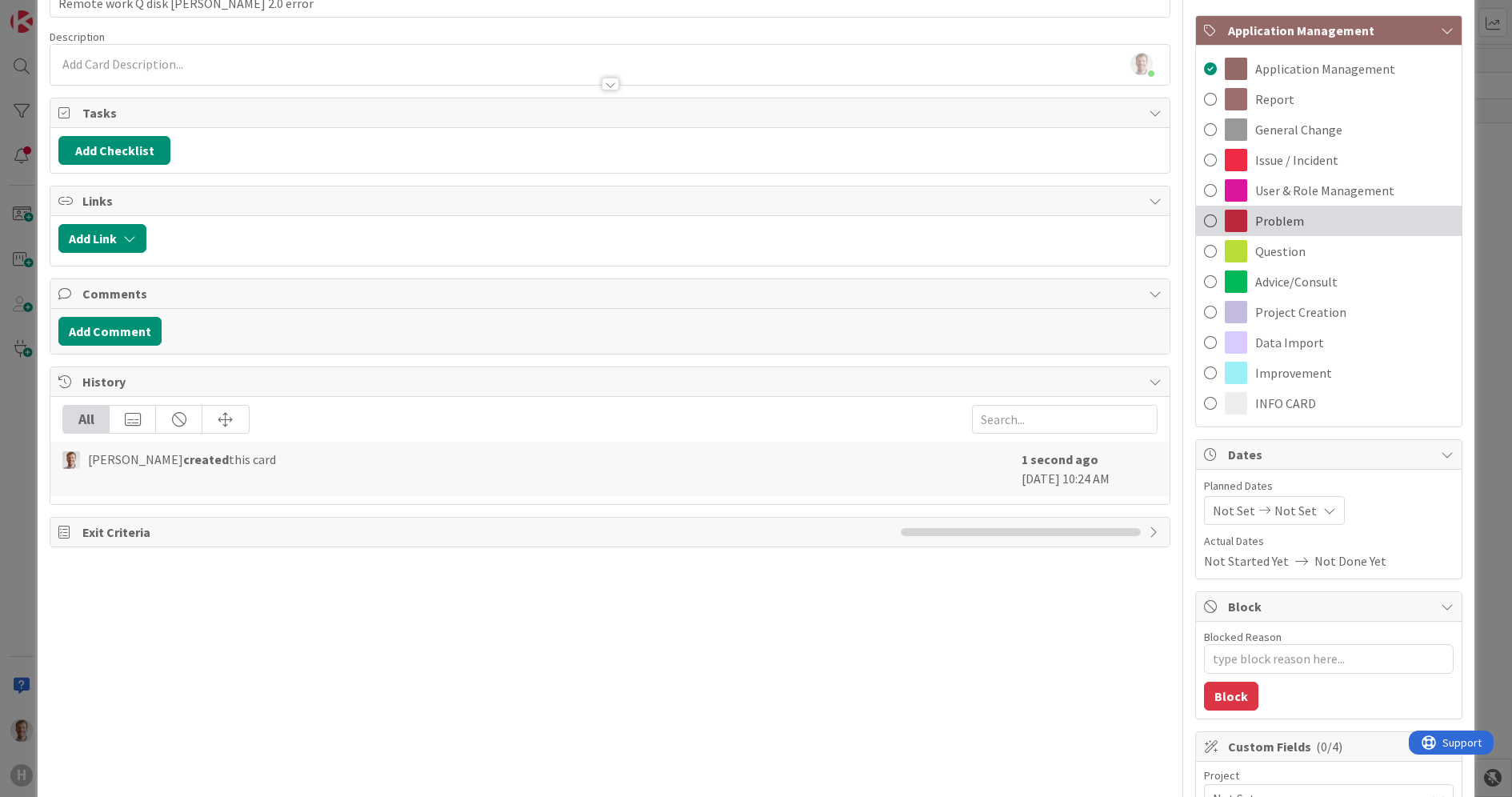
click at [1204, 218] on span at bounding box center [1210, 221] width 13 height 24
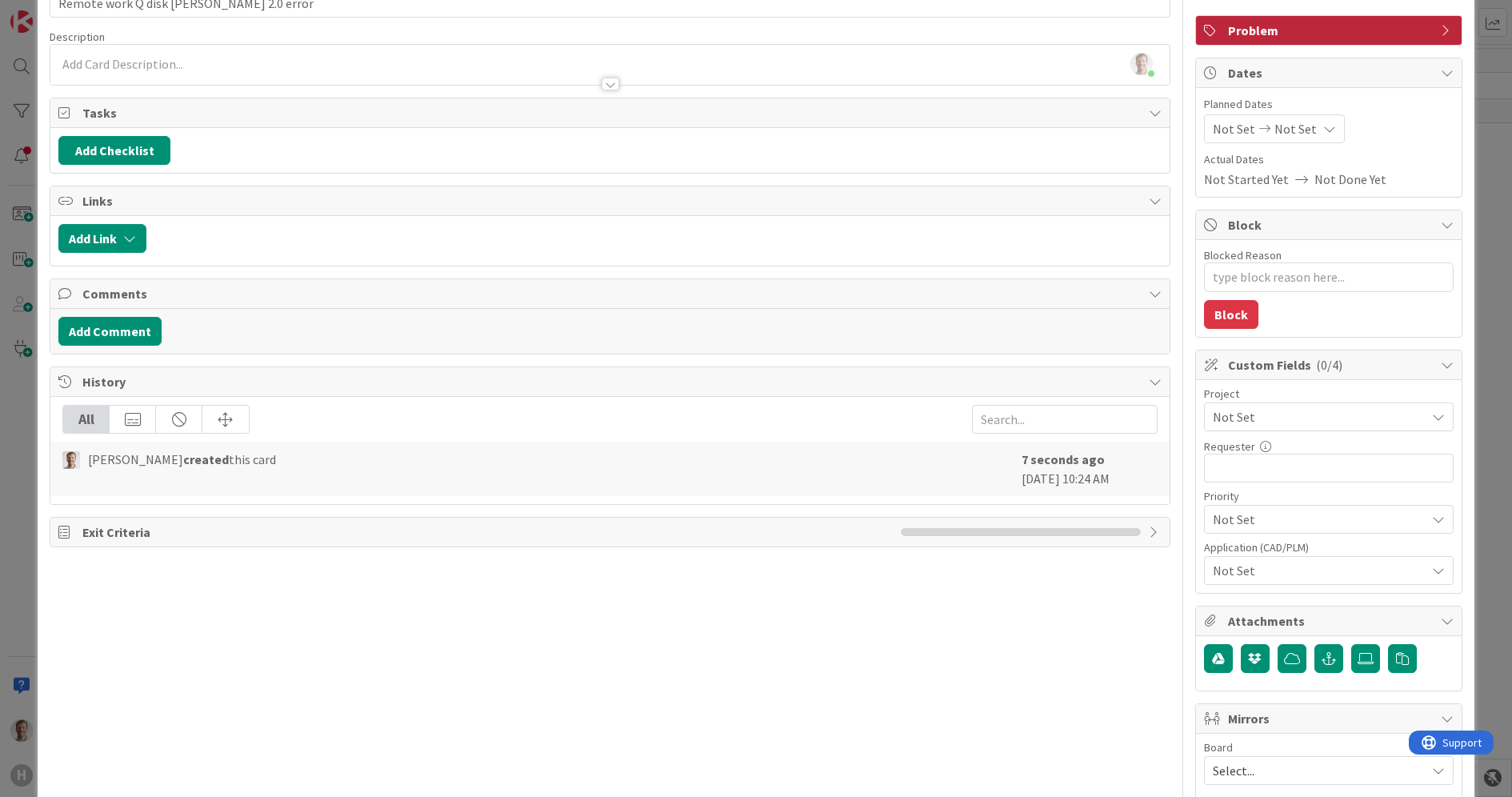
type textarea "x"
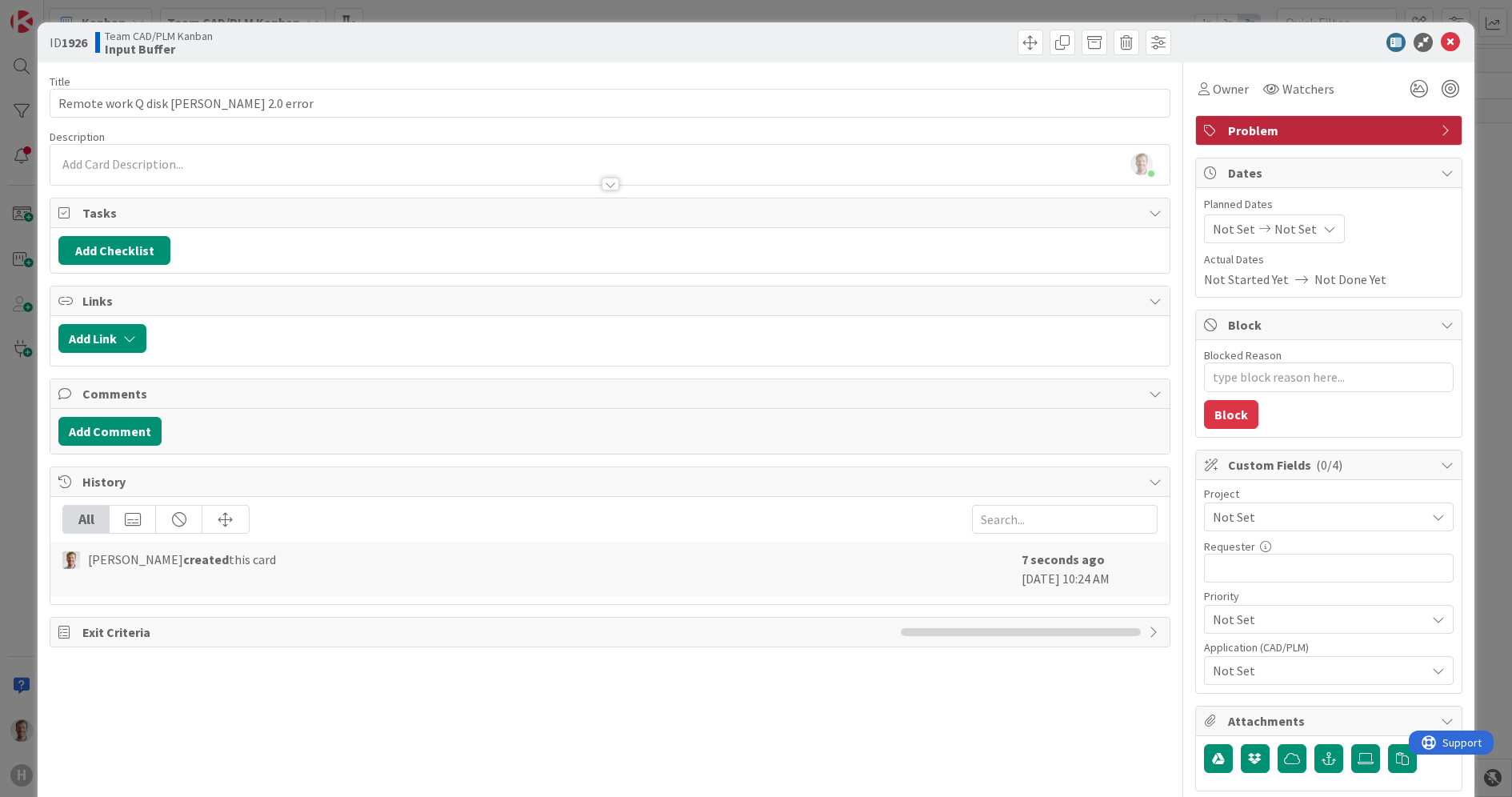
click at [135, 157] on div "Bram Ottenhof just joined" at bounding box center [610, 165] width 1120 height 40
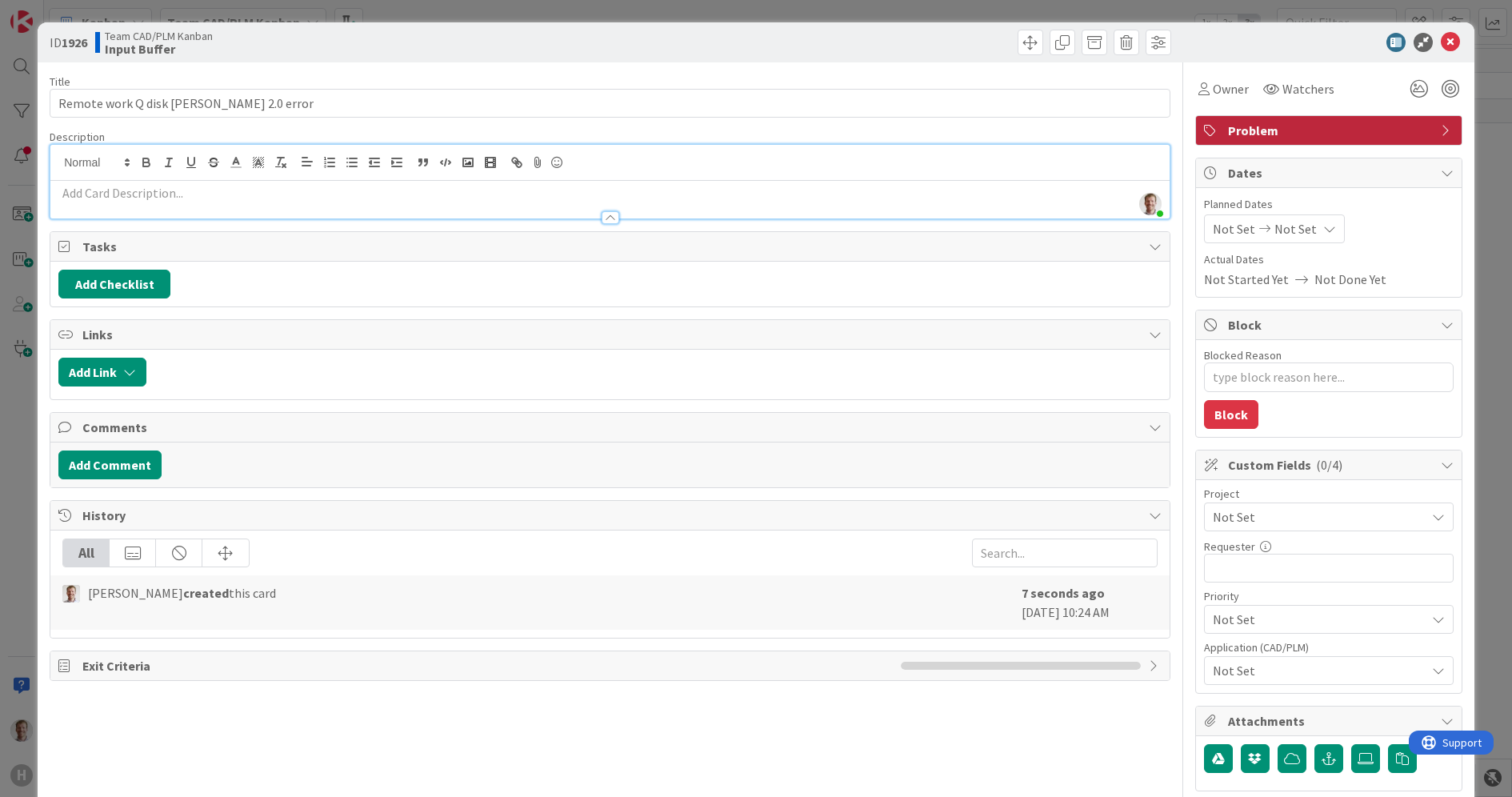
click at [183, 198] on p at bounding box center [610, 194] width 1104 height 19
click at [117, 460] on button "Add Comment" at bounding box center [109, 465] width 104 height 29
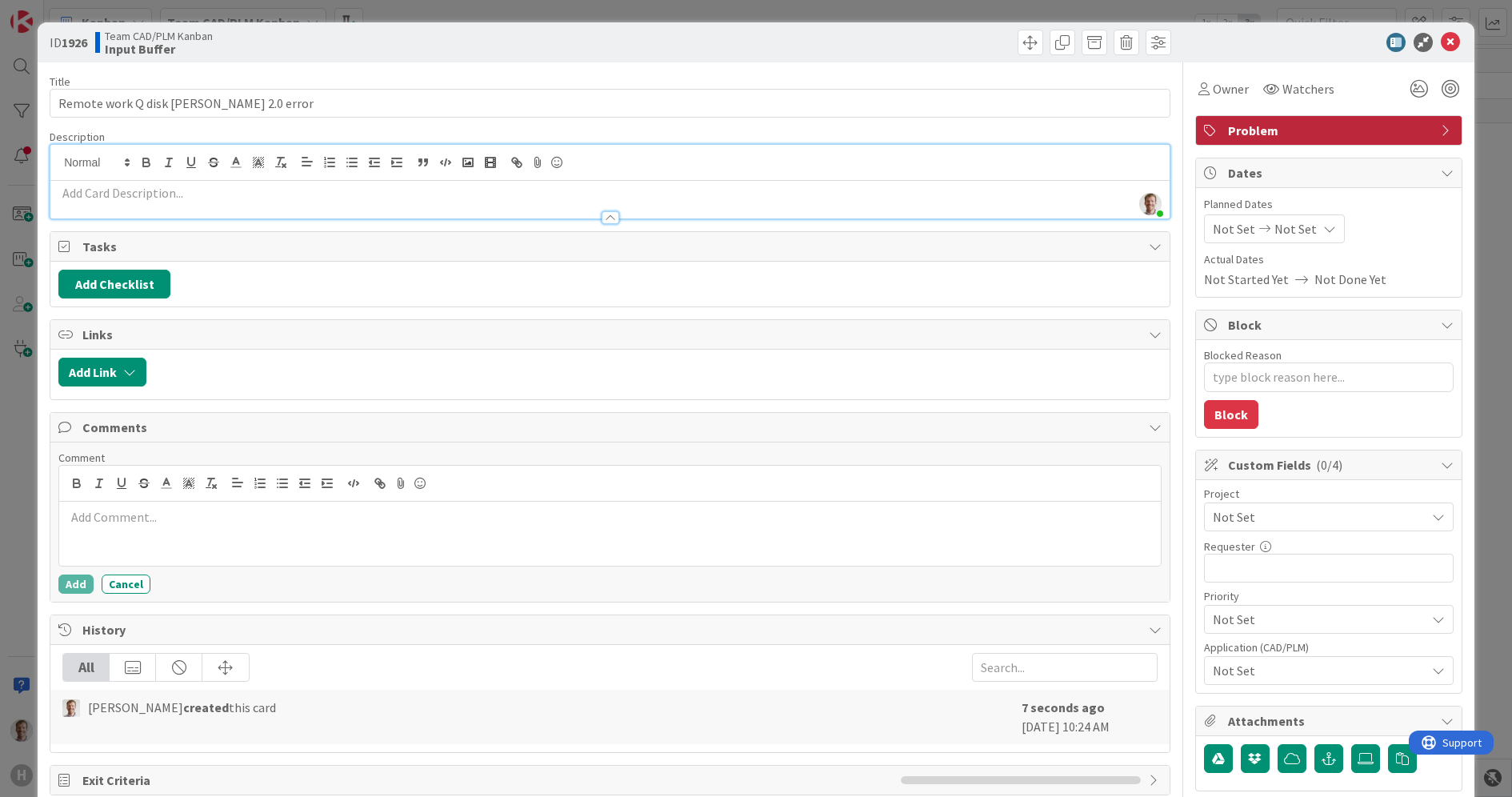
click at [196, 526] on p at bounding box center [610, 518] width 1089 height 19
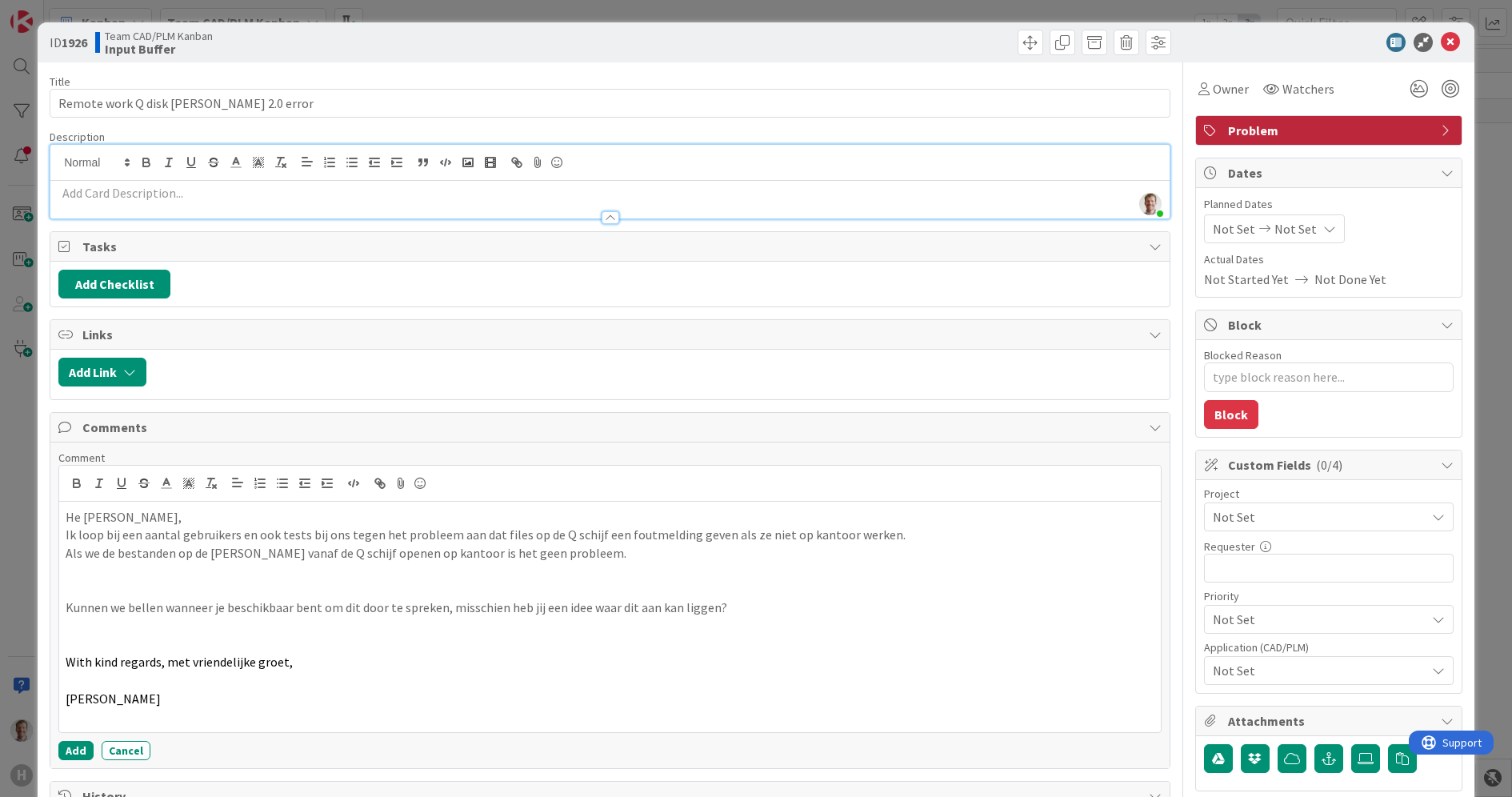
click at [67, 524] on p "He Stefan," at bounding box center [610, 518] width 1089 height 19
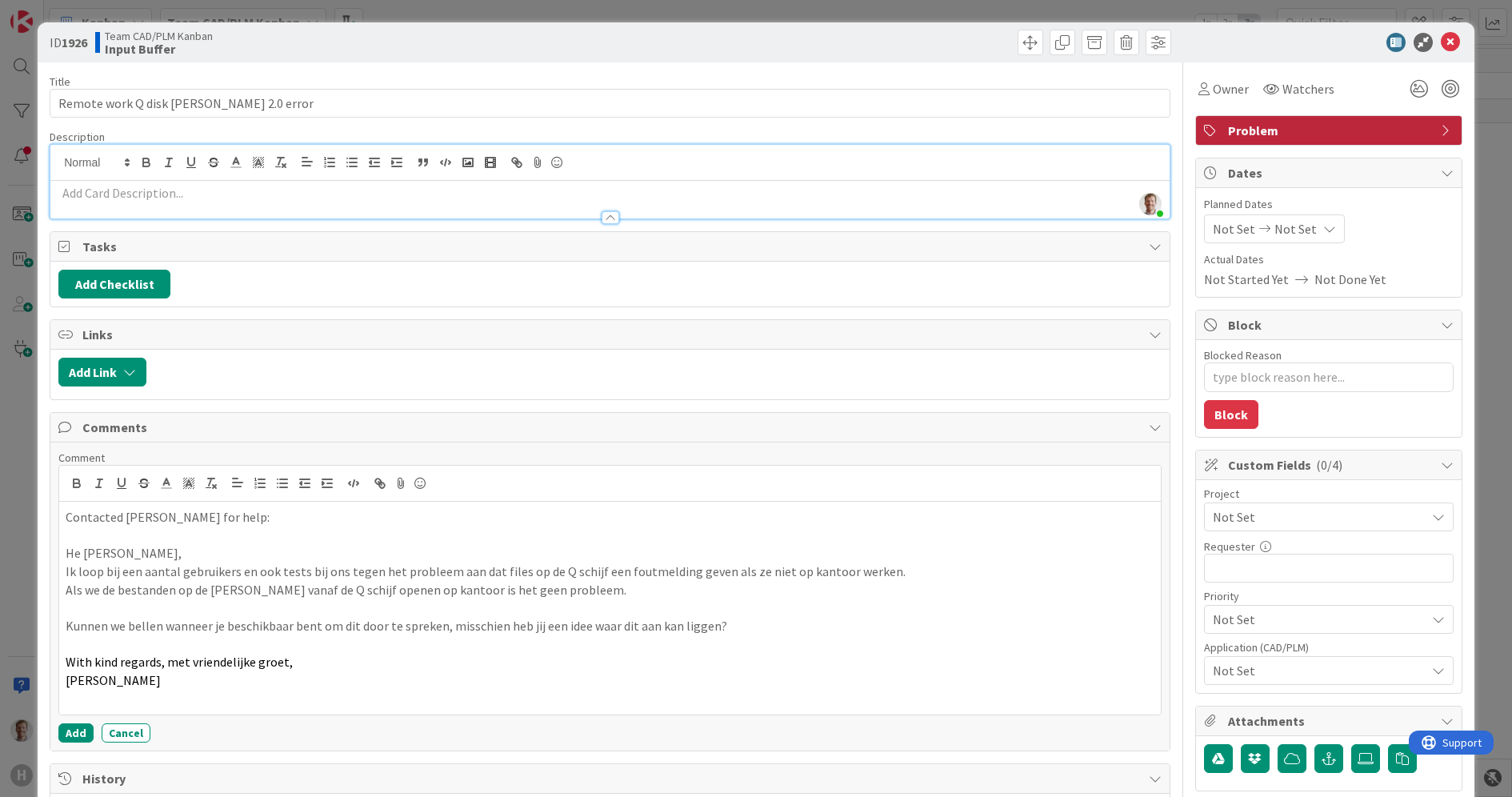
click at [164, 694] on p at bounding box center [610, 699] width 1089 height 19
drag, startPoint x: 70, startPoint y: 720, endPoint x: 77, endPoint y: 717, distance: 7.6
click at [70, 719] on button "Add" at bounding box center [76, 714] width 35 height 19
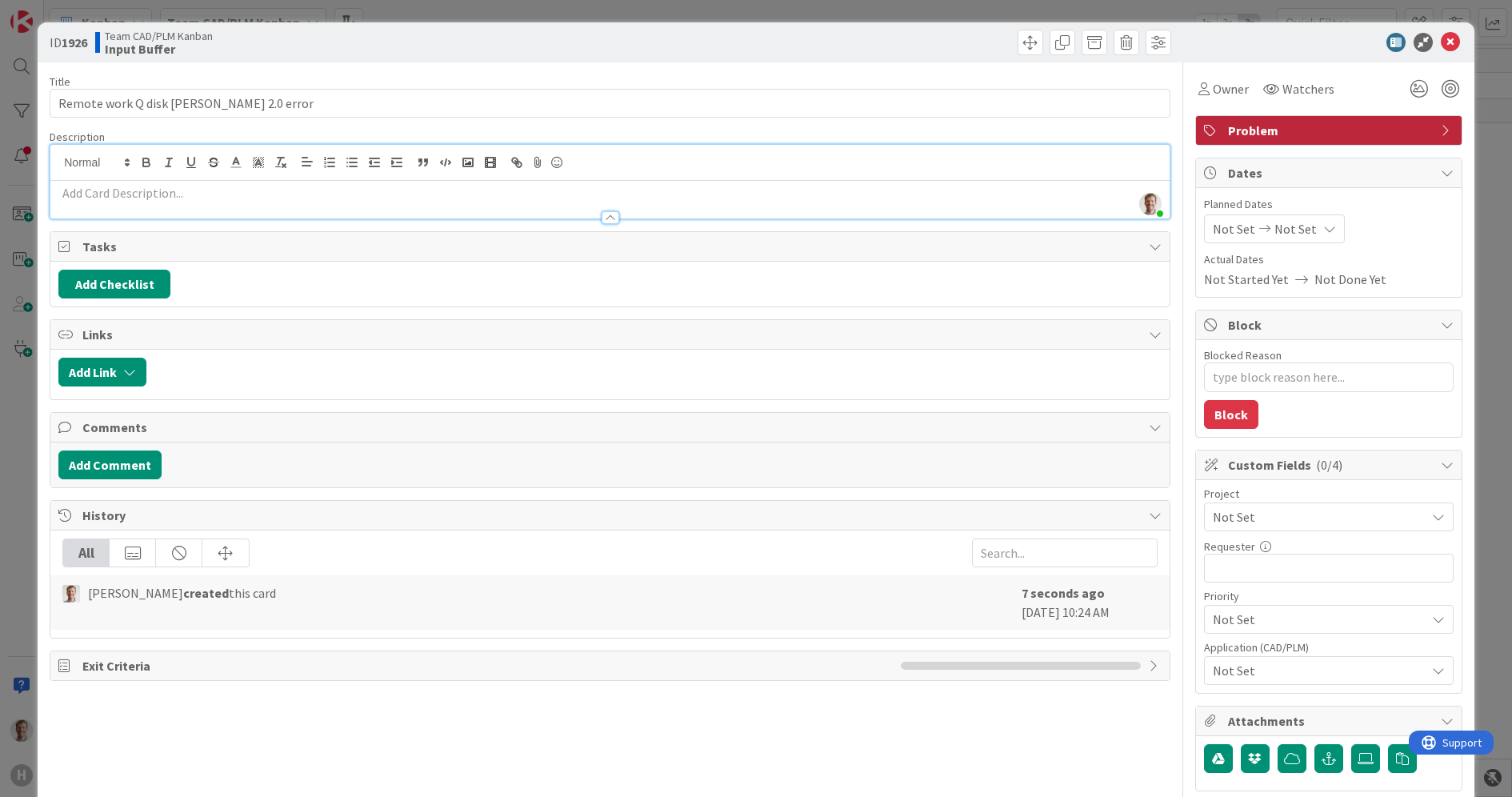
type textarea "x"
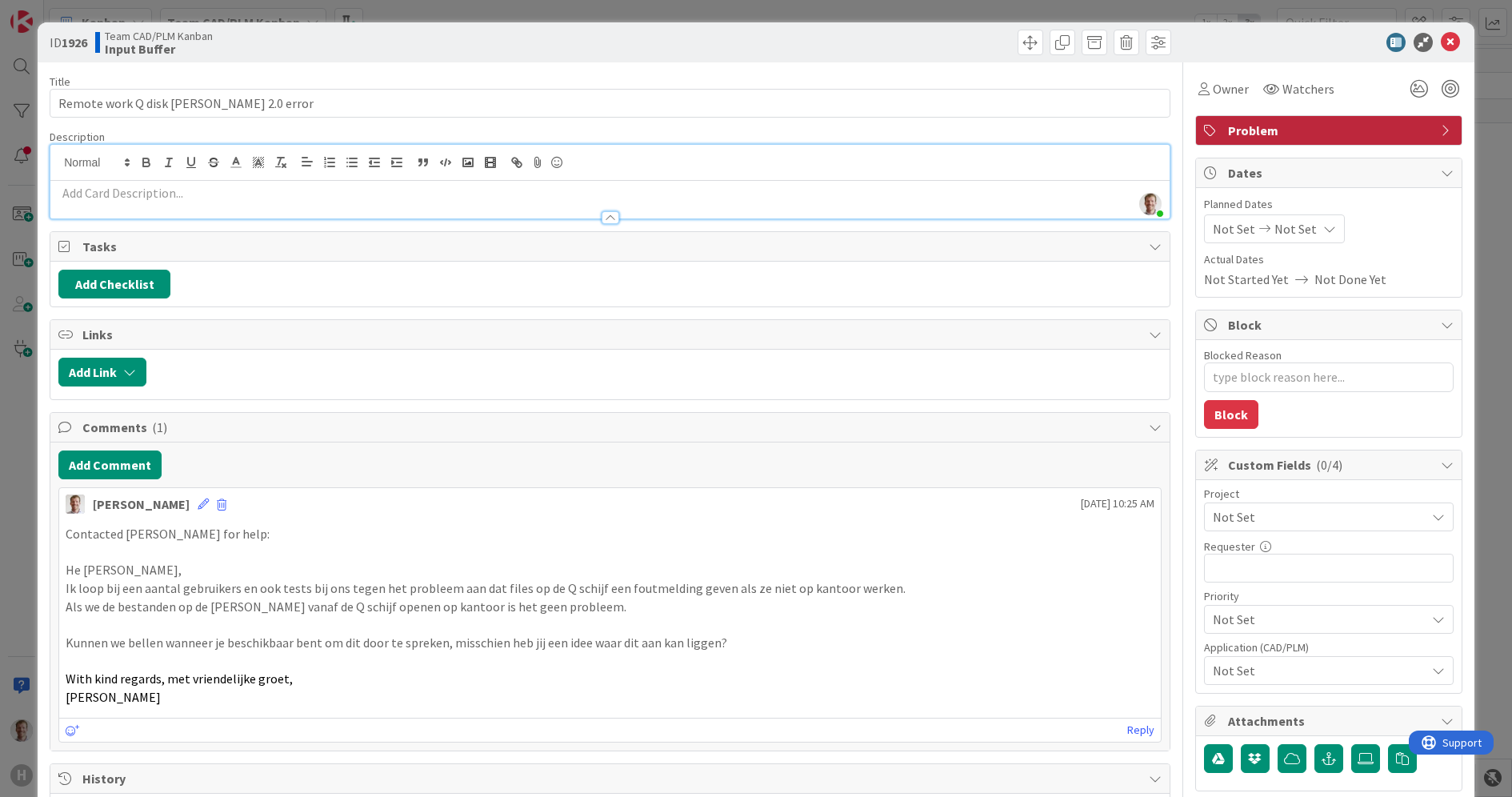
click at [188, 186] on p at bounding box center [610, 194] width 1104 height 19
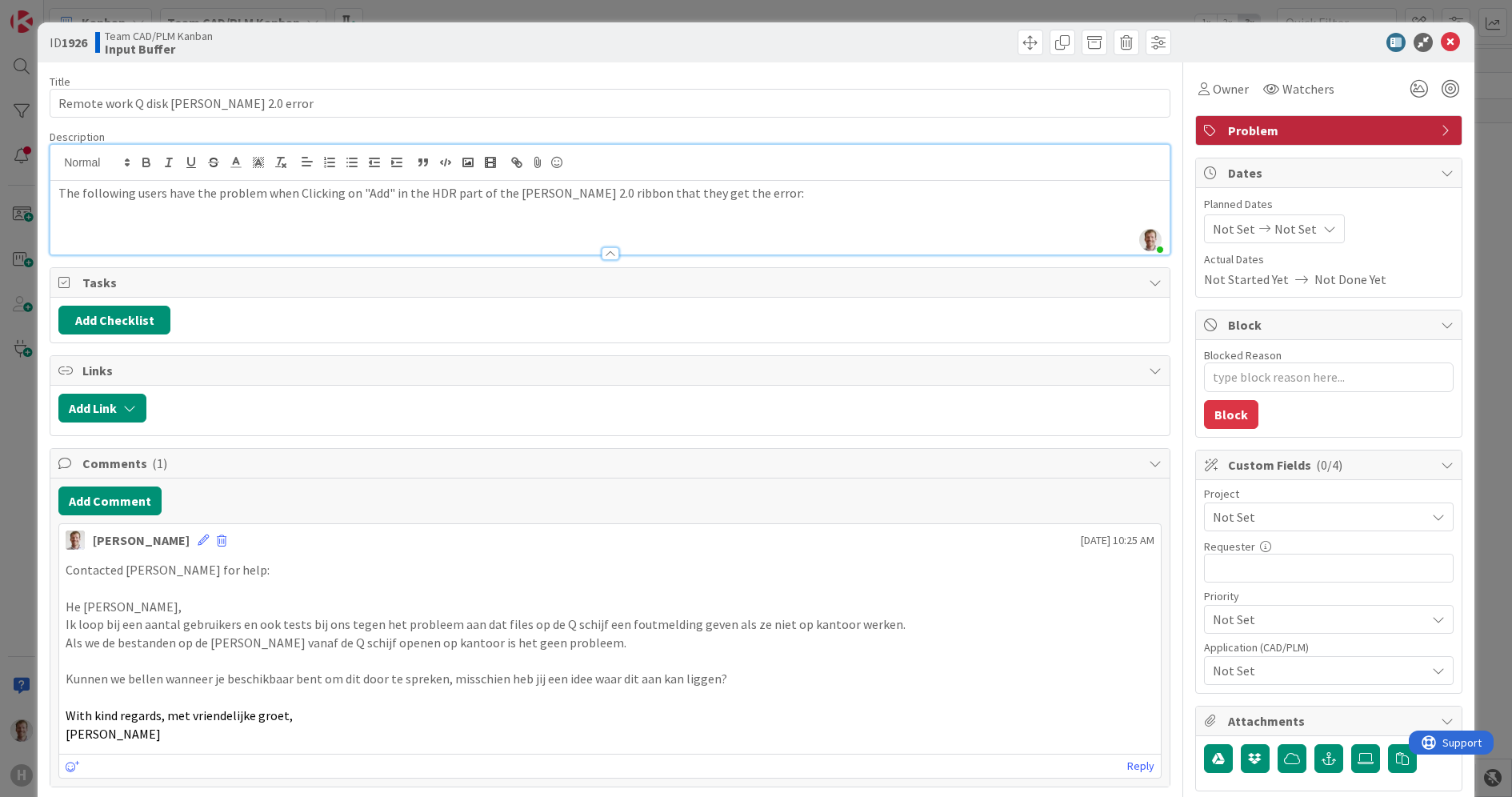
drag, startPoint x: 754, startPoint y: 48, endPoint x: 937, endPoint y: 28, distance: 184.1
click at [937, 28] on div "ID 1926 Team CAD/PLM Kanban Input Buffer" at bounding box center [756, 43] width 1437 height 40
click at [664, 205] on p at bounding box center [610, 211] width 1104 height 19
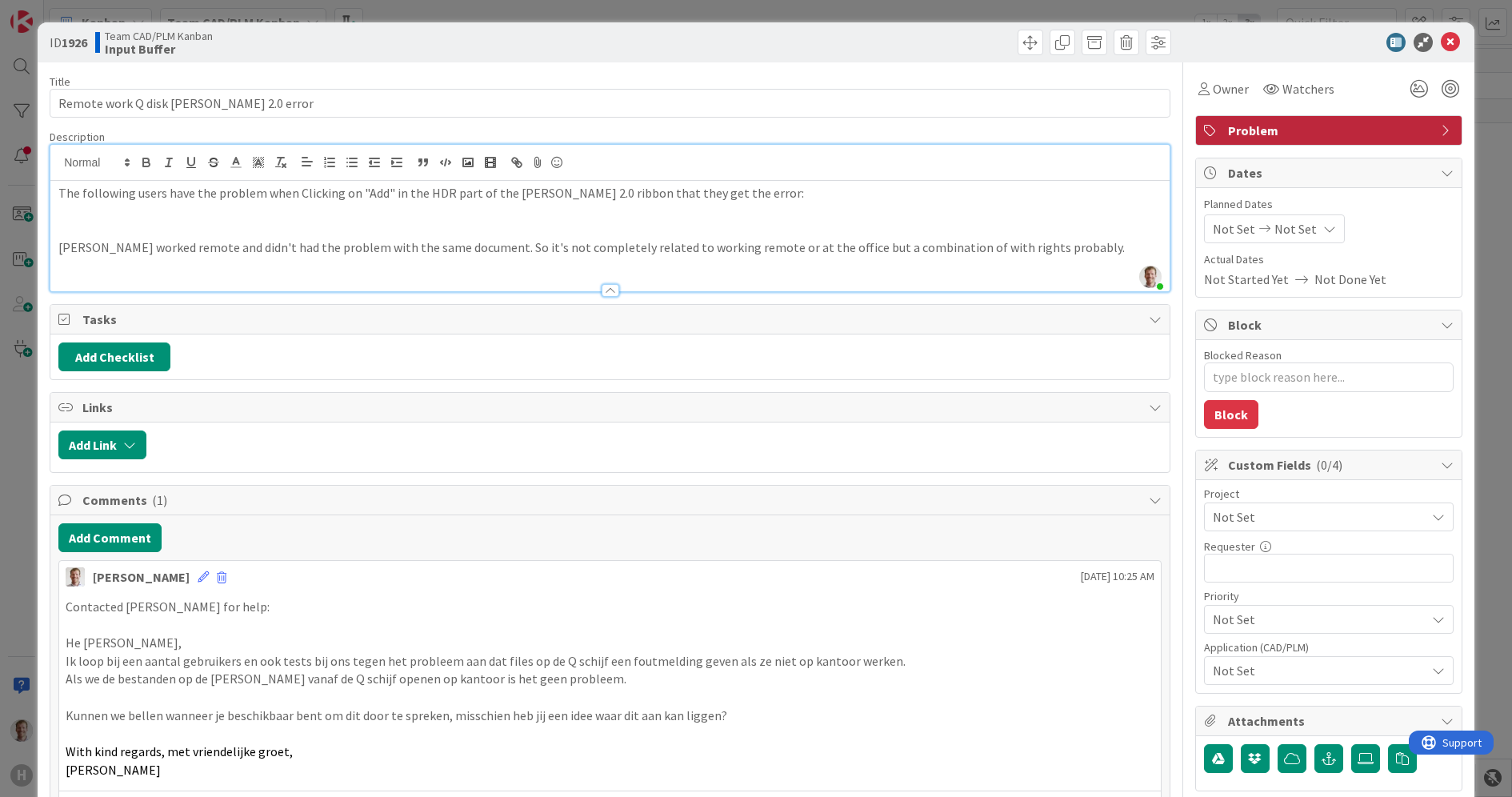
click at [804, 213] on p at bounding box center [610, 211] width 1104 height 19
click at [154, 215] on p at bounding box center [610, 211] width 1104 height 19
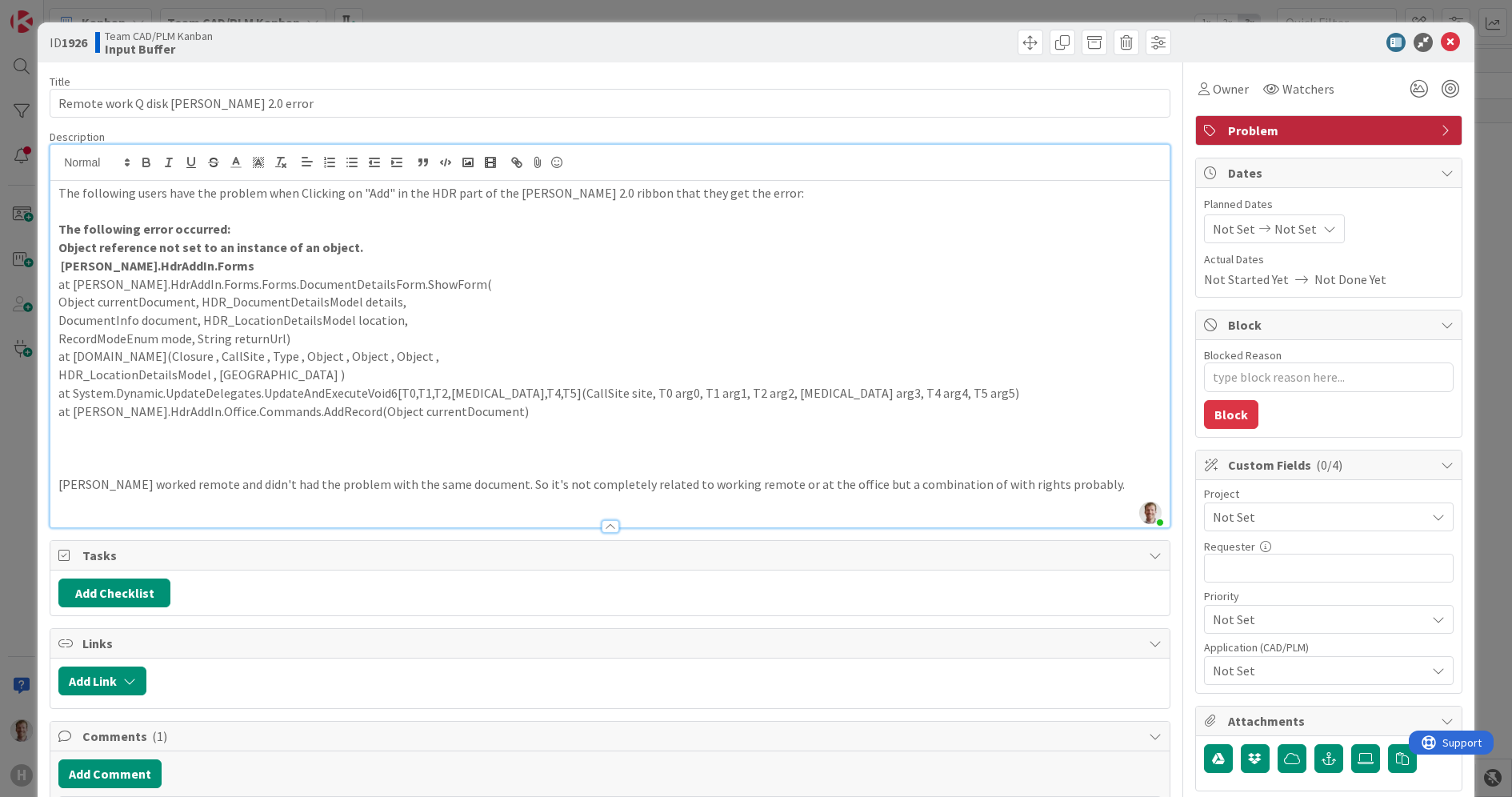
click at [137, 449] on p at bounding box center [610, 448] width 1104 height 19
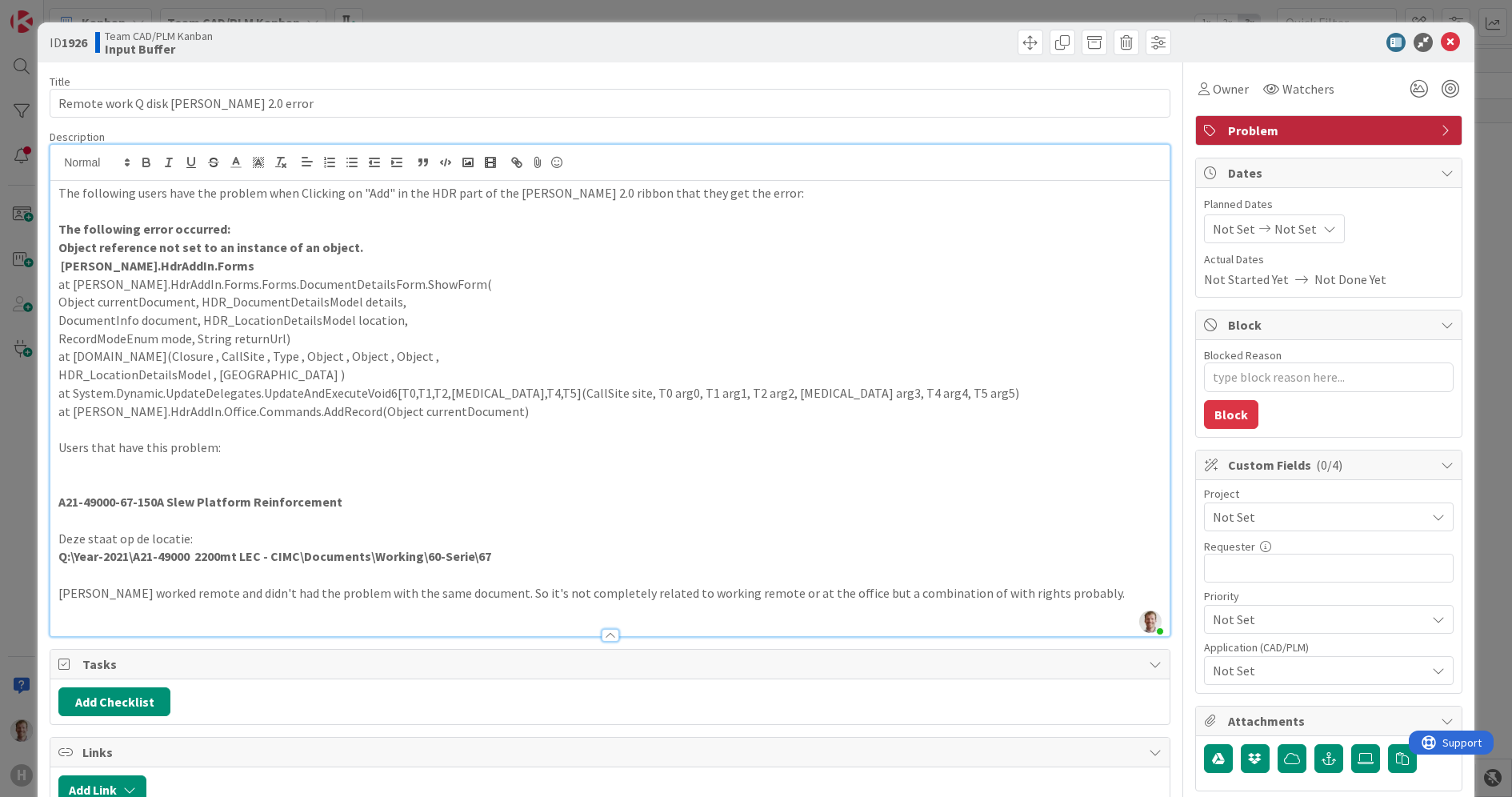
click at [105, 488] on p at bounding box center [610, 485] width 1104 height 19
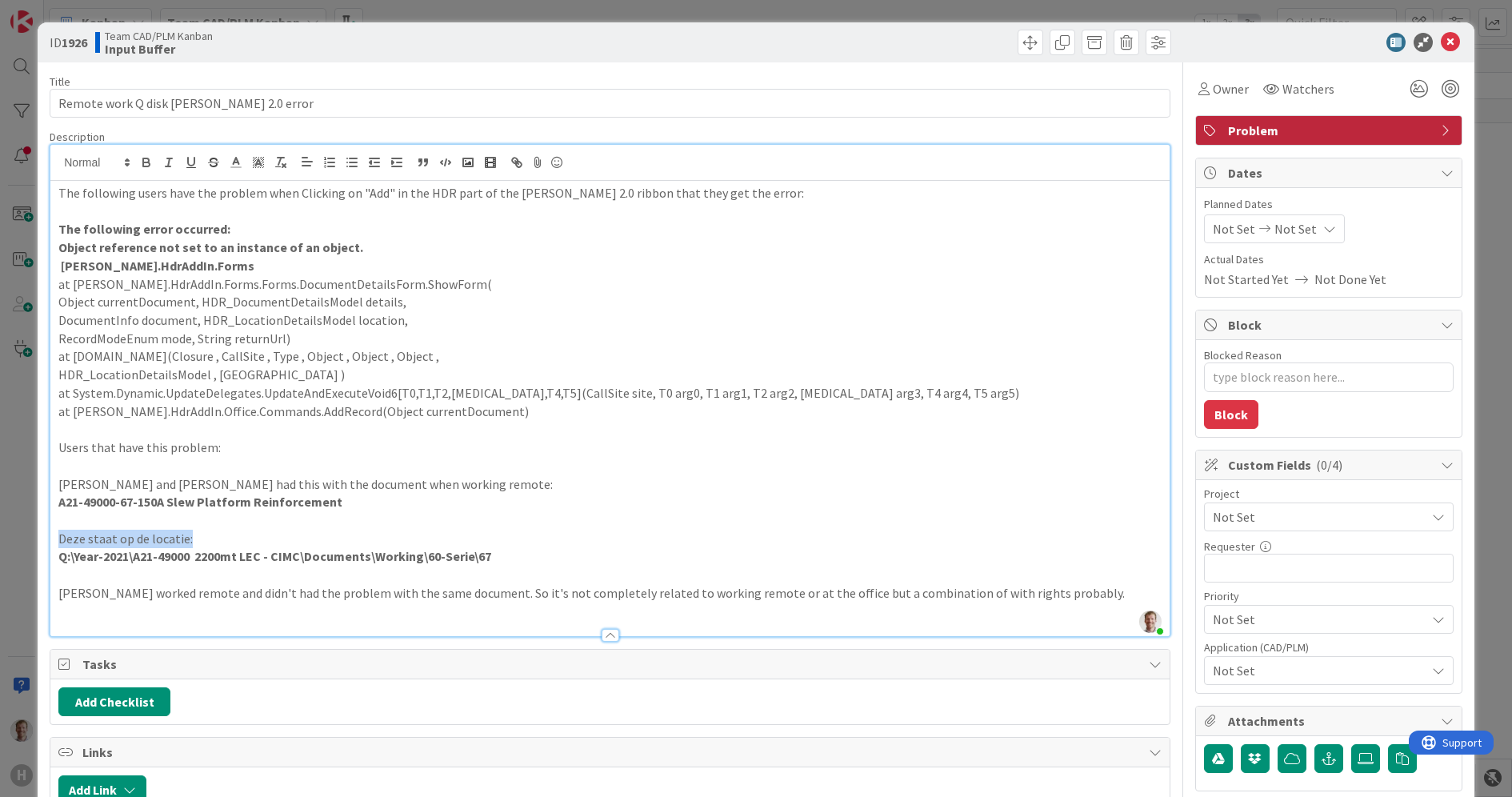
drag, startPoint x: 190, startPoint y: 537, endPoint x: 52, endPoint y: 538, distance: 138.0
click at [52, 538] on div "The following users have the problem when Clicking on "Add" in the HDR part of …" at bounding box center [610, 408] width 1120 height 455
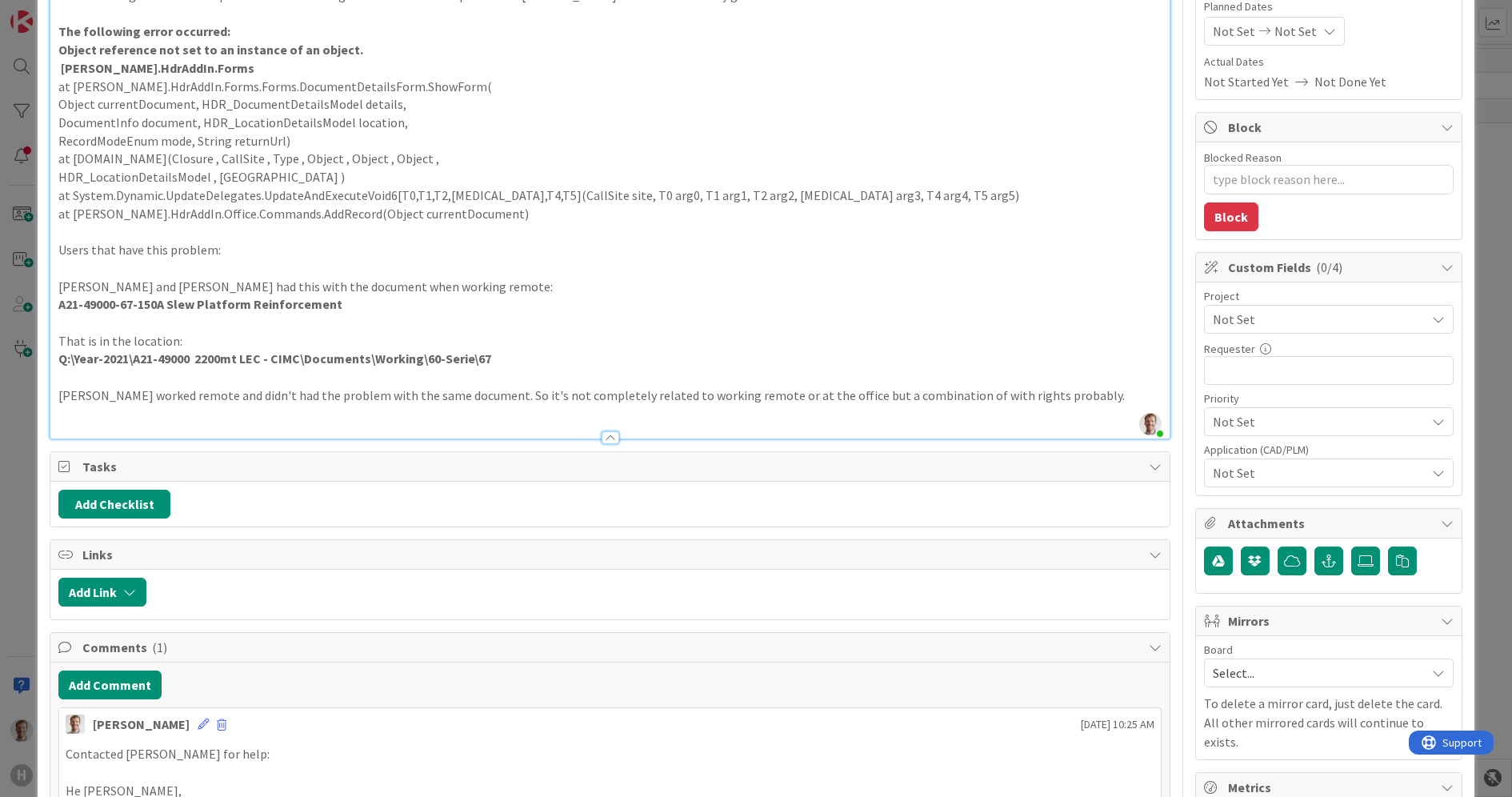
scroll to position [200, 0]
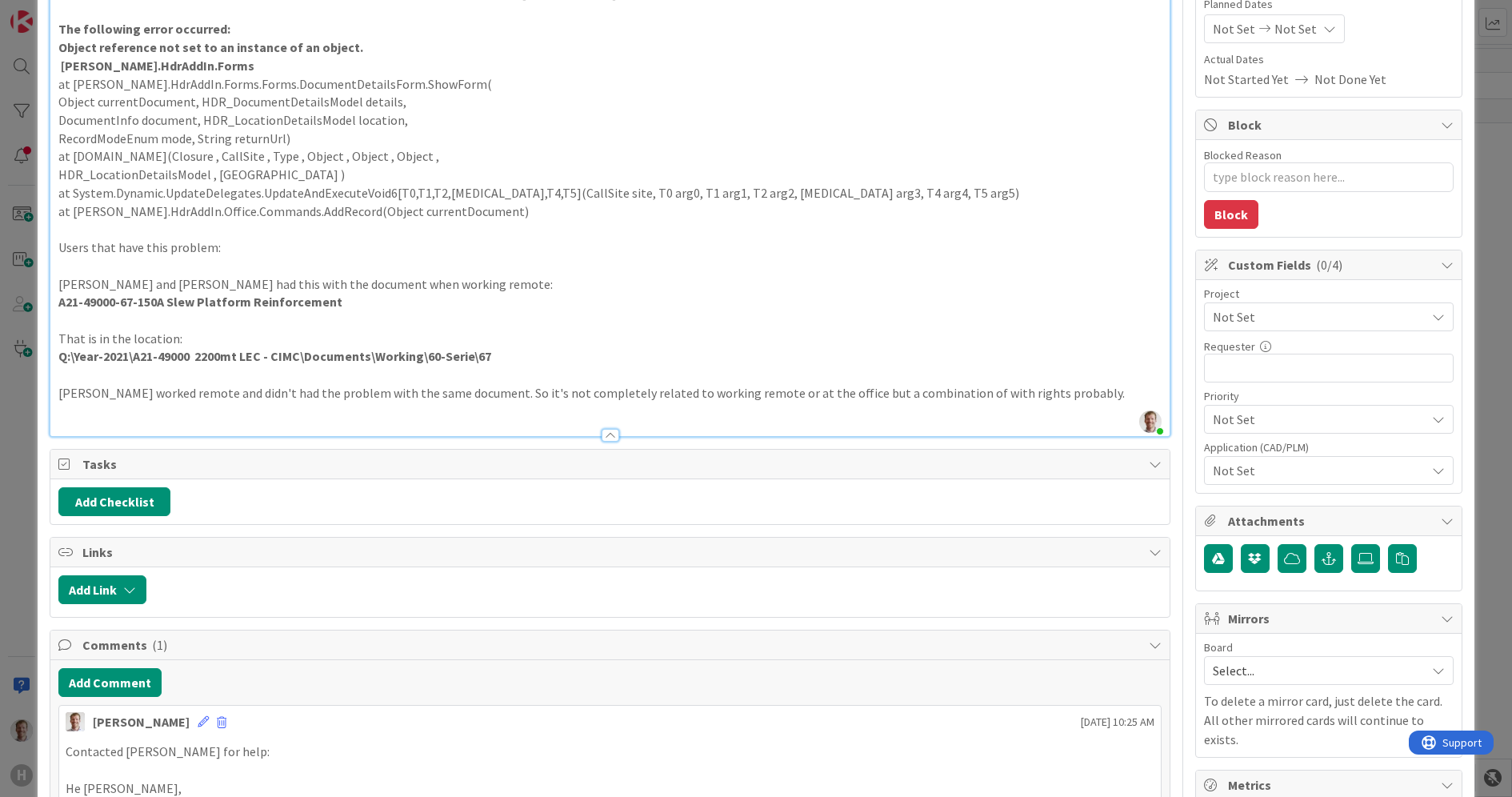
click at [106, 409] on p at bounding box center [610, 412] width 1104 height 19
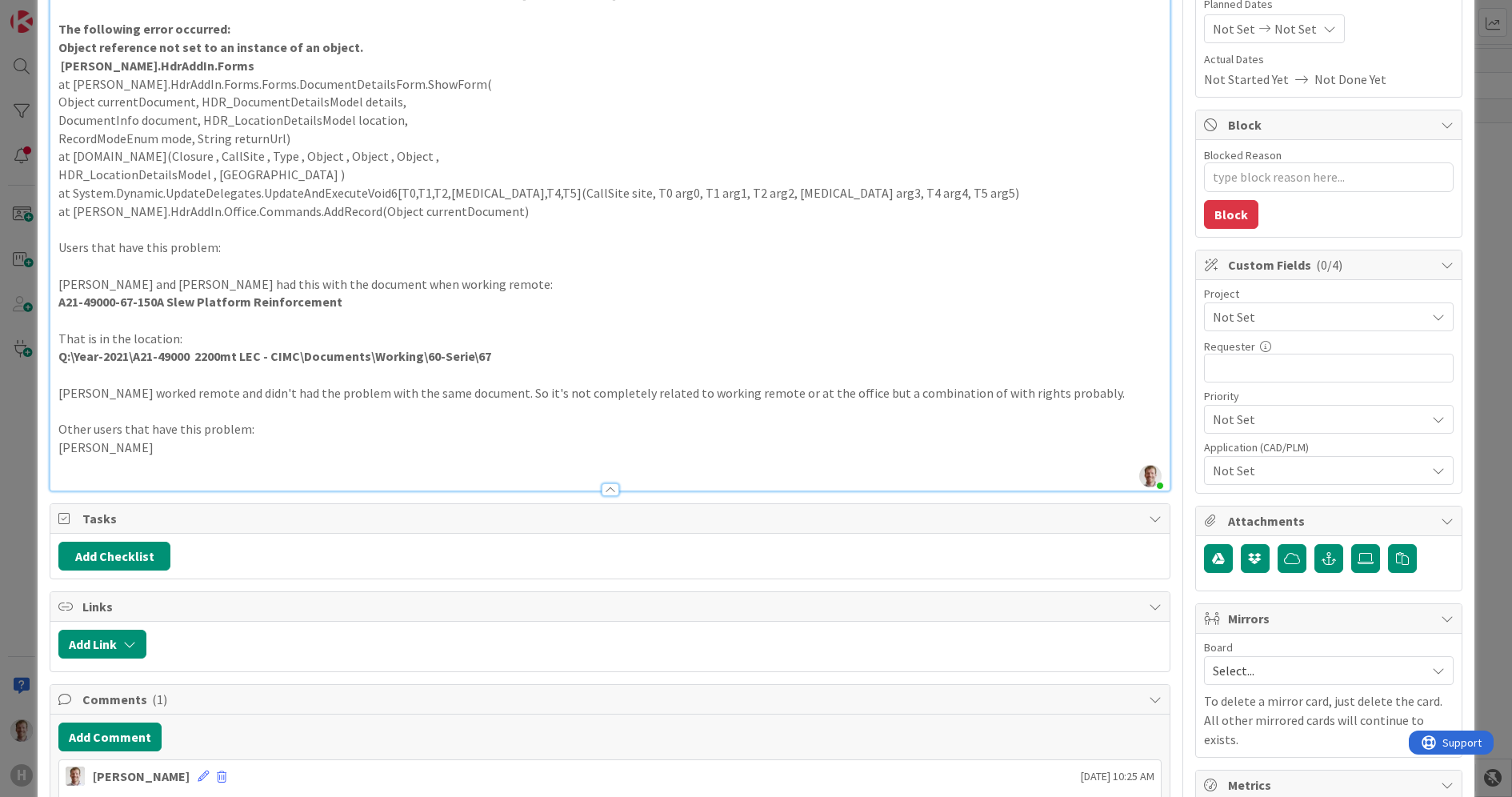
click at [167, 468] on p at bounding box center [610, 466] width 1104 height 19
click at [83, 440] on p "Sichfried Zuhr" at bounding box center [610, 448] width 1104 height 19
drag, startPoint x: 35, startPoint y: 443, endPoint x: 56, endPoint y: 442, distance: 21.0
click at [56, 442] on div "The following users have the problem when Clicking on "Add" in the HDR part of …" at bounding box center [610, 235] width 1120 height 509
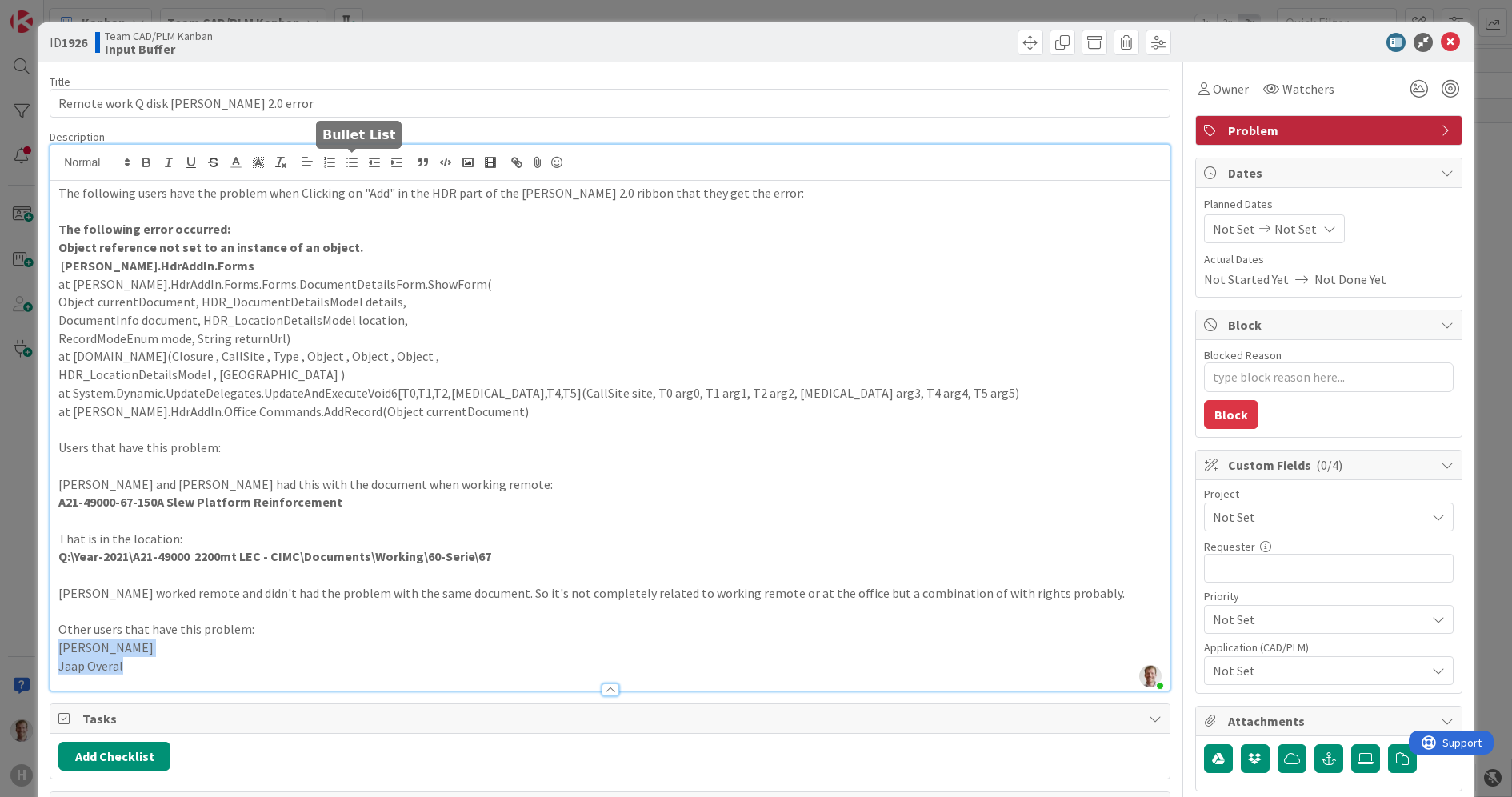
click at [349, 167] on line "button" at bounding box center [353, 167] width 8 height 0
click at [375, 646] on li "Siegfried Zuhr" at bounding box center [620, 647] width 1084 height 19
click at [804, 56] on div "ID 1926 Team CAD/PLM Kanban Input Buffer" at bounding box center [756, 43] width 1437 height 40
click at [1222, 93] on span "Owner" at bounding box center [1231, 88] width 36 height 19
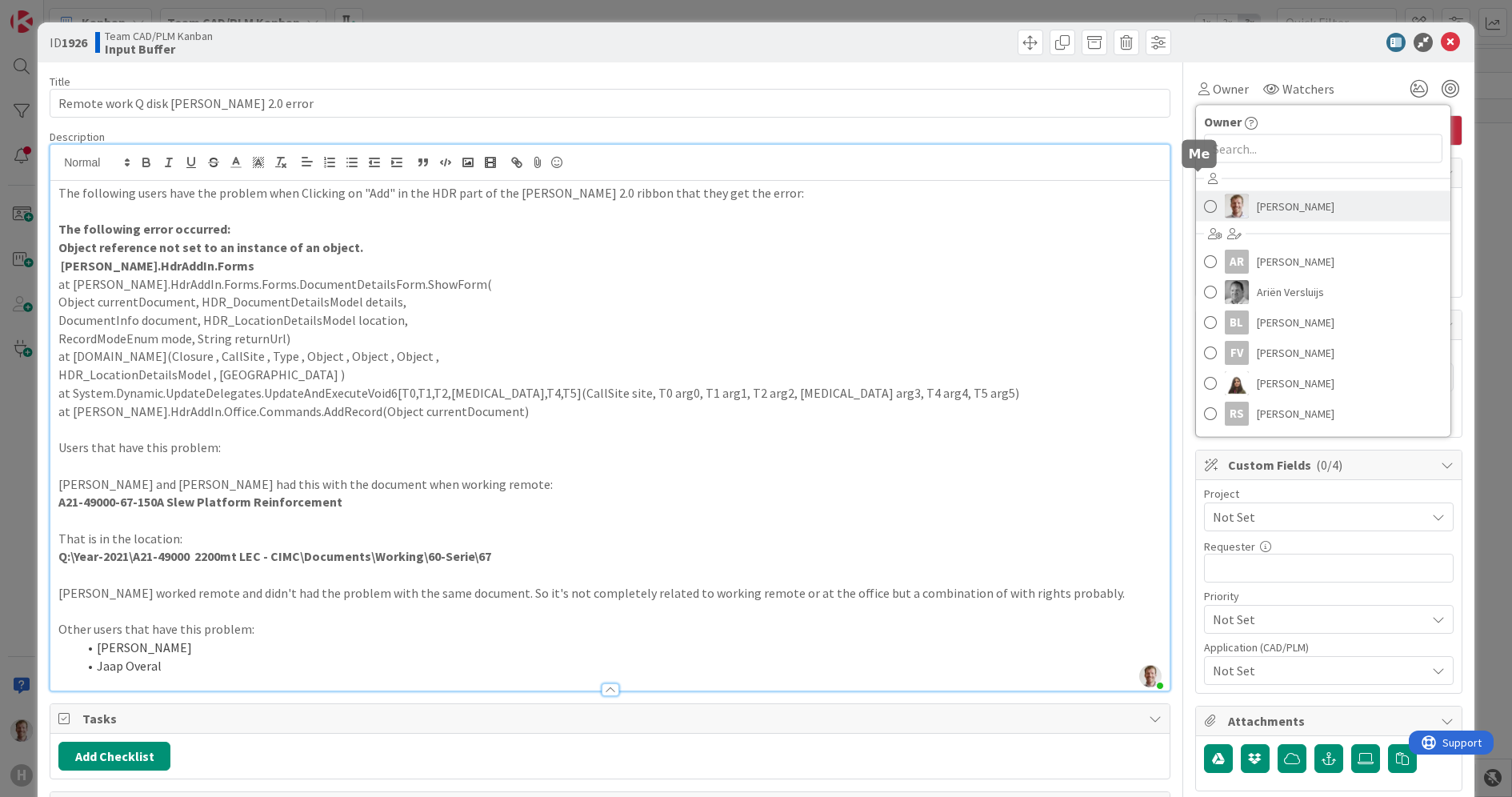
click at [1257, 205] on span "[PERSON_NAME]" at bounding box center [1296, 206] width 77 height 24
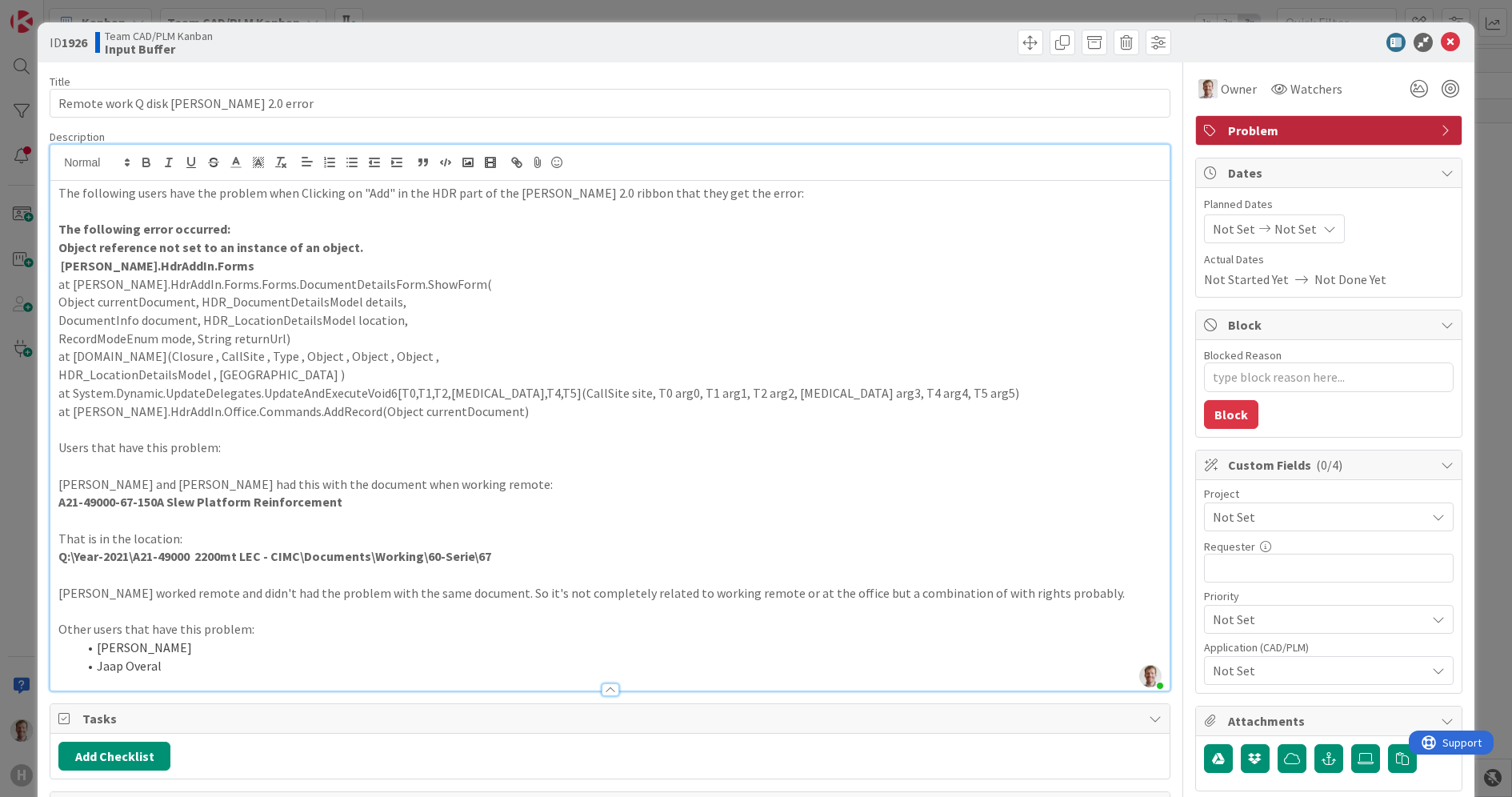
type textarea "x"
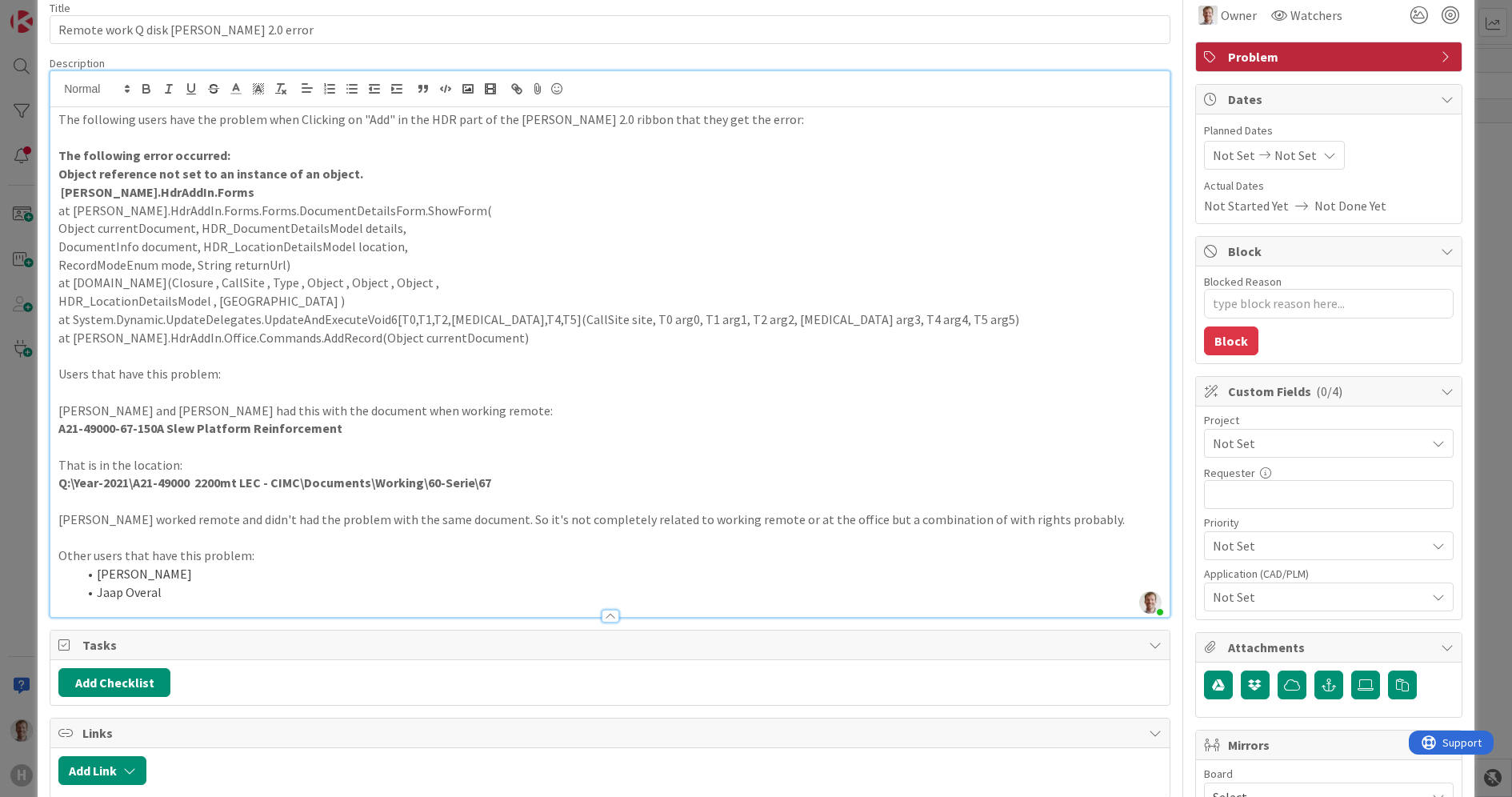
scroll to position [200, 0]
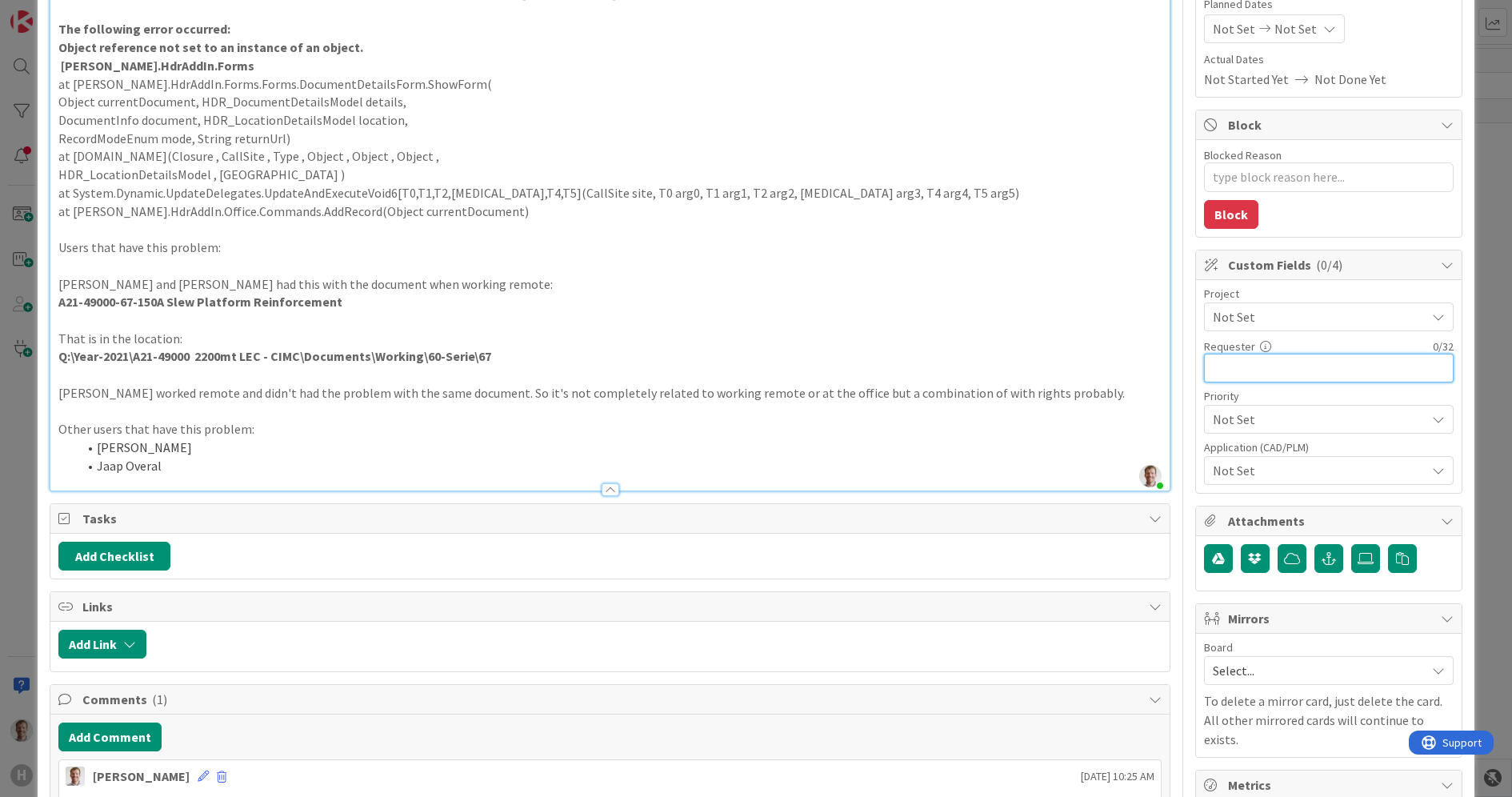
click at [1317, 378] on input "text" at bounding box center [1328, 368] width 250 height 29
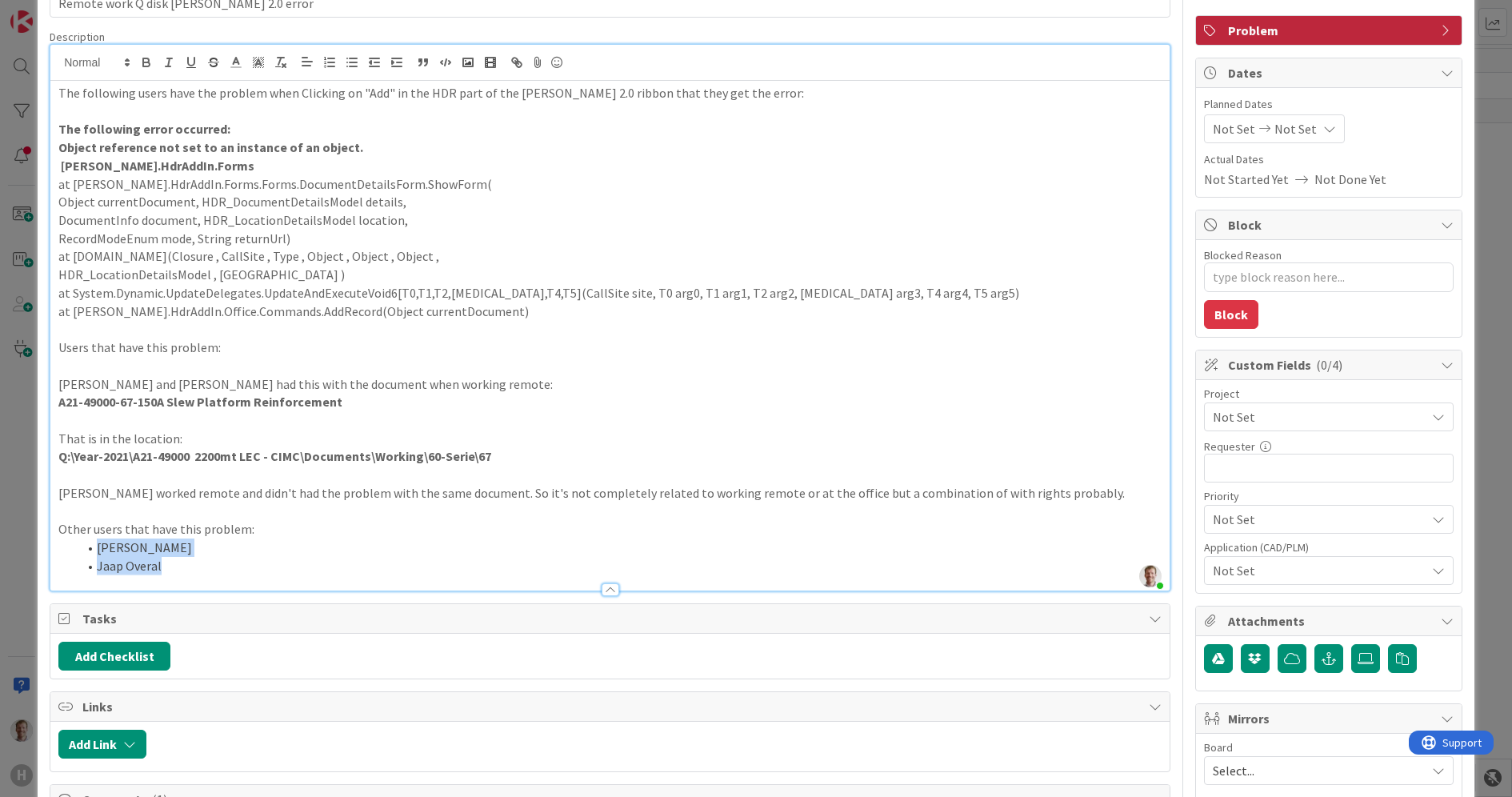
drag, startPoint x: 180, startPoint y: 566, endPoint x: 85, endPoint y: 552, distance: 96.0
click at [85, 552] on ol "Siegfried Zuhr Jaap Overal" at bounding box center [610, 556] width 1104 height 36
copy ol "Siegfried Zuhr Jaap Overal"
click at [1254, 464] on input "text" at bounding box center [1328, 468] width 250 height 29
paste input "Siegfried Zuhr Jaap Overal"
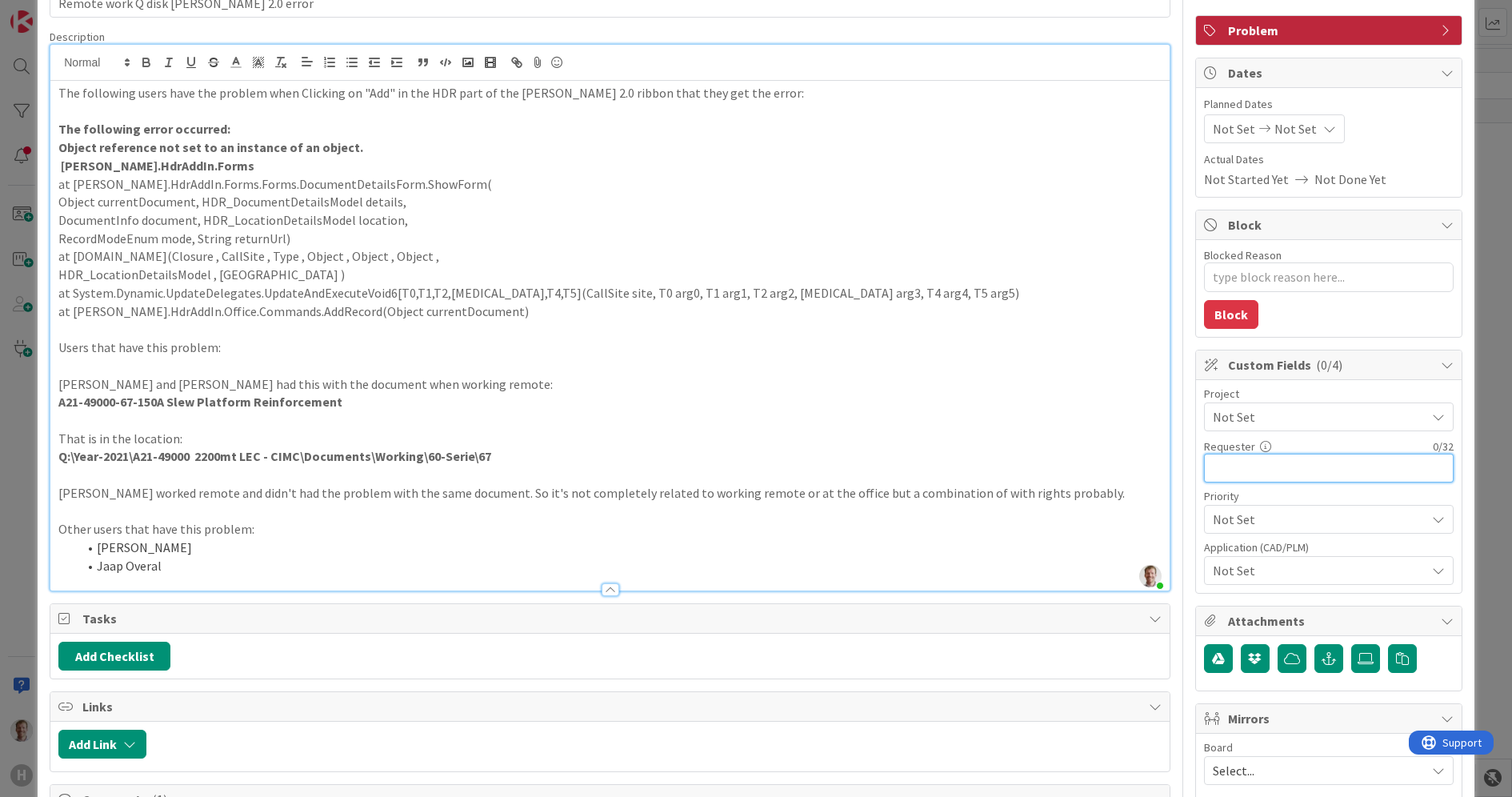
type input "Siegfried Zuhr Jaap Overal"
type textarea "x"
click at [1274, 469] on input "Siegfried Zuhr Jaap Overal" at bounding box center [1328, 468] width 250 height 29
type input "Siegfried Zuhr, Jaap Overal"
type textarea "x"
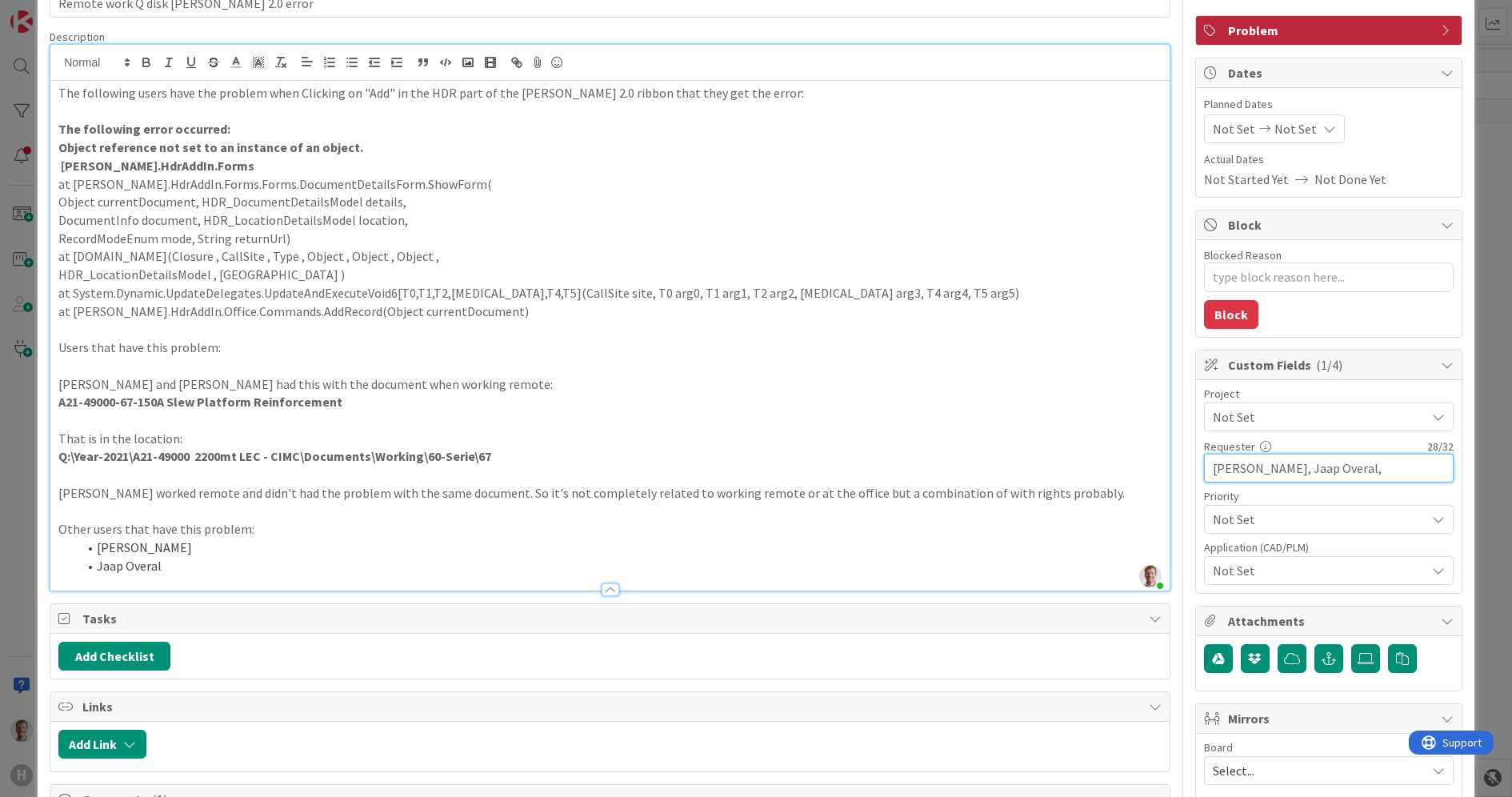
type input "Siegfried Zuhr, Jaap Overal,"
type textarea "x"
type input "Siegfried Zuhr, Jaap Overal, Nor"
type textarea "x"
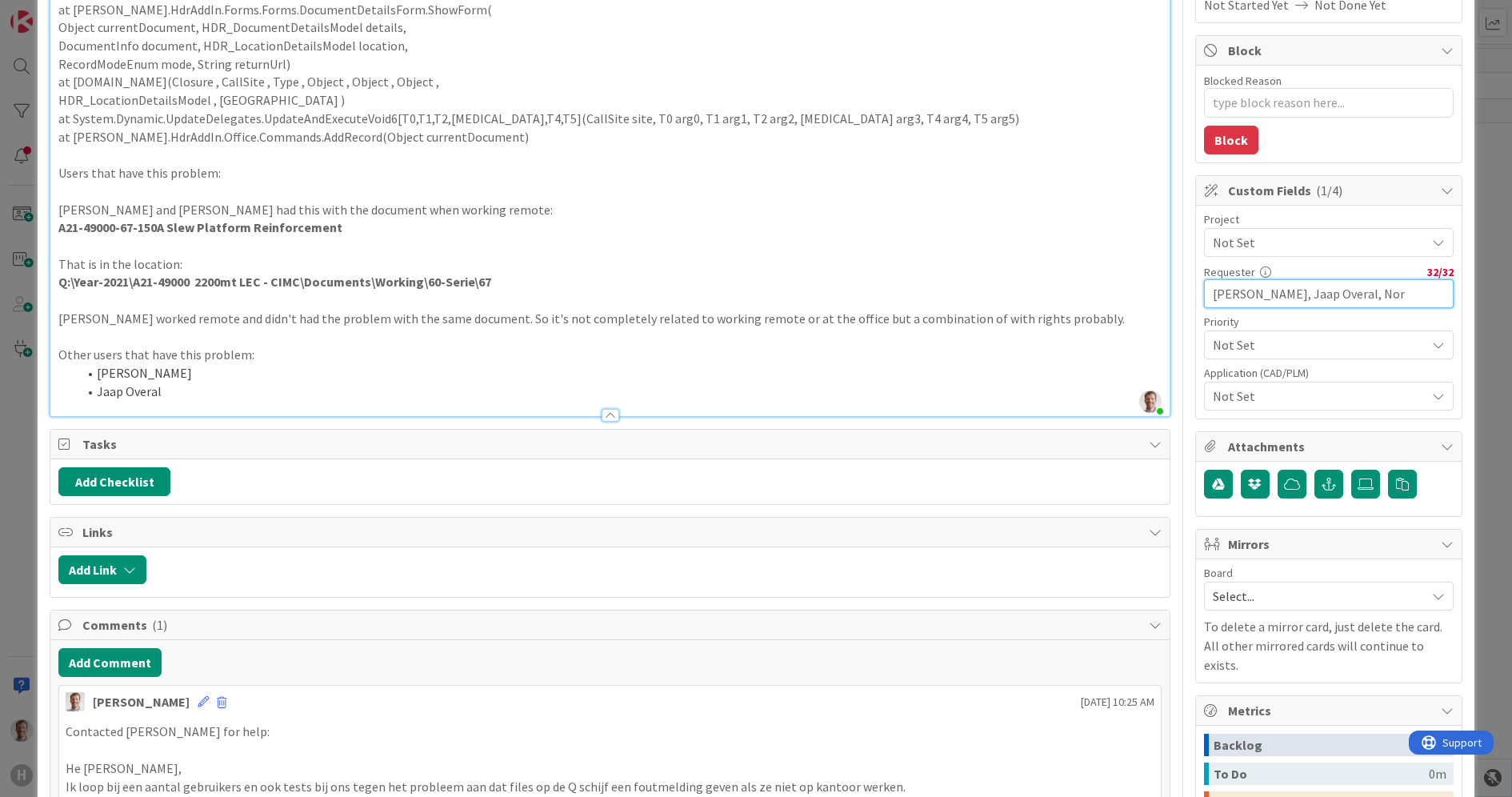
scroll to position [0, 0]
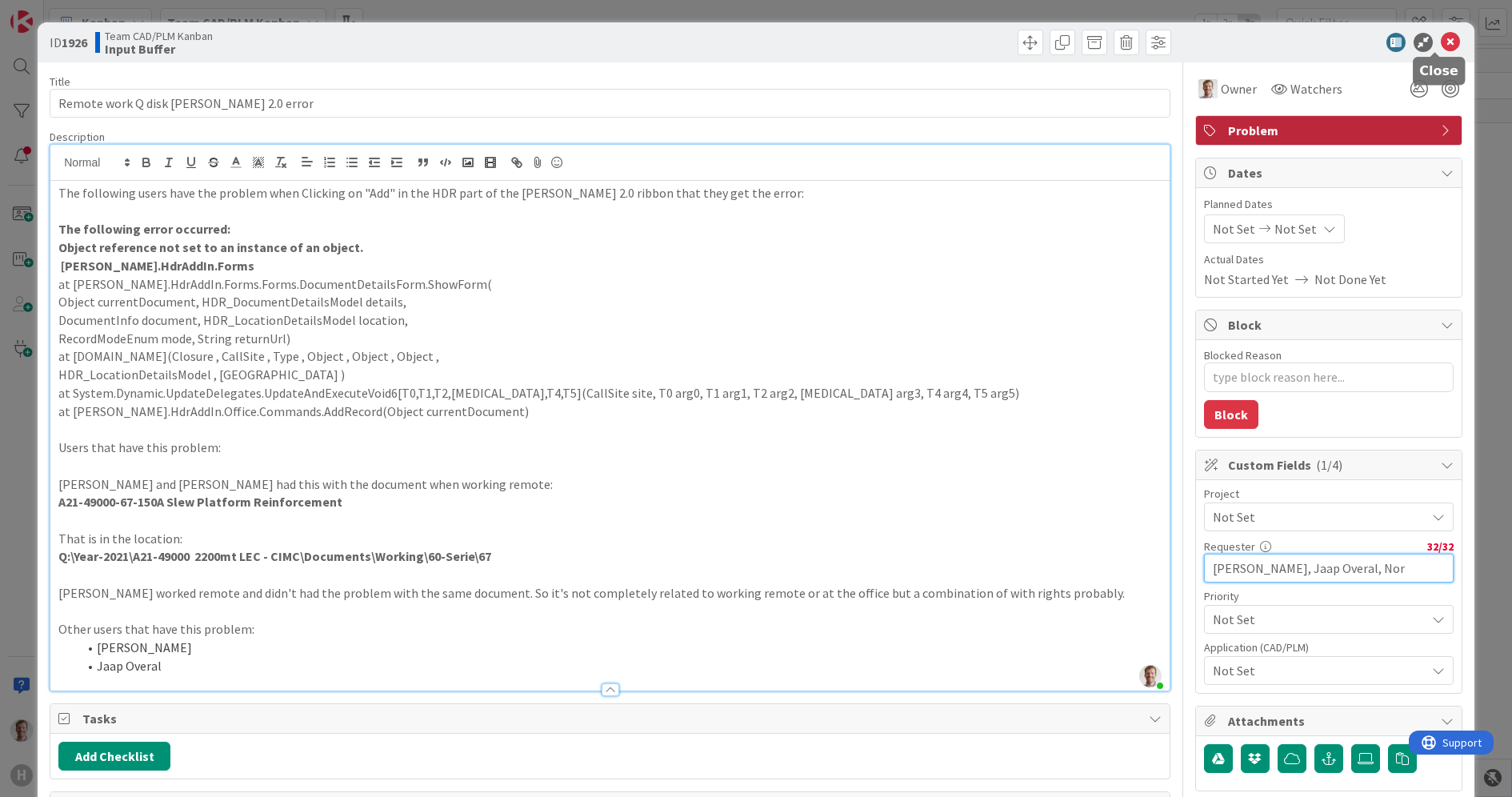
type input "Siegfried Zuhr, Jaap Overal, Nor"
click at [1441, 45] on icon at bounding box center [1451, 42] width 19 height 19
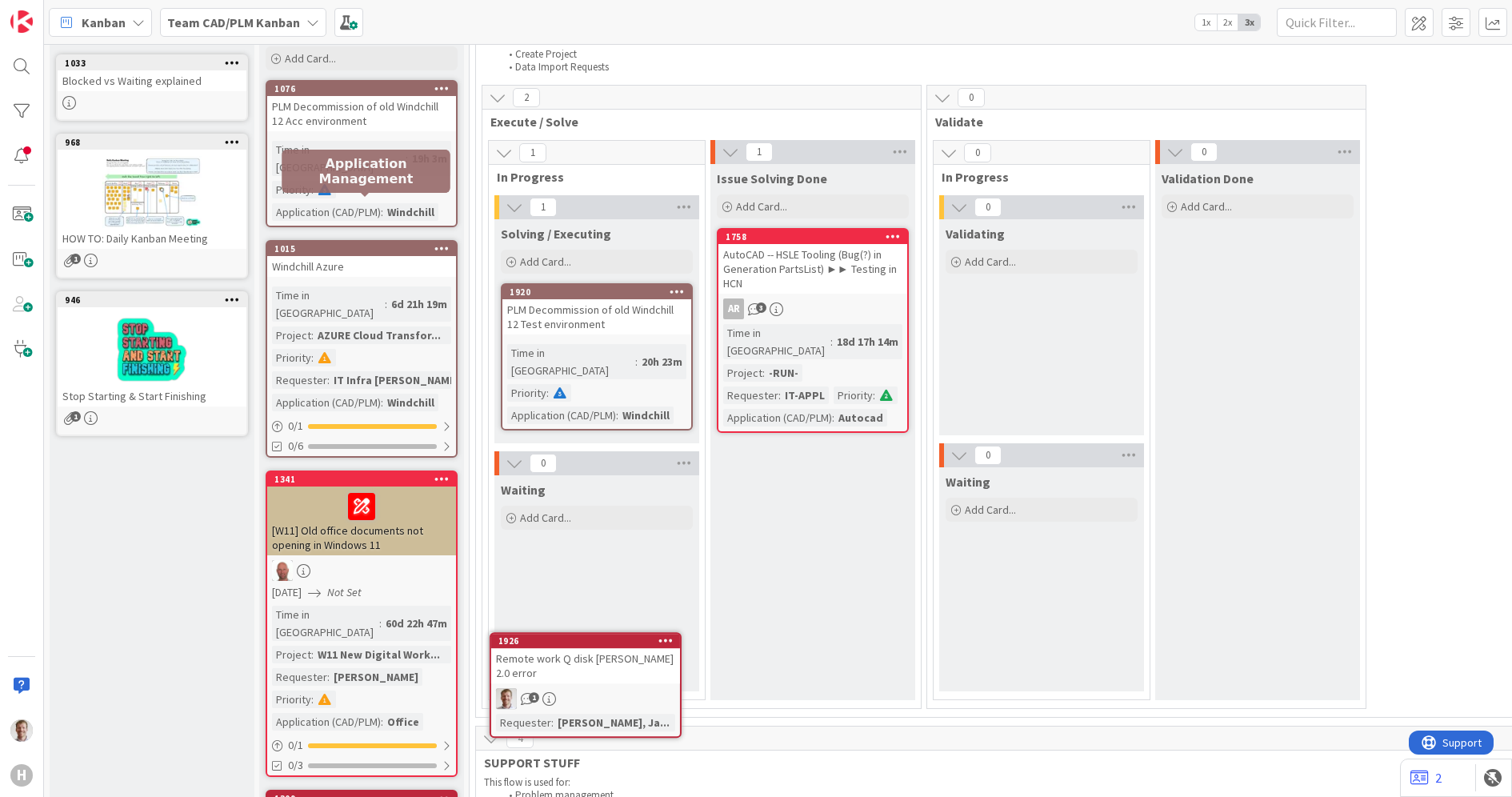
scroll to position [165, 0]
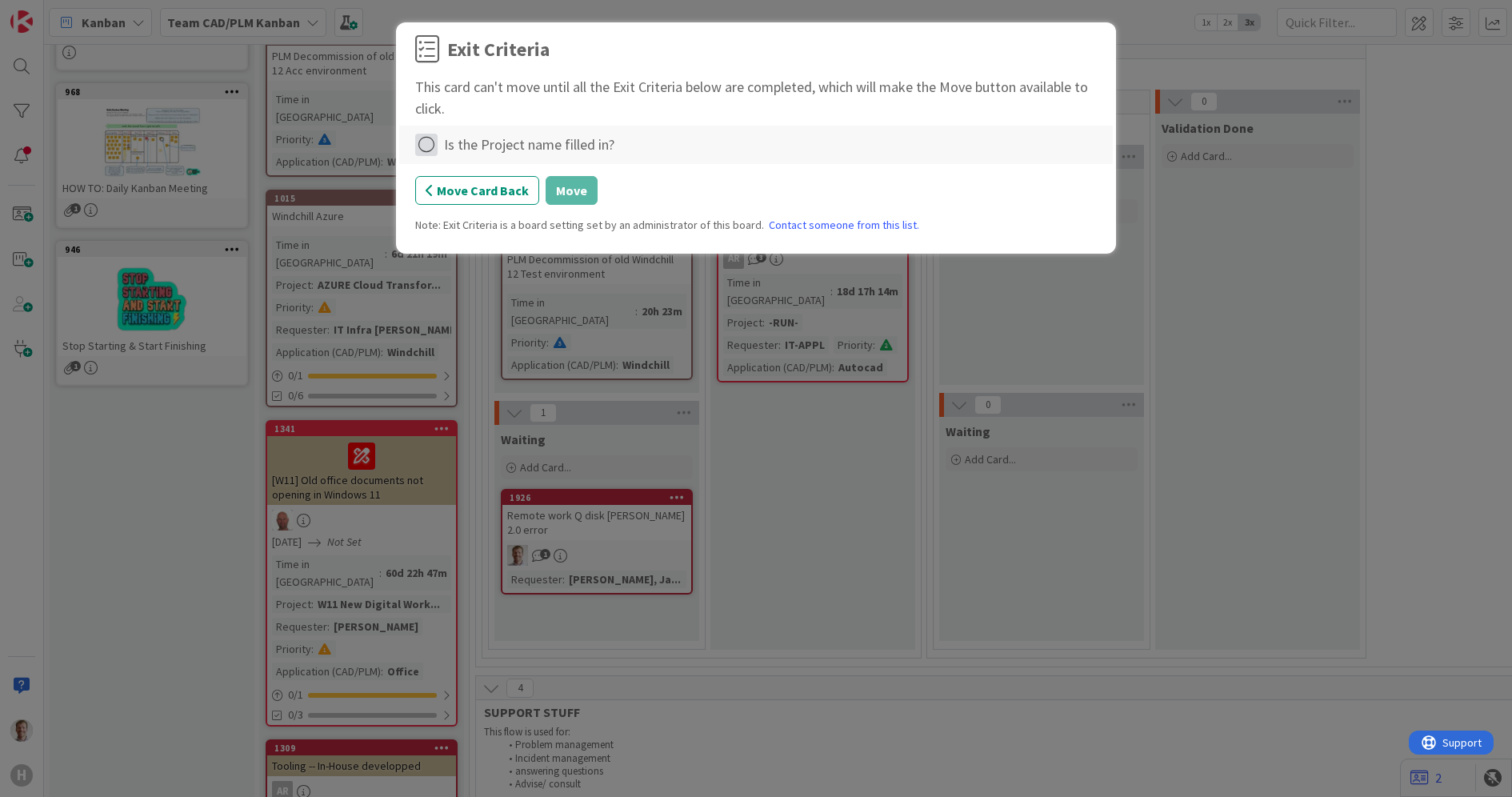
click at [423, 142] on icon at bounding box center [426, 145] width 23 height 23
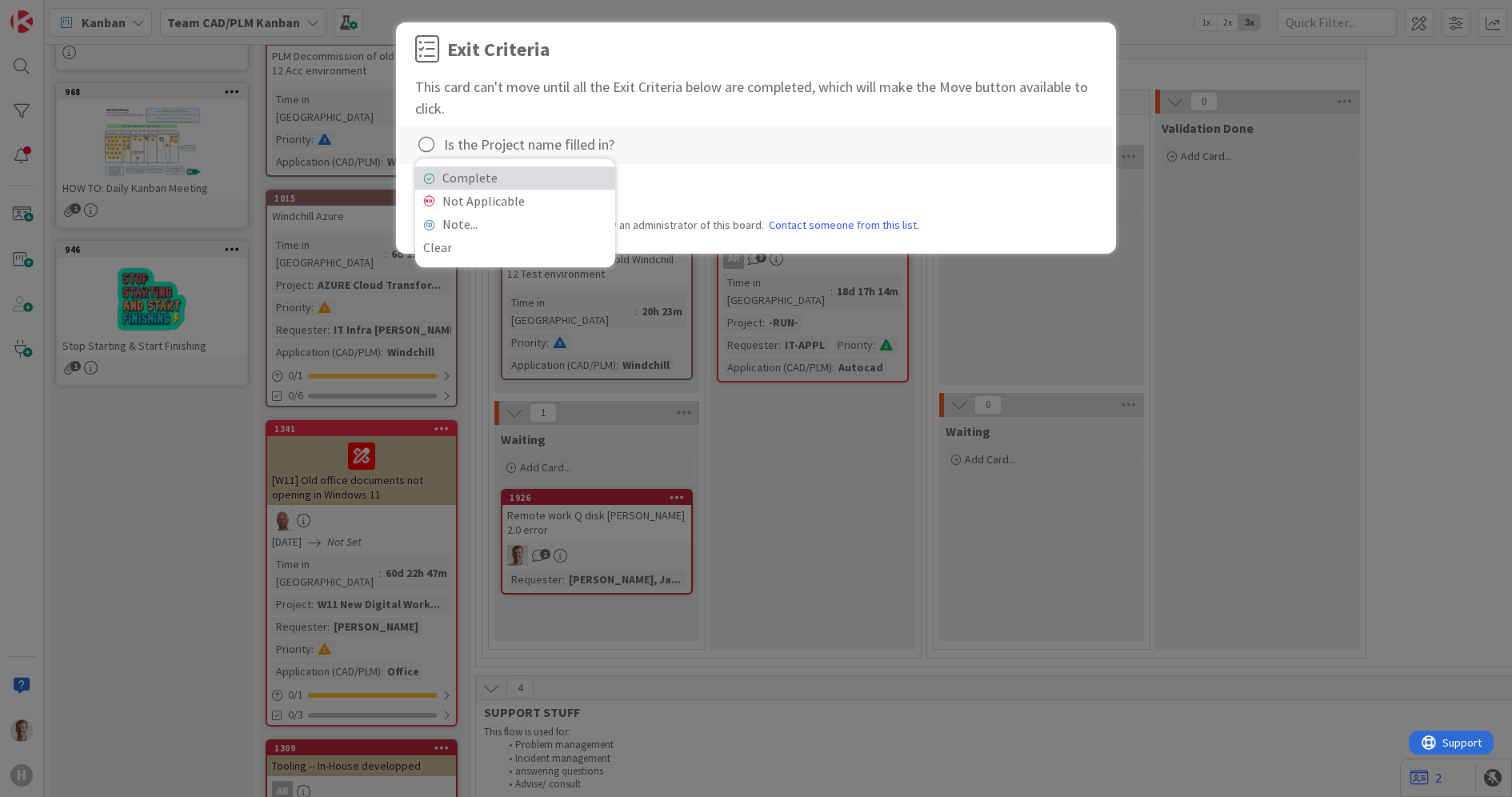
click at [532, 182] on link "Complete" at bounding box center [515, 178] width 200 height 24
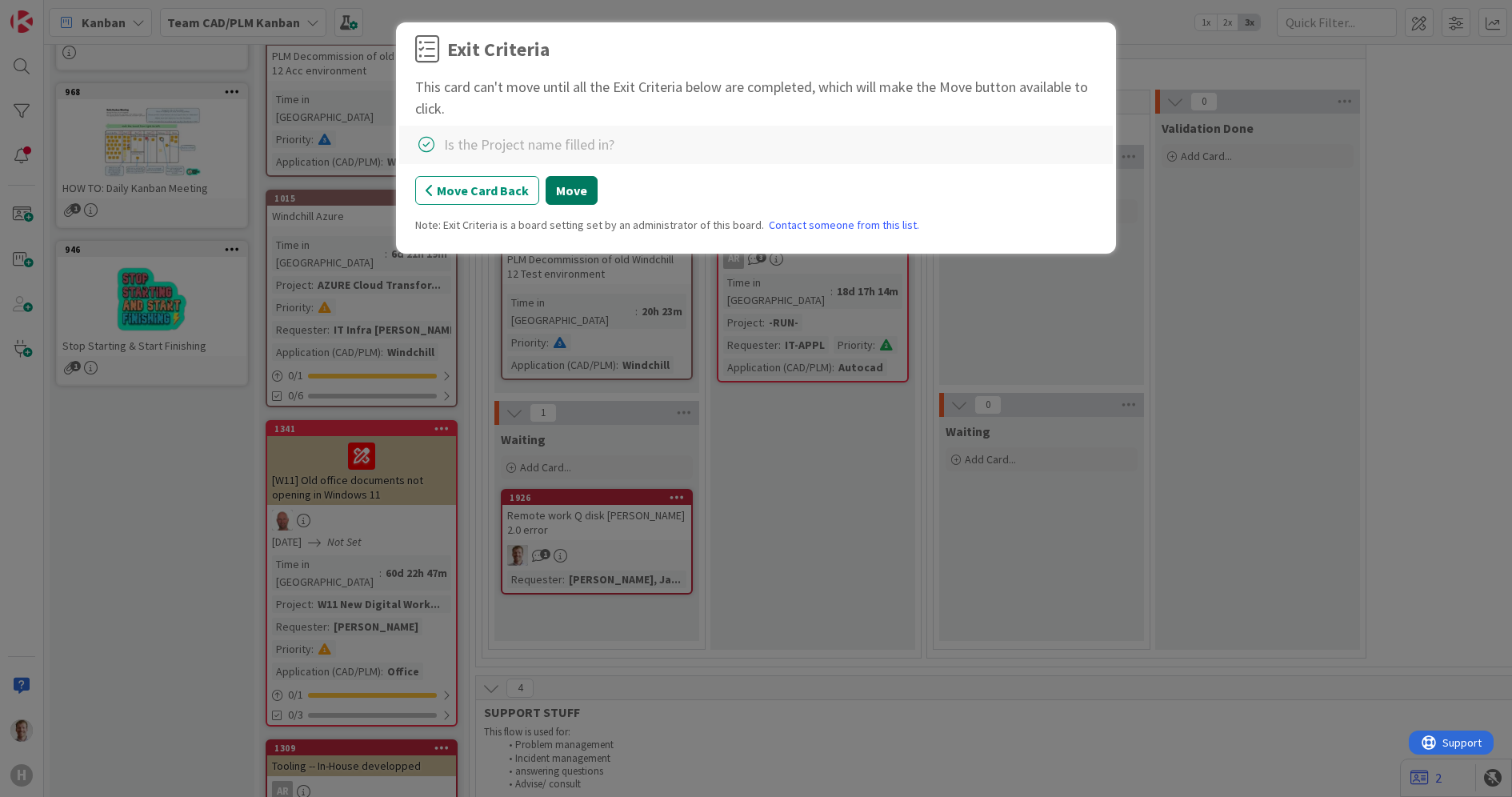
click at [556, 194] on button "Move" at bounding box center [572, 190] width 52 height 29
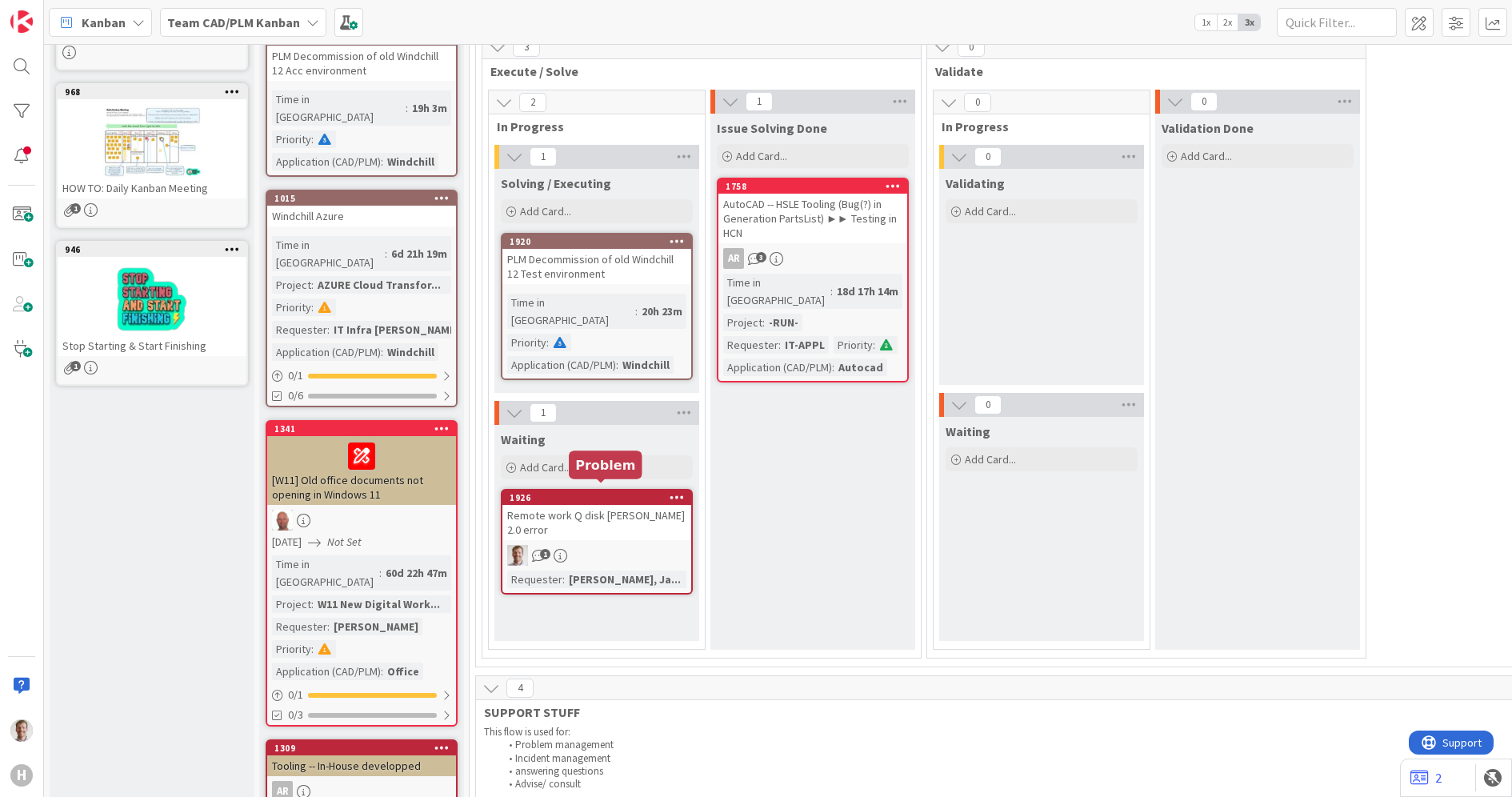
click at [622, 545] on div "1" at bounding box center [597, 555] width 189 height 21
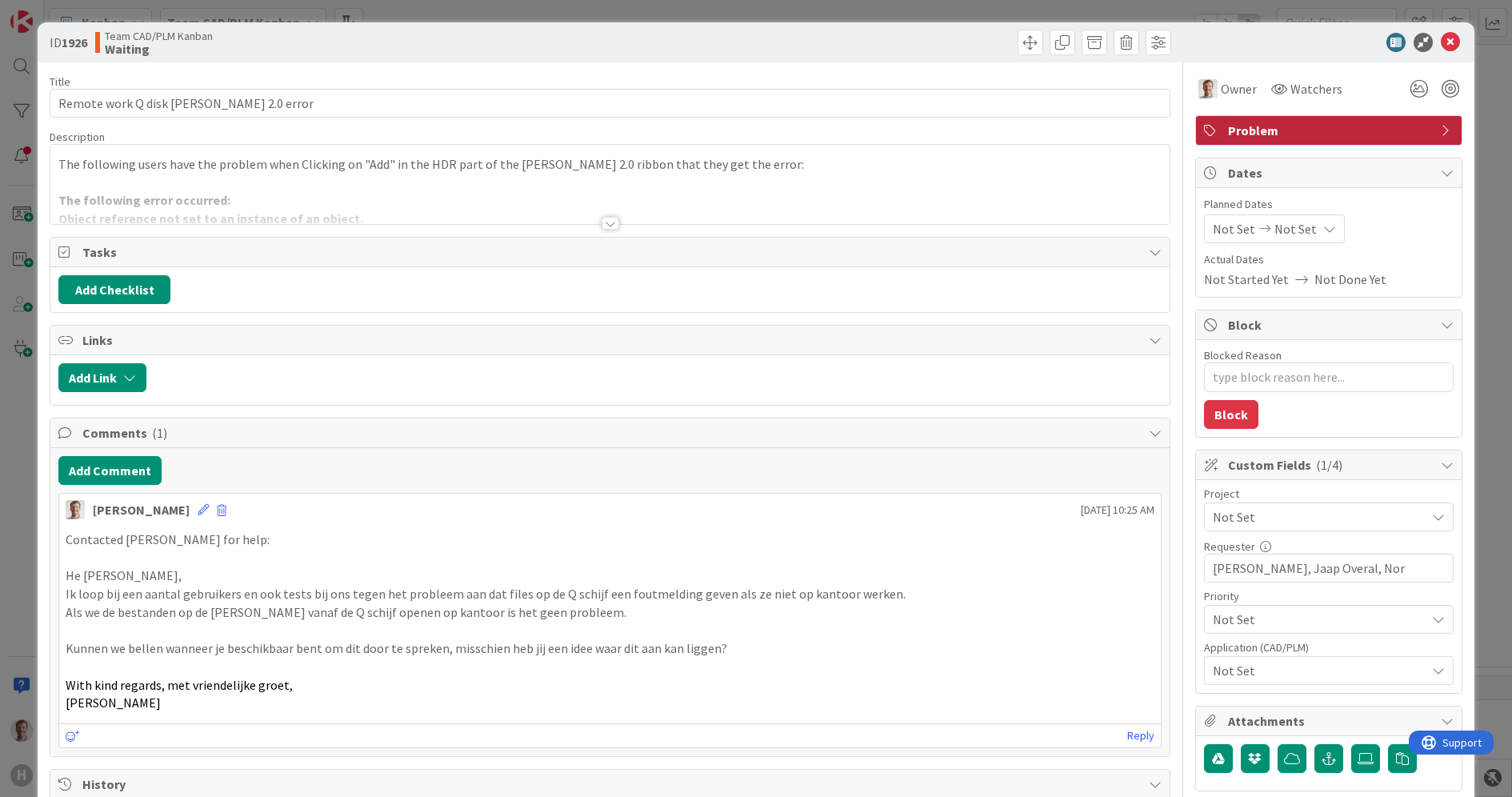
click at [1267, 513] on span "Not Set" at bounding box center [1315, 517] width 205 height 23
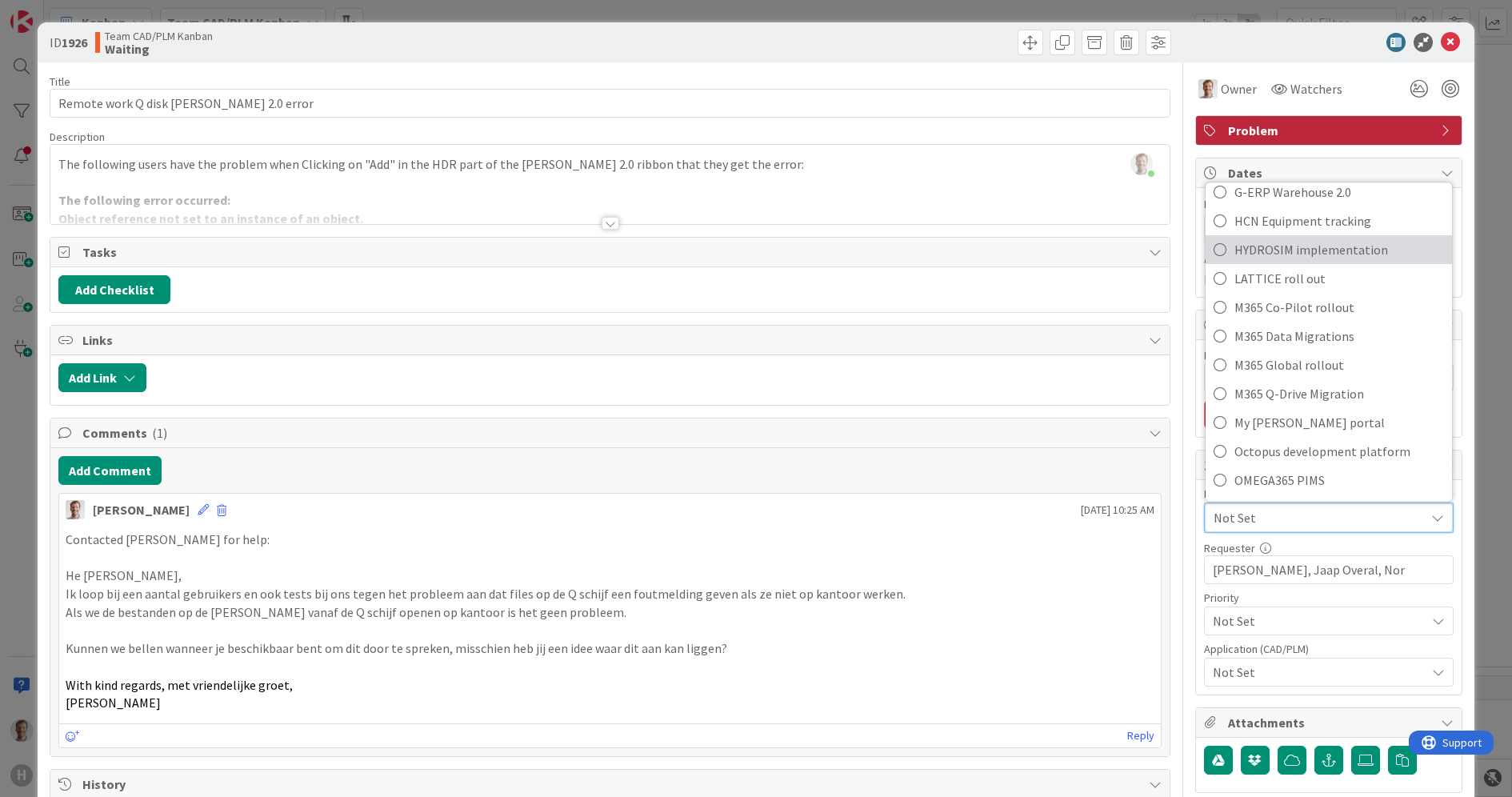
scroll to position [900, 0]
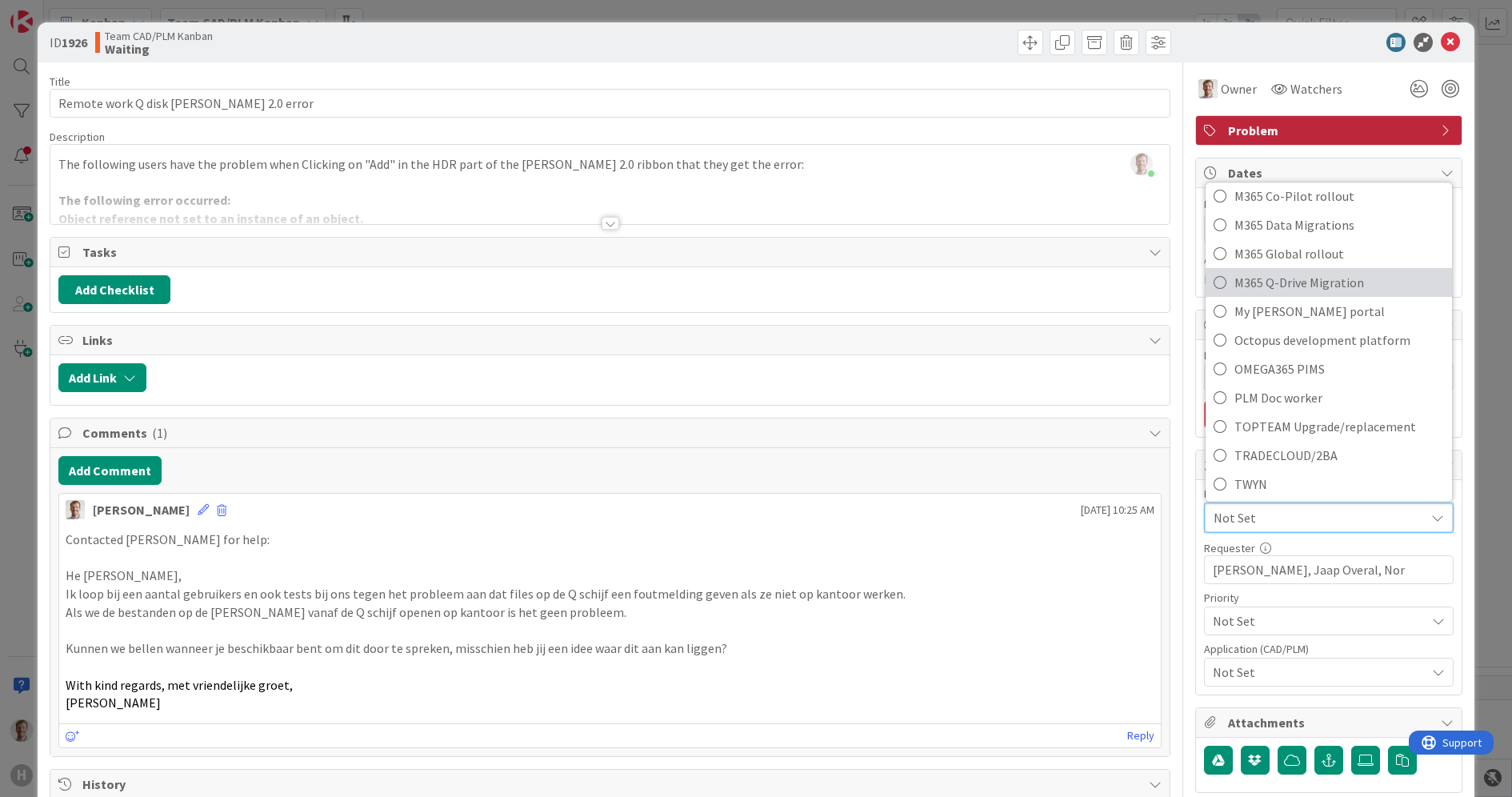
click at [1386, 293] on span "M365 Q-Drive Migration" at bounding box center [1339, 282] width 210 height 24
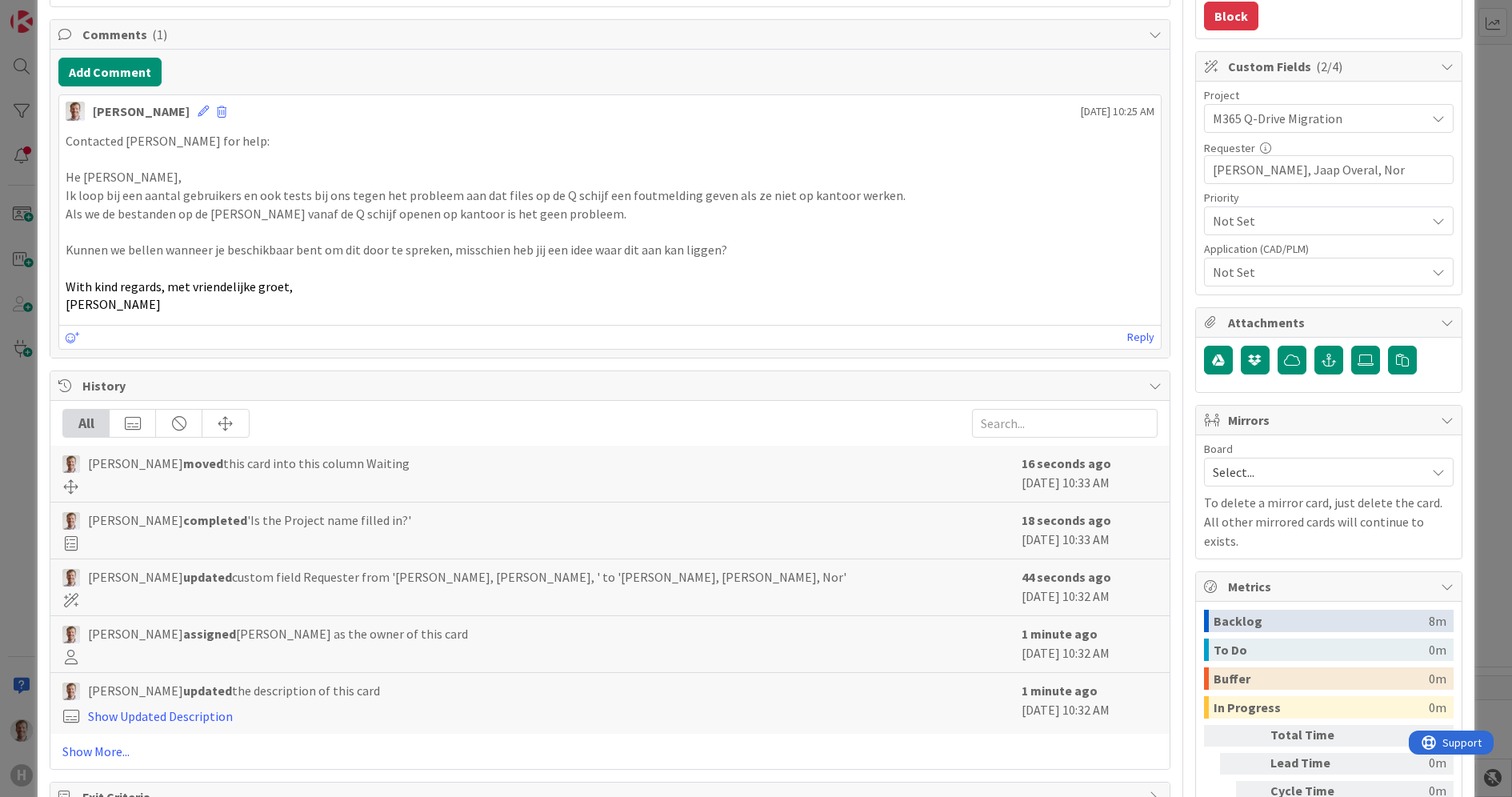
scroll to position [400, 0]
click at [1285, 226] on span "Not Set" at bounding box center [1315, 219] width 205 height 23
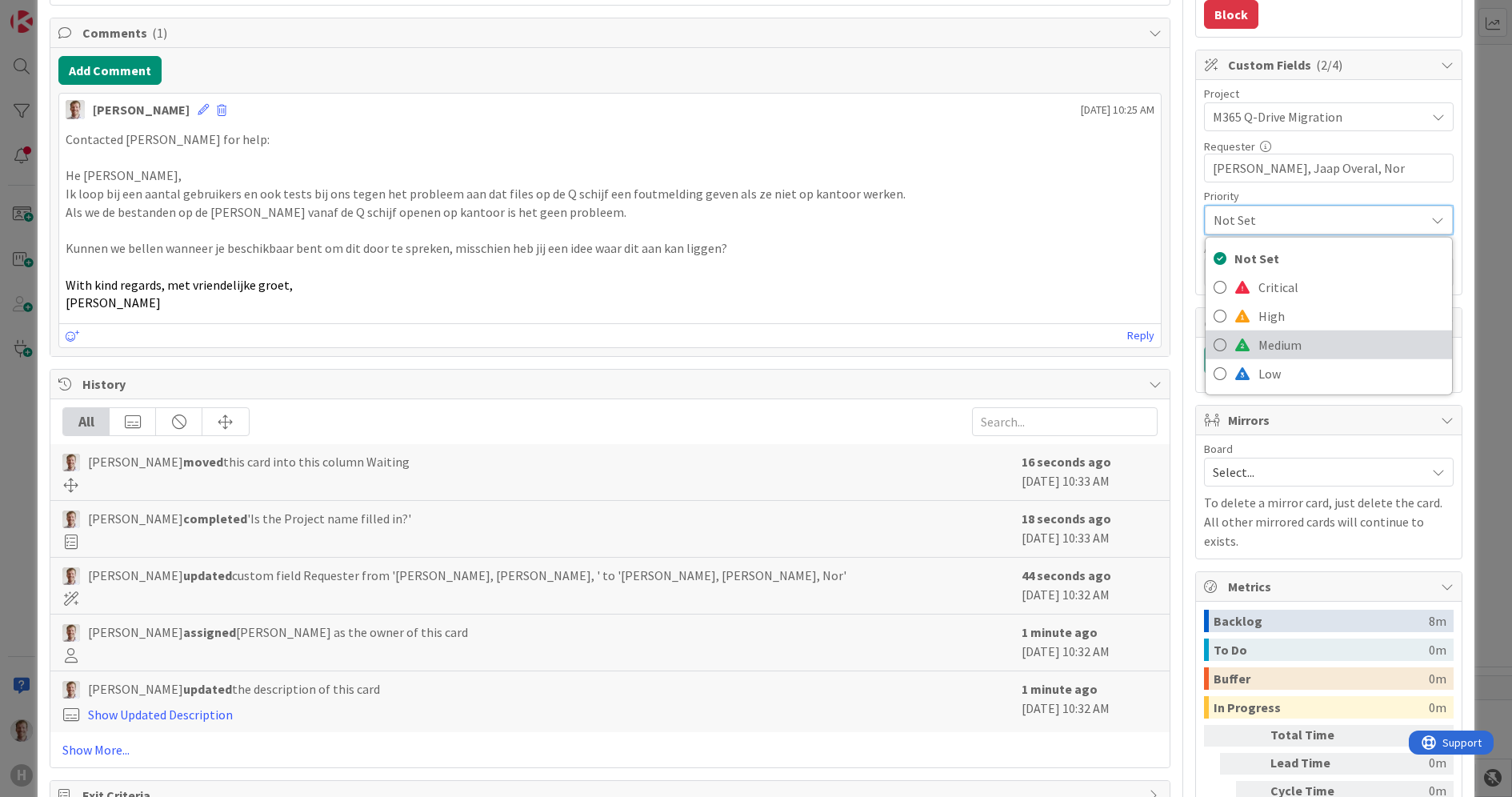
click at [1282, 340] on span "Medium" at bounding box center [1351, 343] width 186 height 24
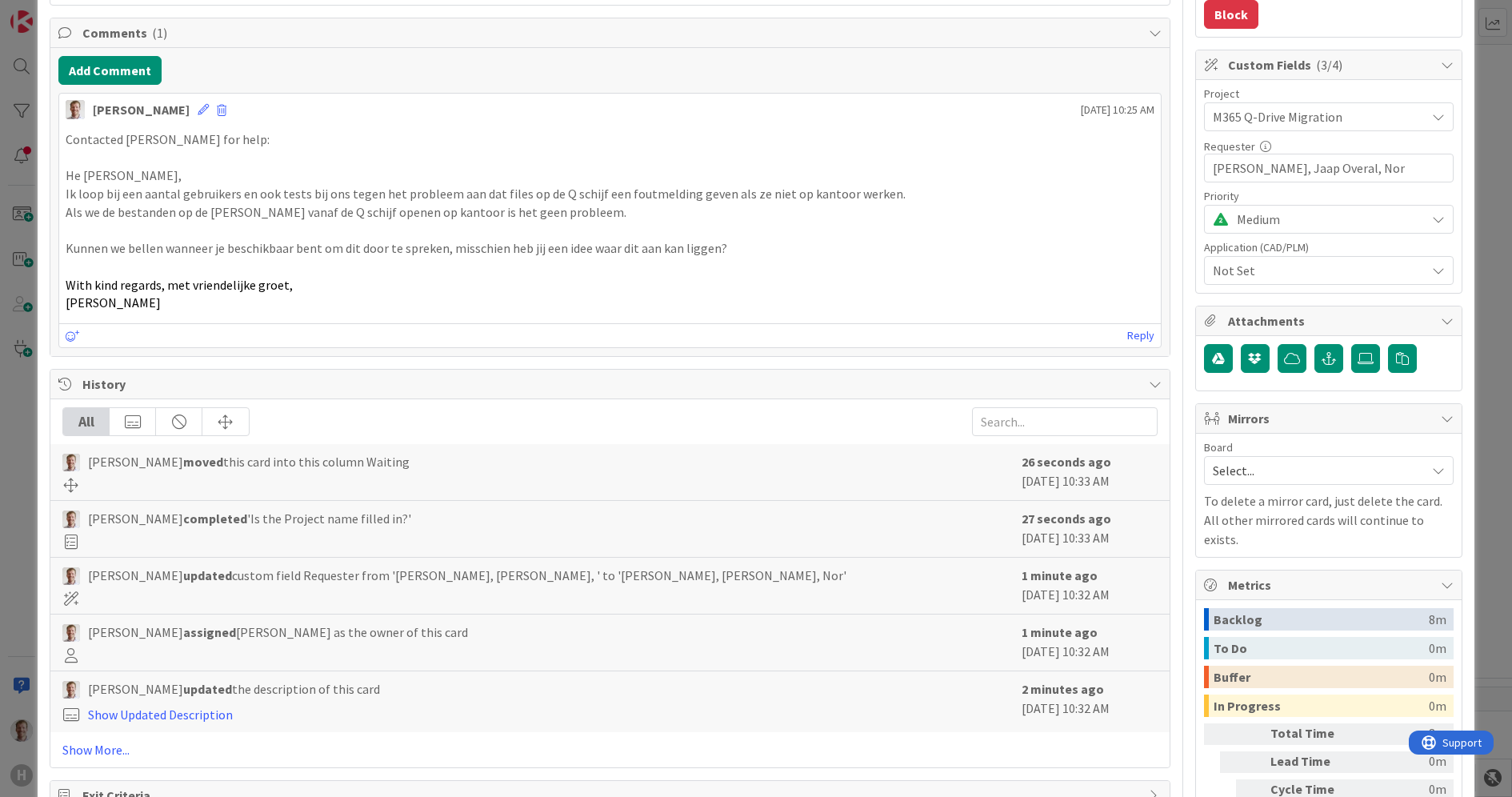
click at [1305, 274] on span "Not Set" at bounding box center [1319, 270] width 213 height 19
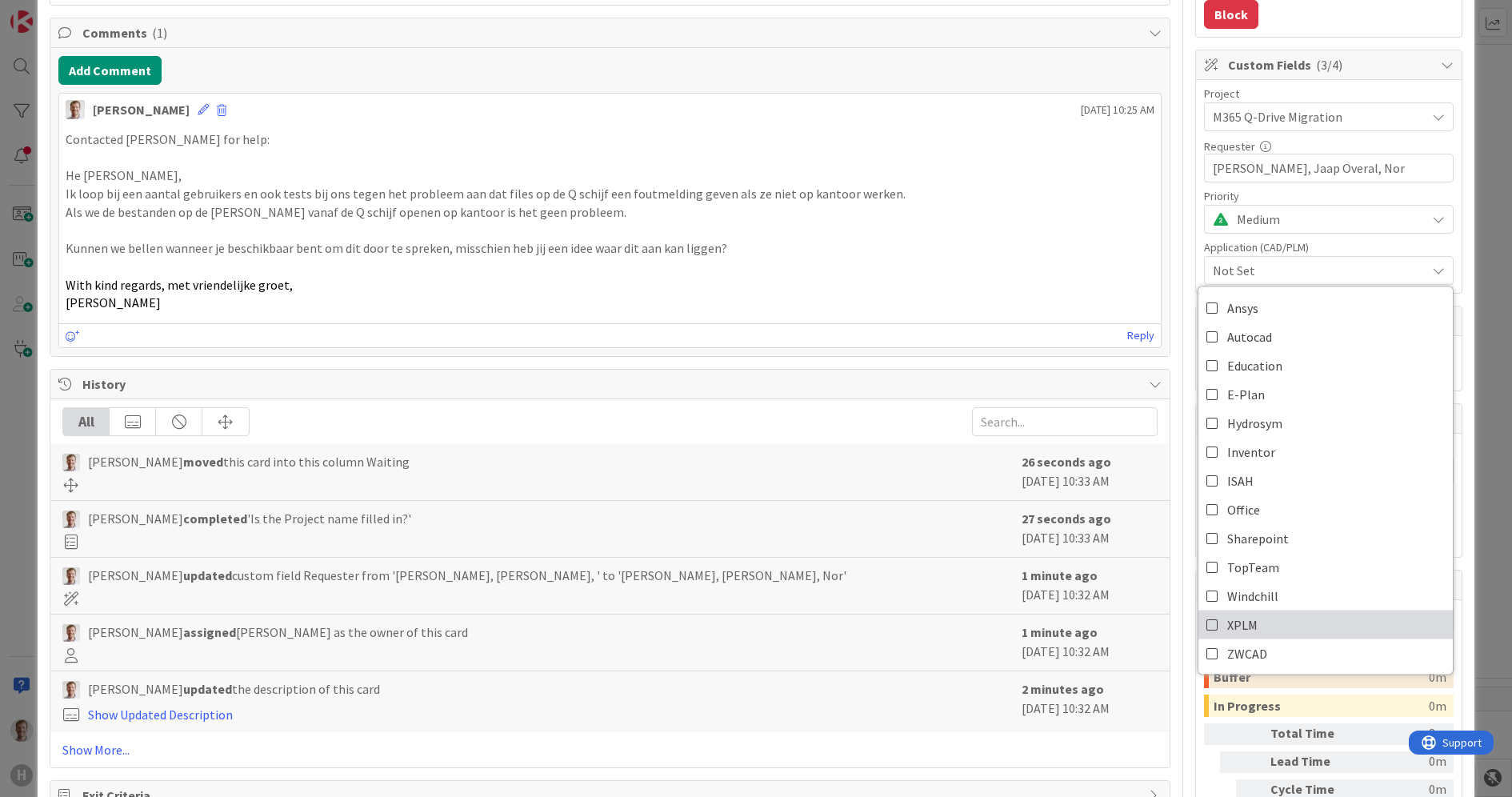
scroll to position [494, 0]
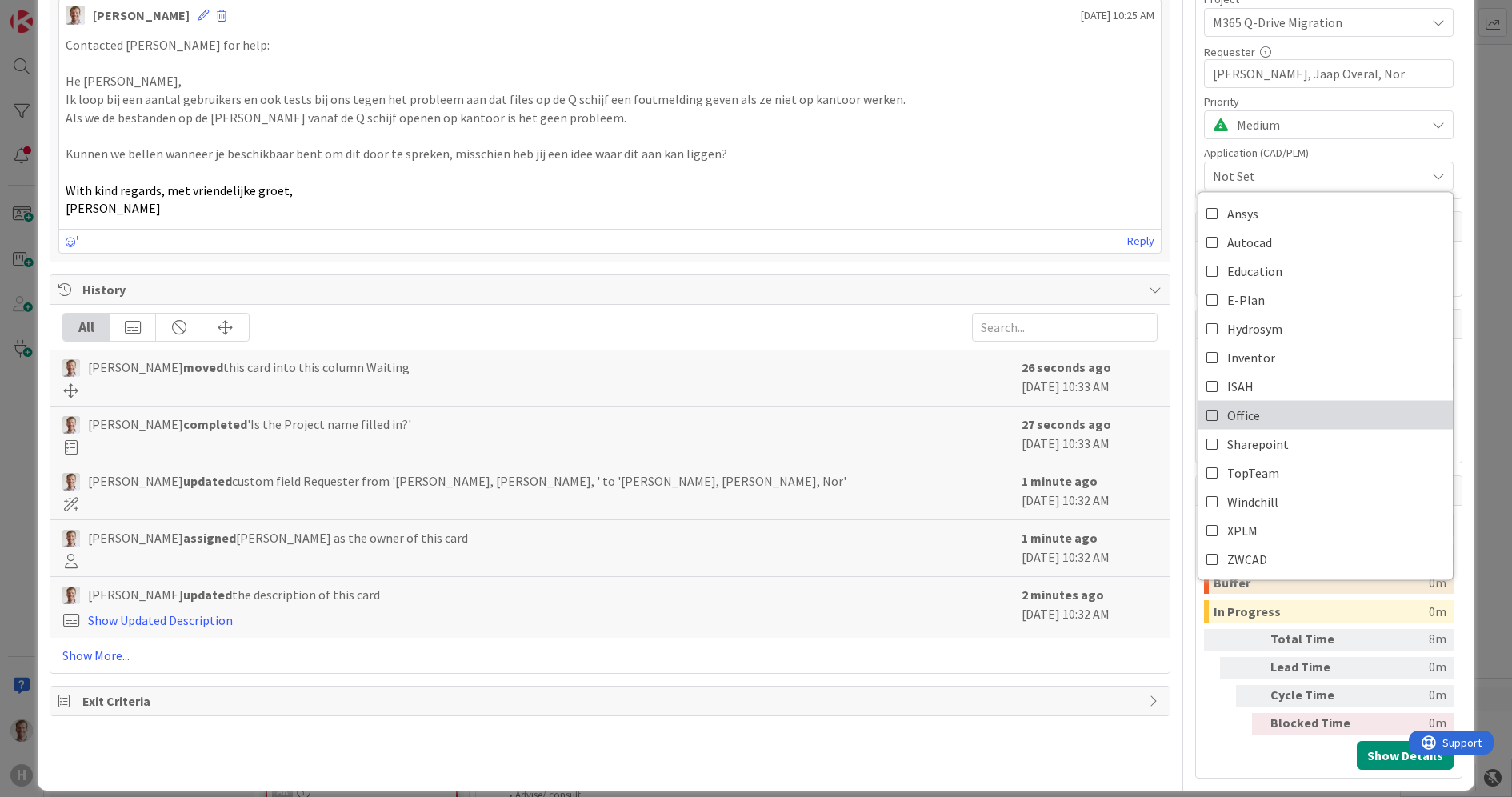
click at [1291, 417] on link "Office" at bounding box center [1326, 414] width 254 height 29
type textarea "x"
click at [1085, 204] on p "[PERSON_NAME]" at bounding box center [610, 209] width 1089 height 19
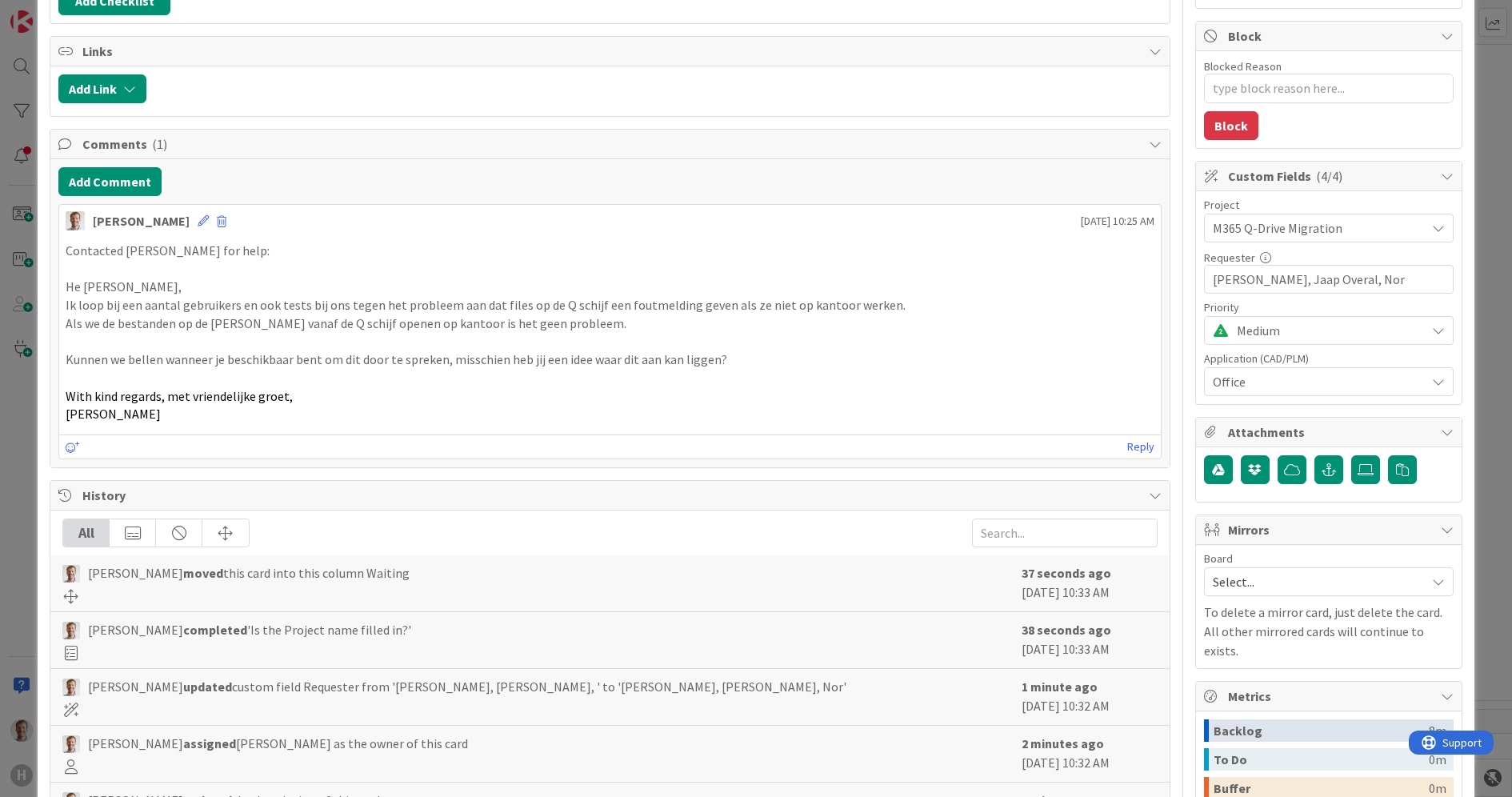
scroll to position [0, 0]
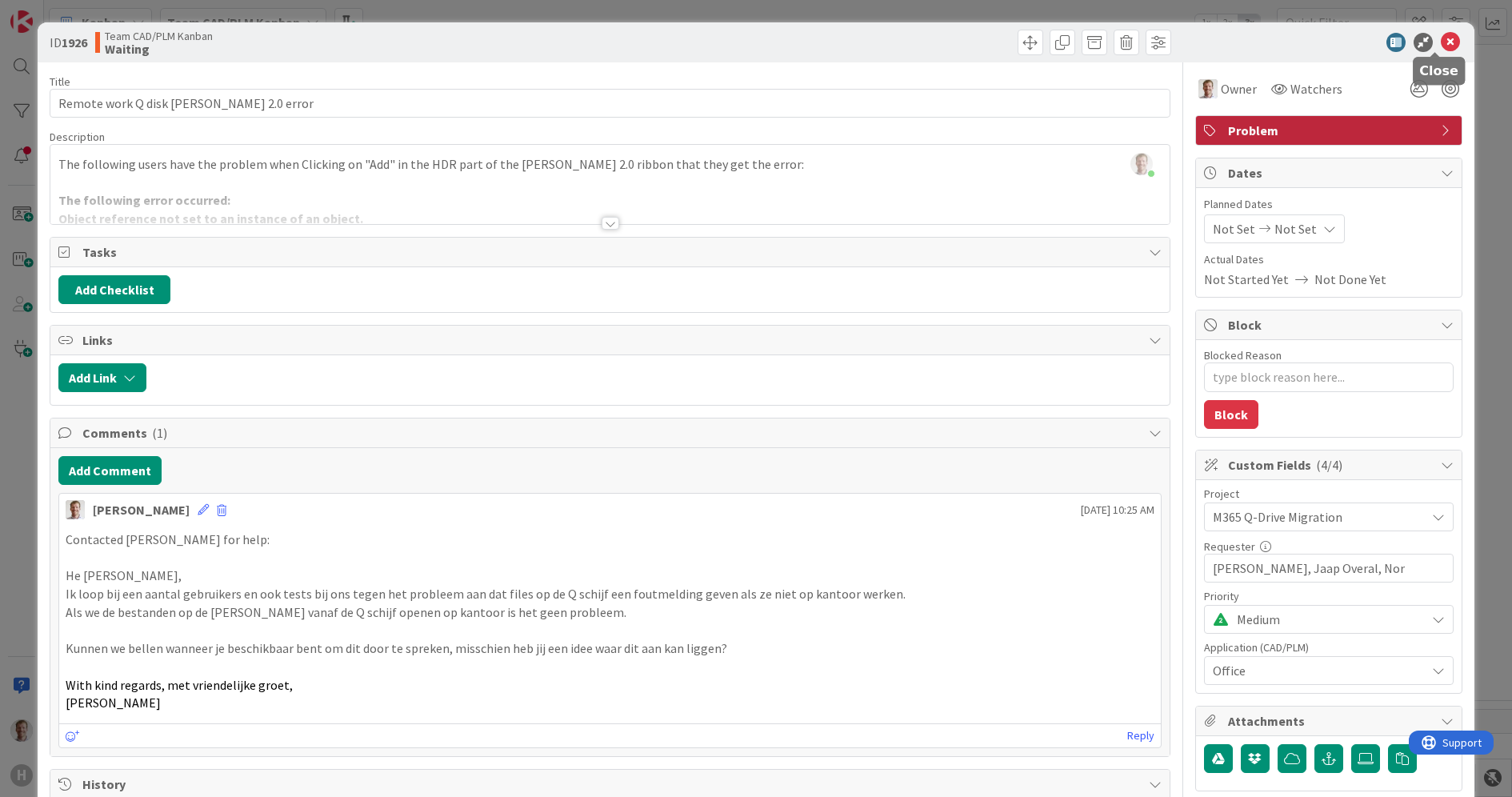
click at [1441, 41] on icon at bounding box center [1451, 42] width 19 height 19
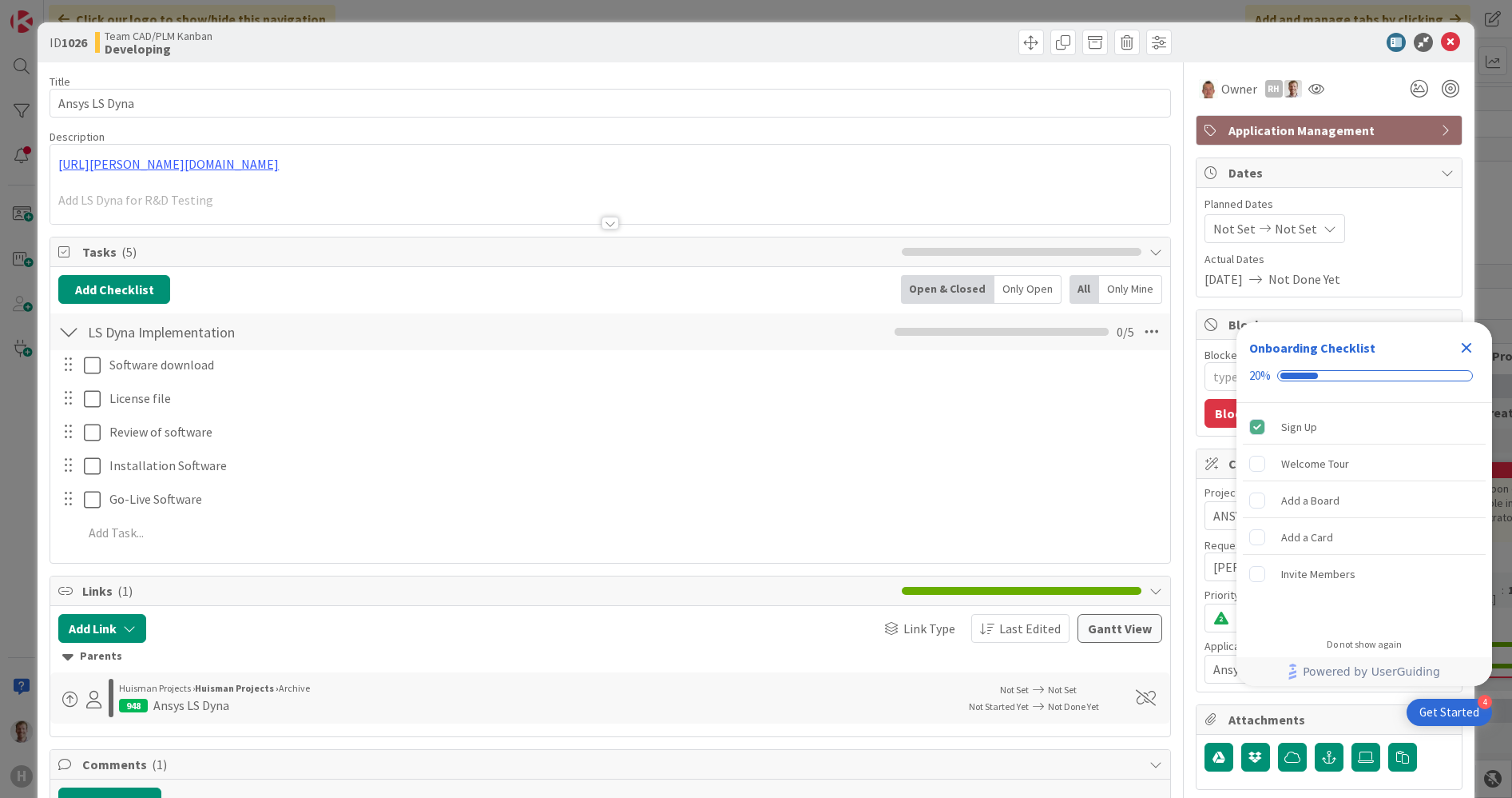
type textarea "x"
